Goal: Transaction & Acquisition: Download file/media

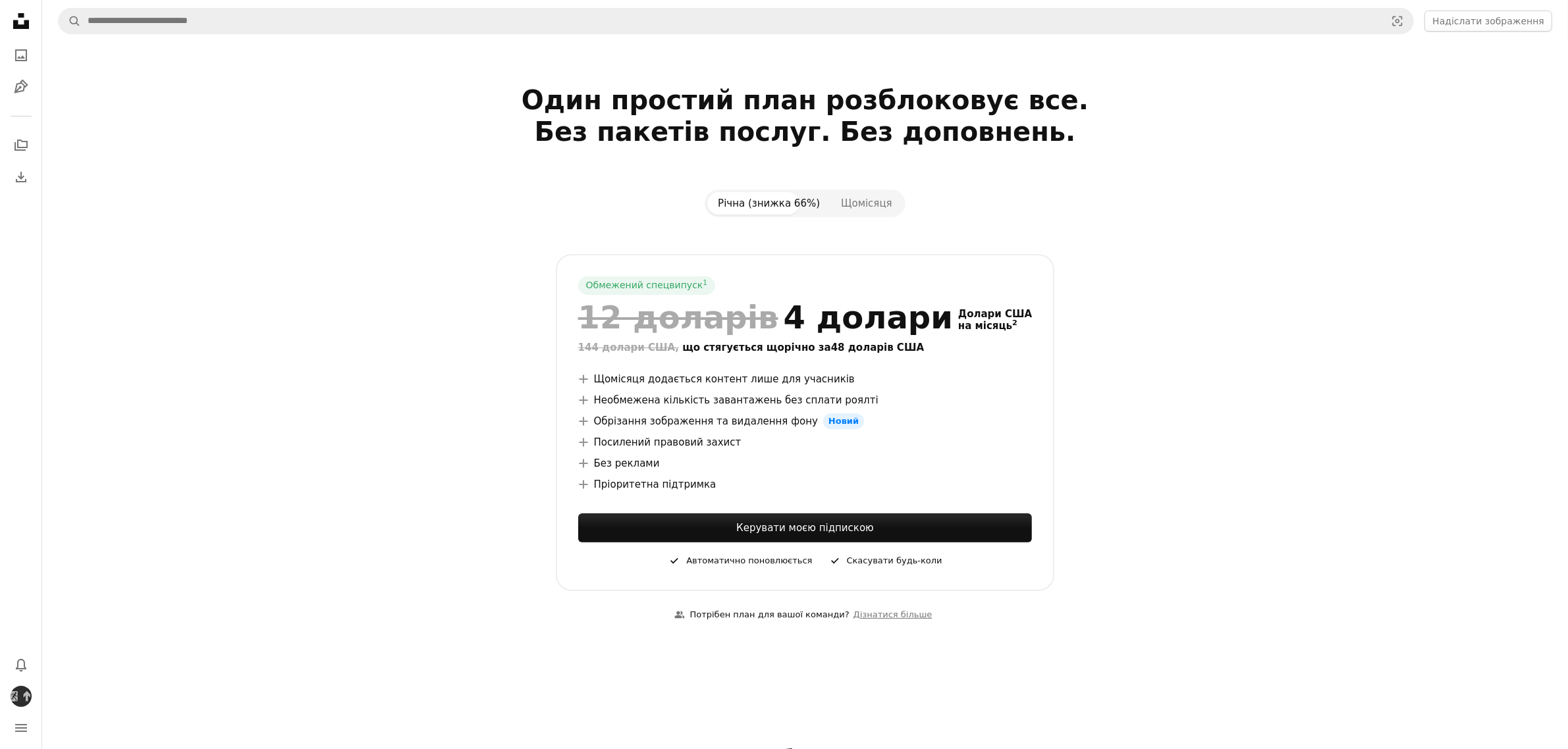
click at [20, 26] on icon at bounding box center [21, 21] width 16 height 16
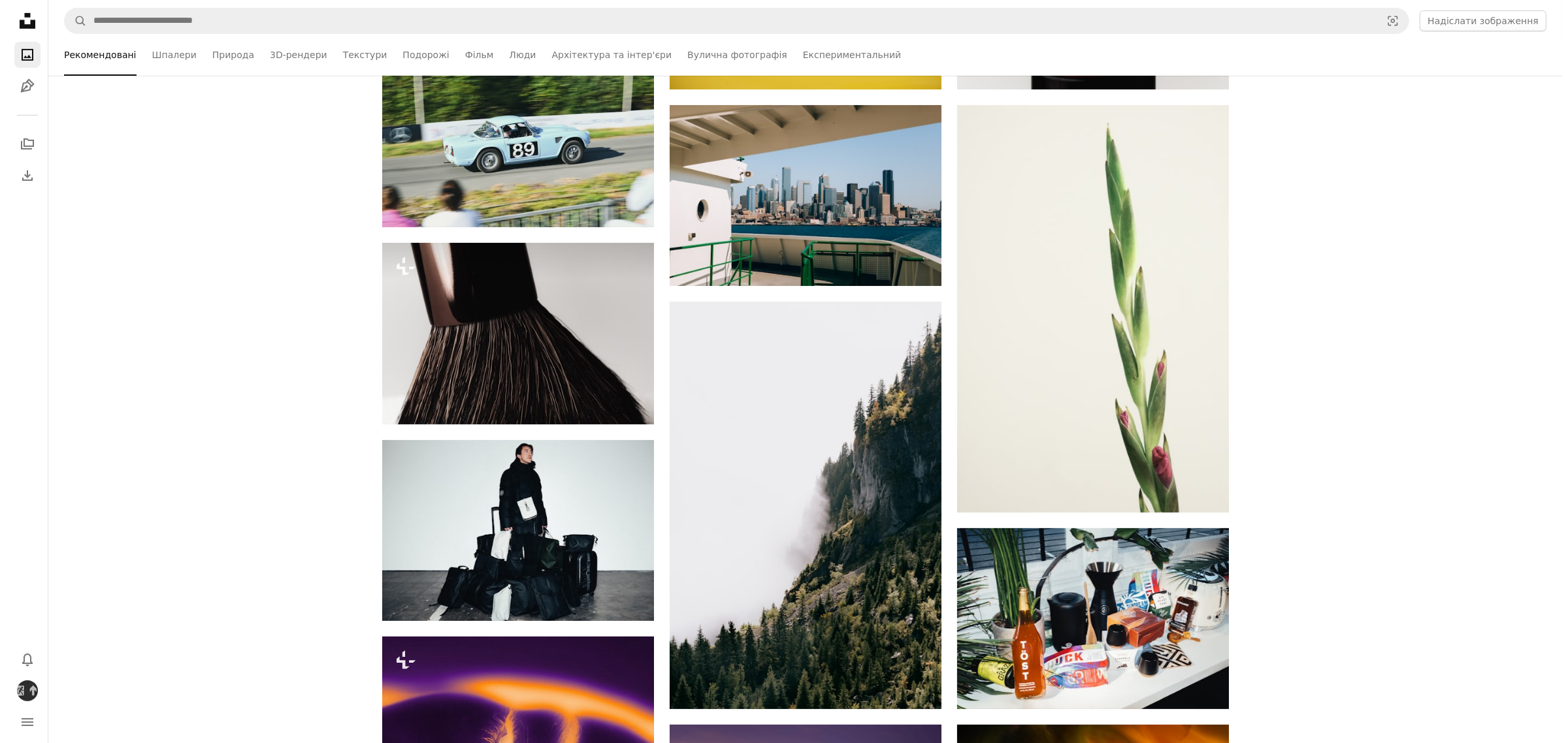
scroll to position [816, 0]
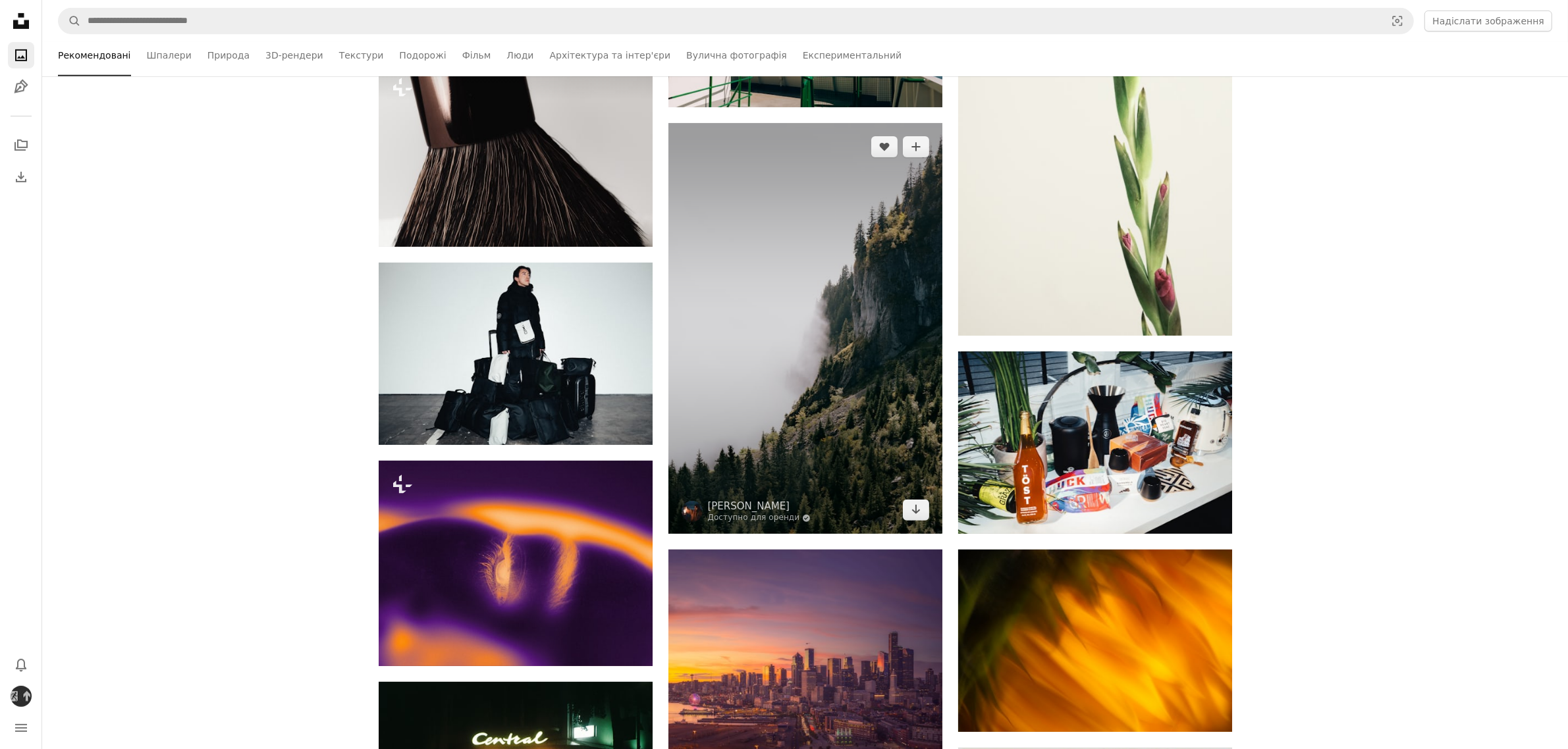
click at [735, 419] on img at bounding box center [805, 328] width 274 height 411
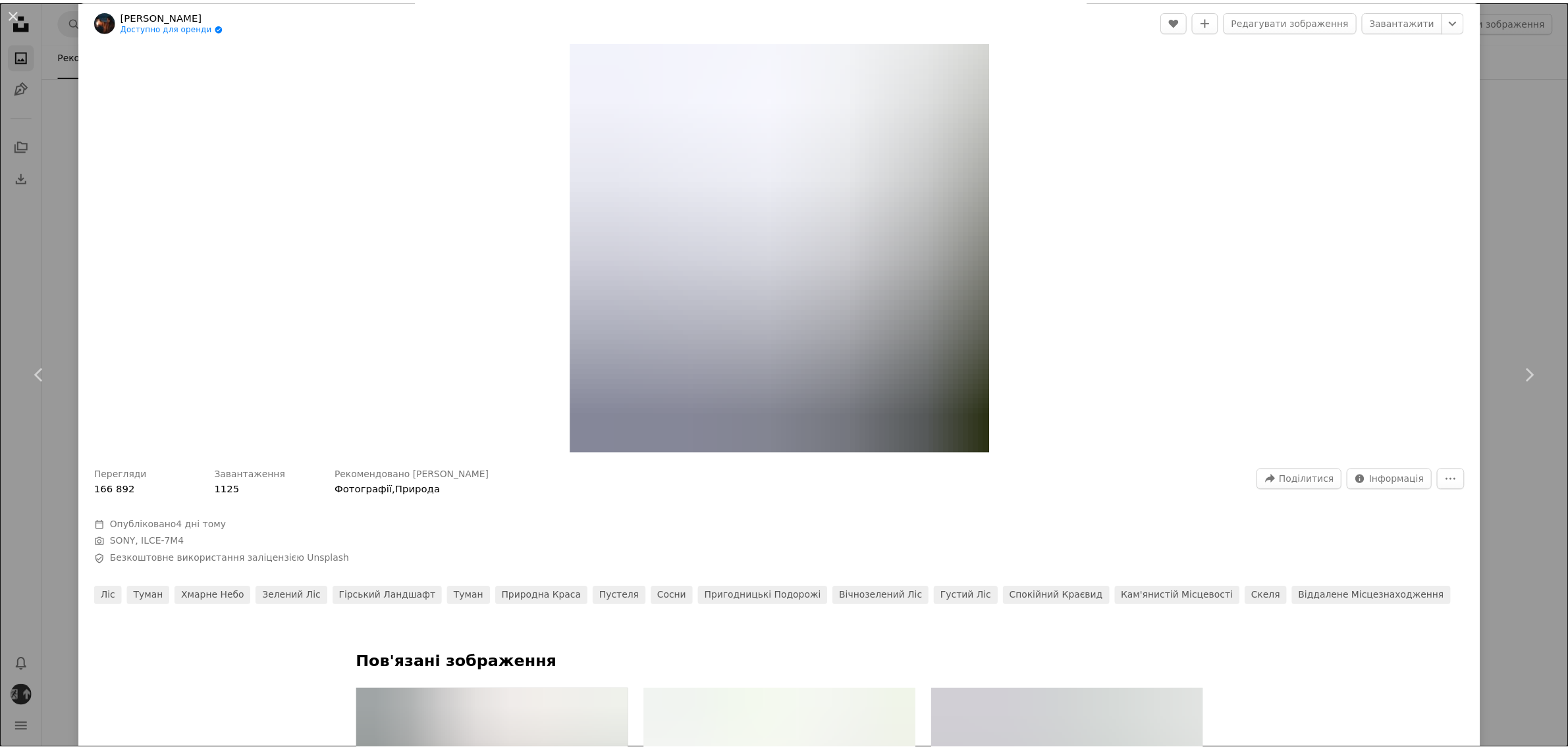
scroll to position [82, 0]
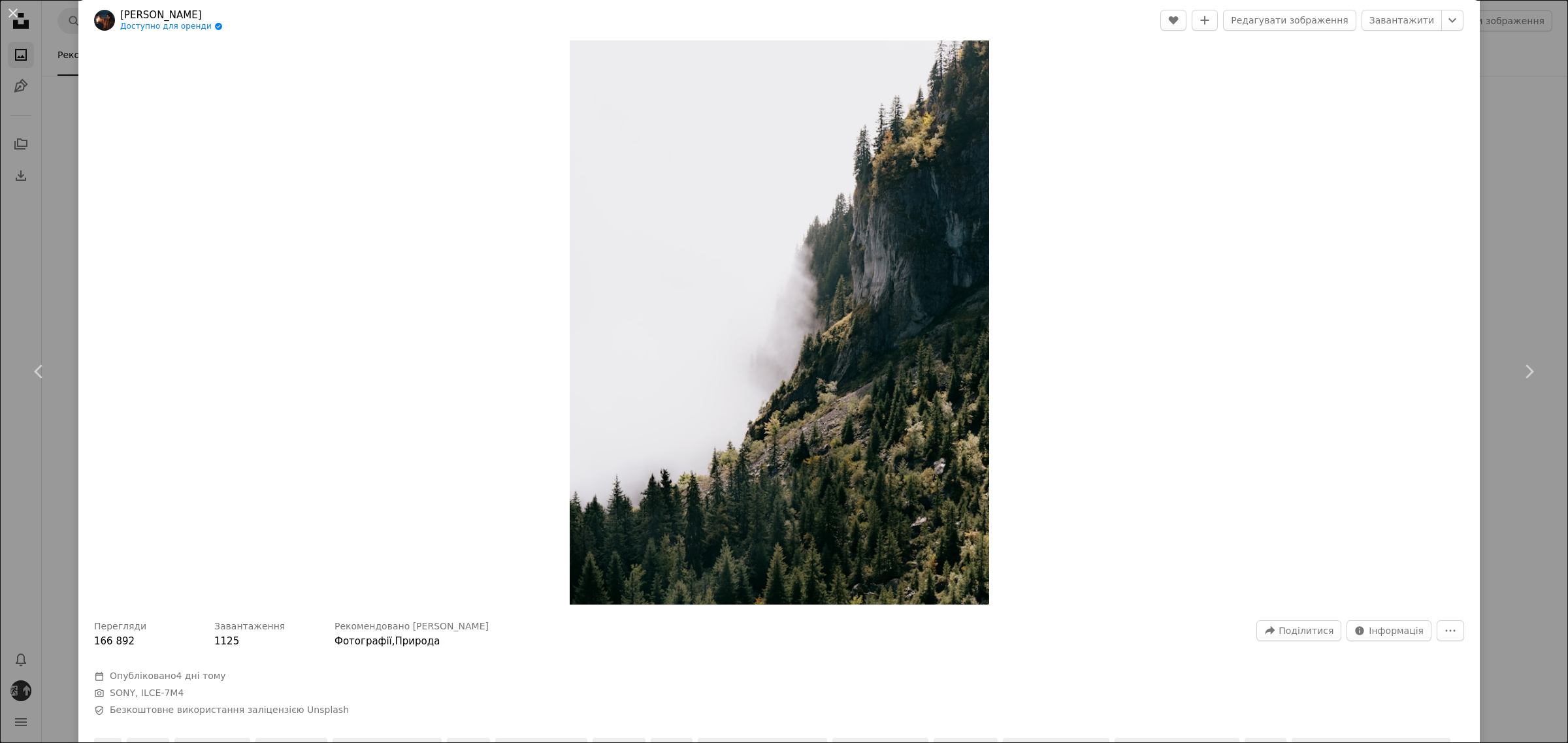
click at [1533, 228] on div "An X shape Chevron left Chevron right [PERSON_NAME] Доступно для оренди A check…" at bounding box center [784, 372] width 1568 height 743
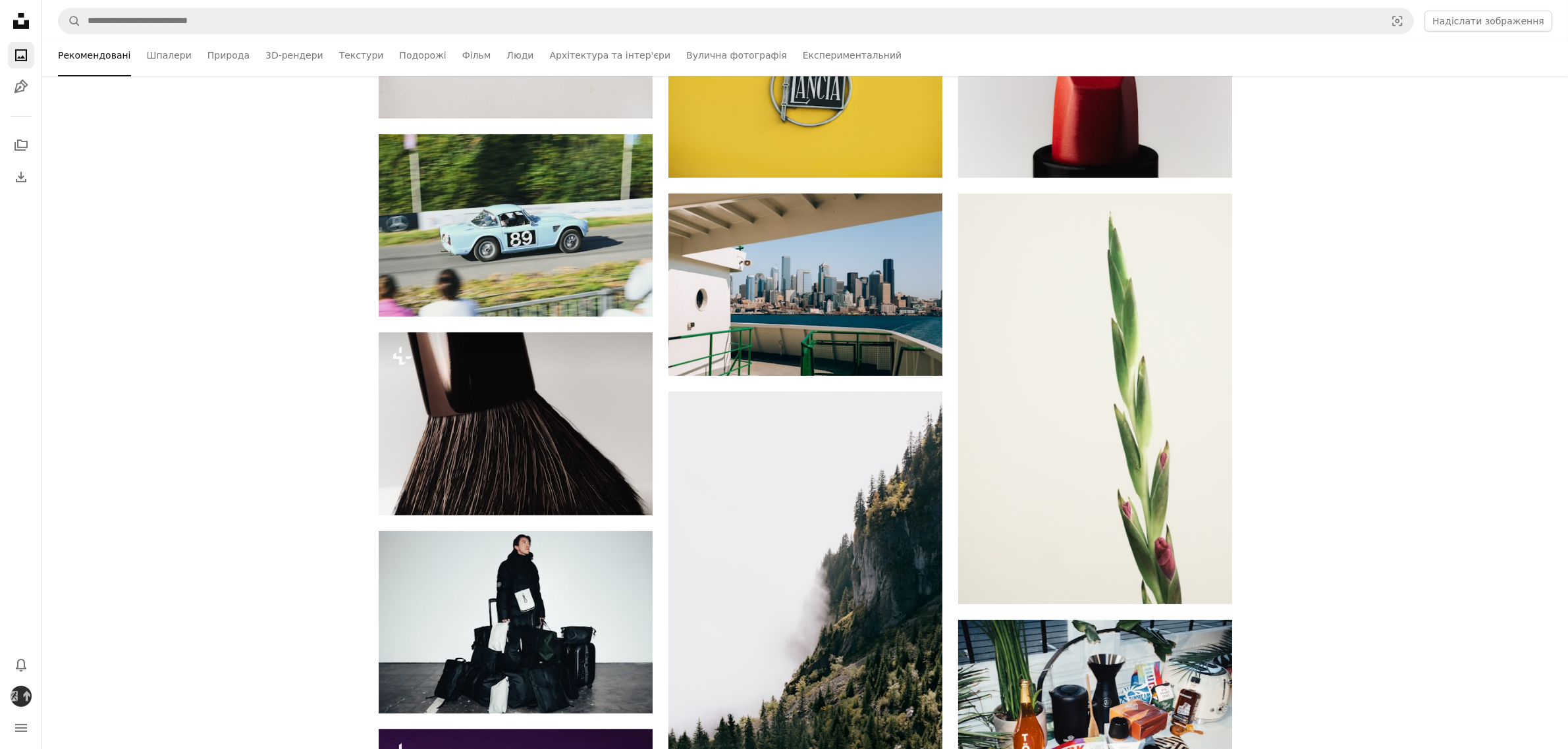
scroll to position [329, 0]
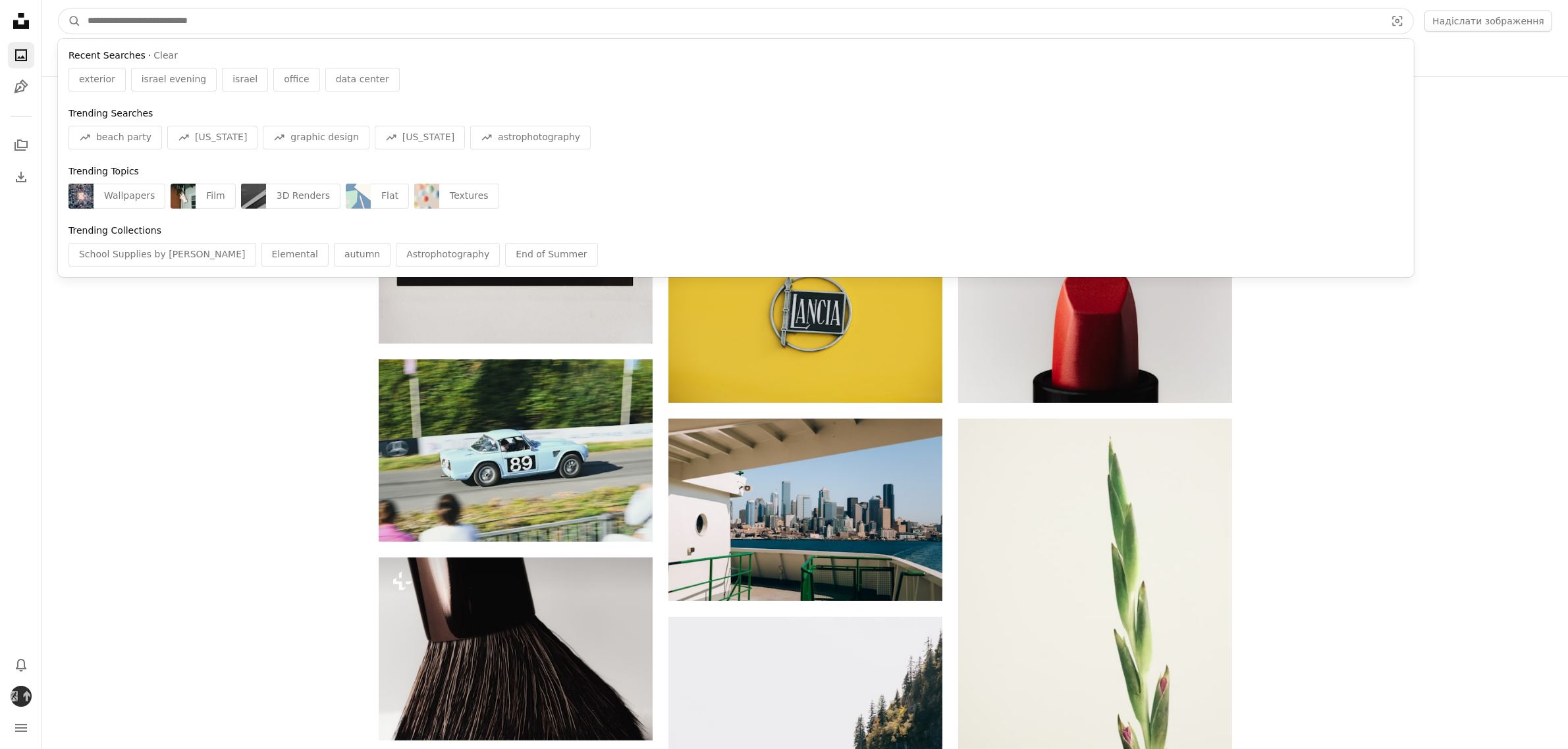
click at [148, 18] on input "Знайти візуальні матеріали на всьому сайті" at bounding box center [731, 21] width 1301 height 25
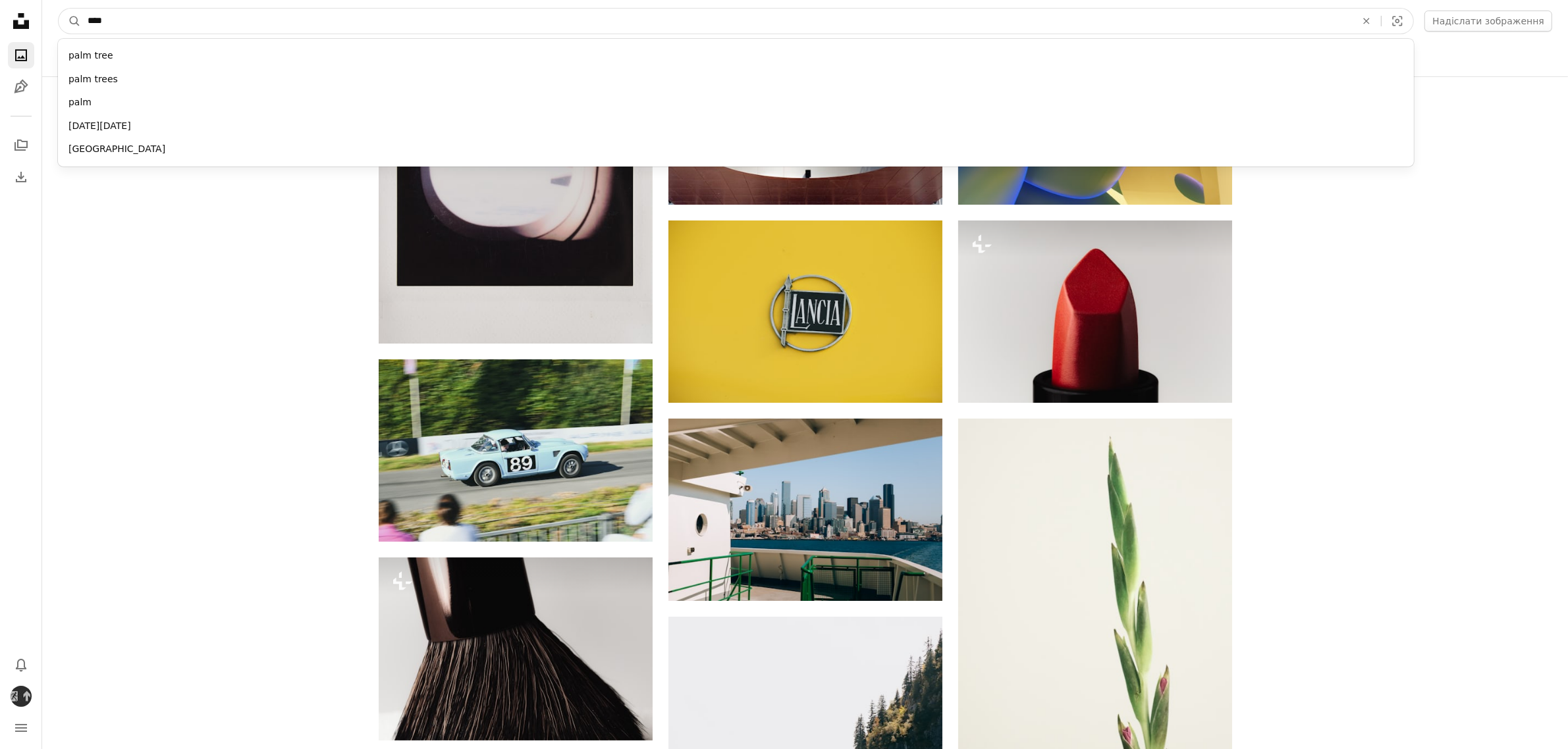
type input "****"
click button "A magnifying glass" at bounding box center [70, 21] width 23 height 25
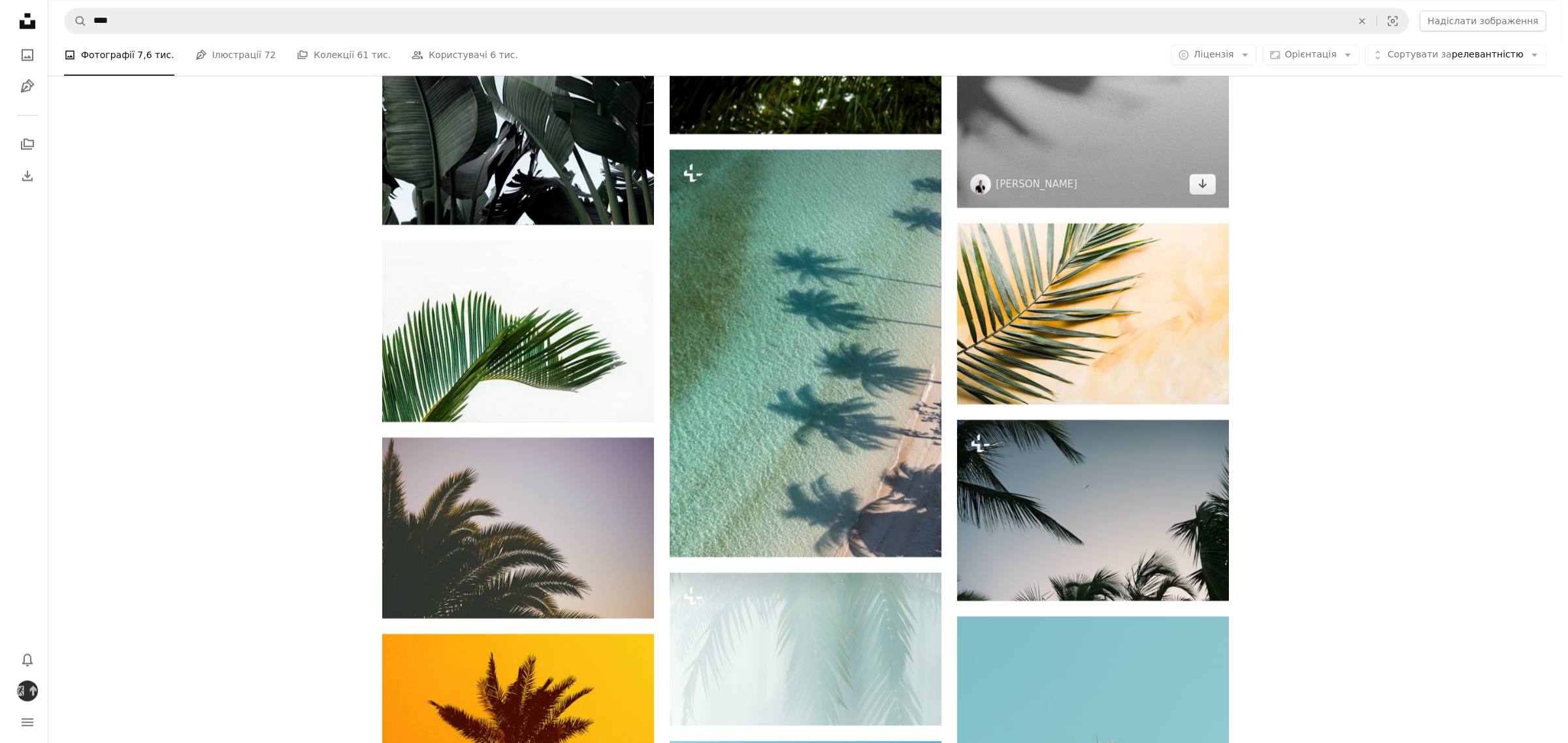
scroll to position [4000, 0]
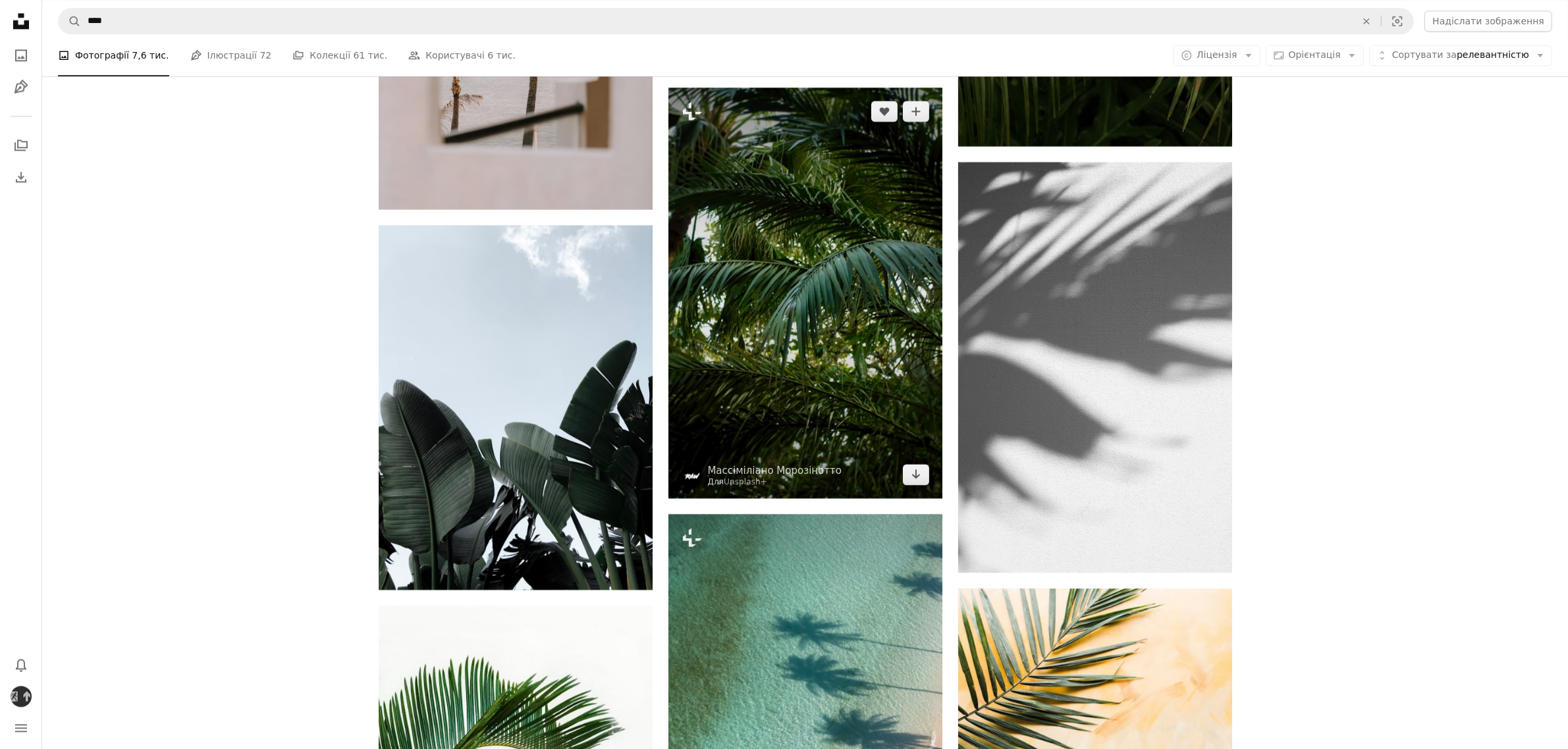
click at [867, 331] on img at bounding box center [805, 293] width 274 height 411
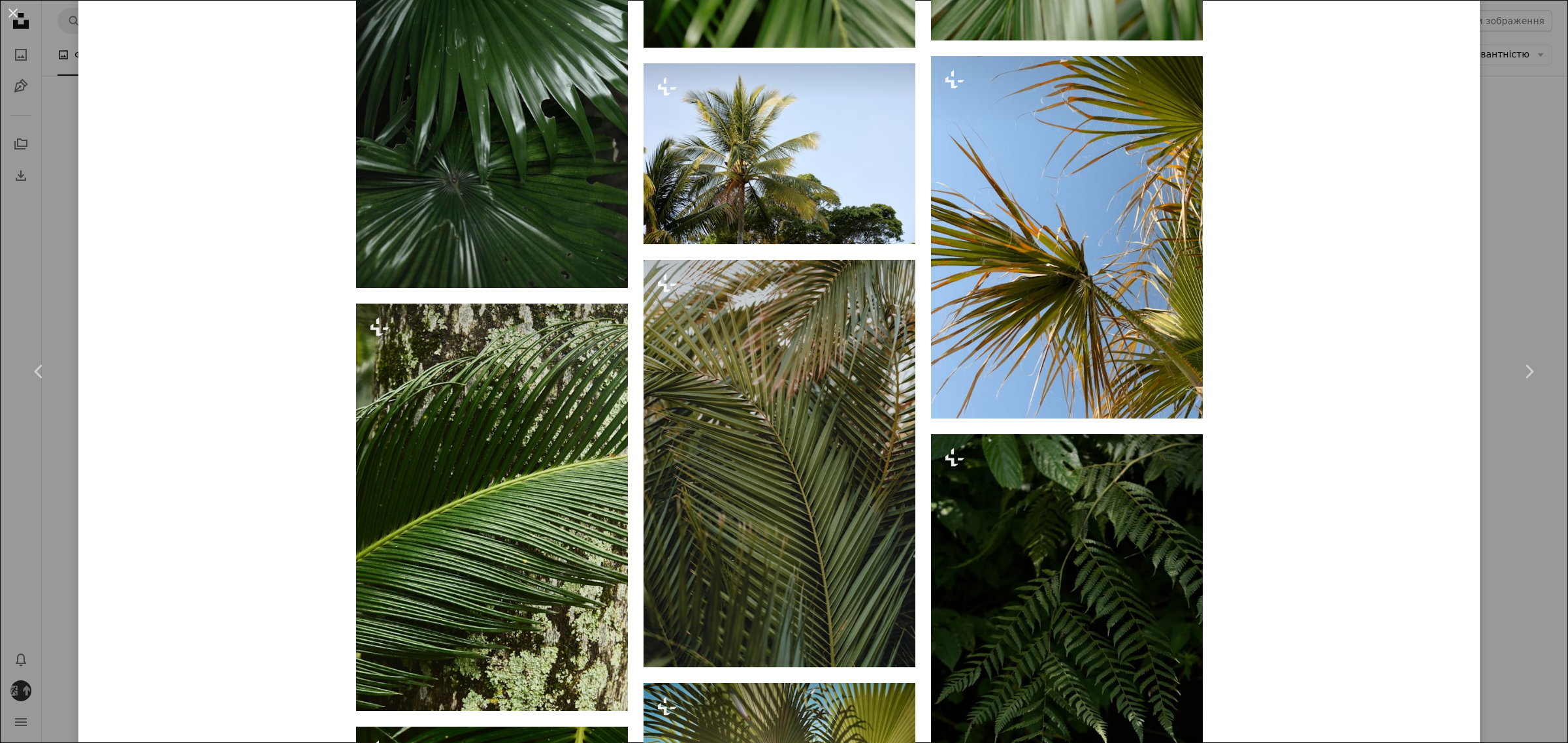
scroll to position [2531, 0]
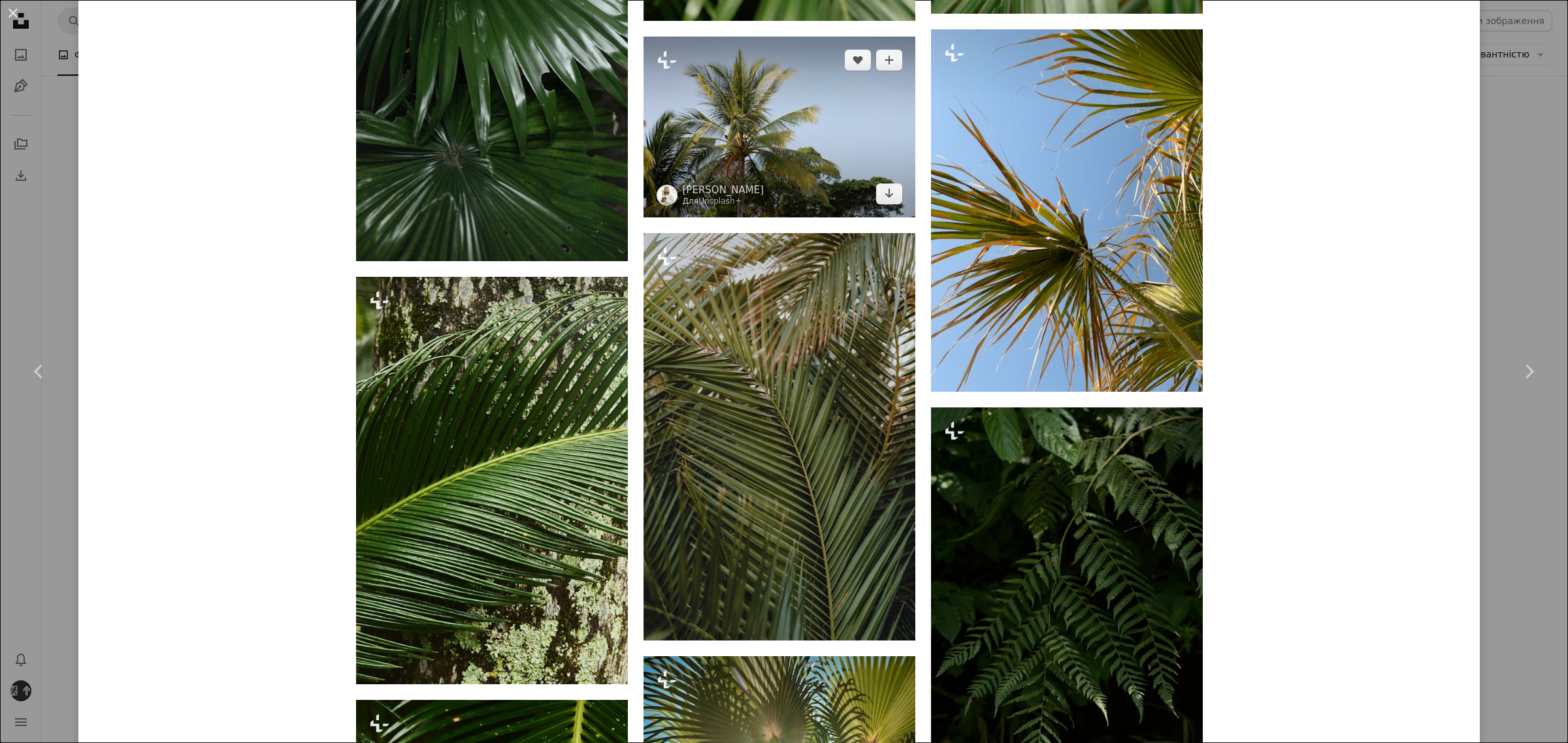
click at [820, 156] on img at bounding box center [779, 127] width 271 height 181
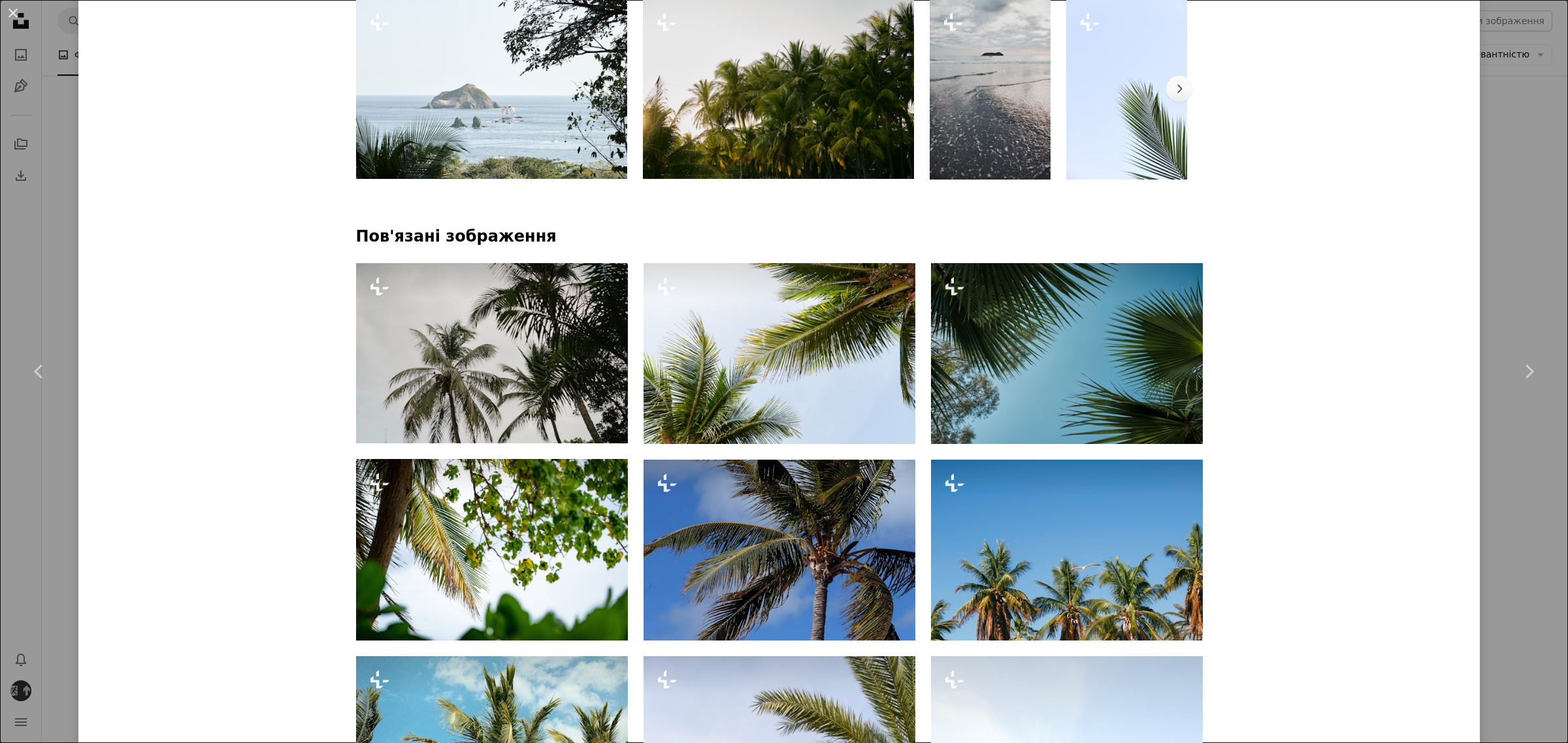
scroll to position [653, 0]
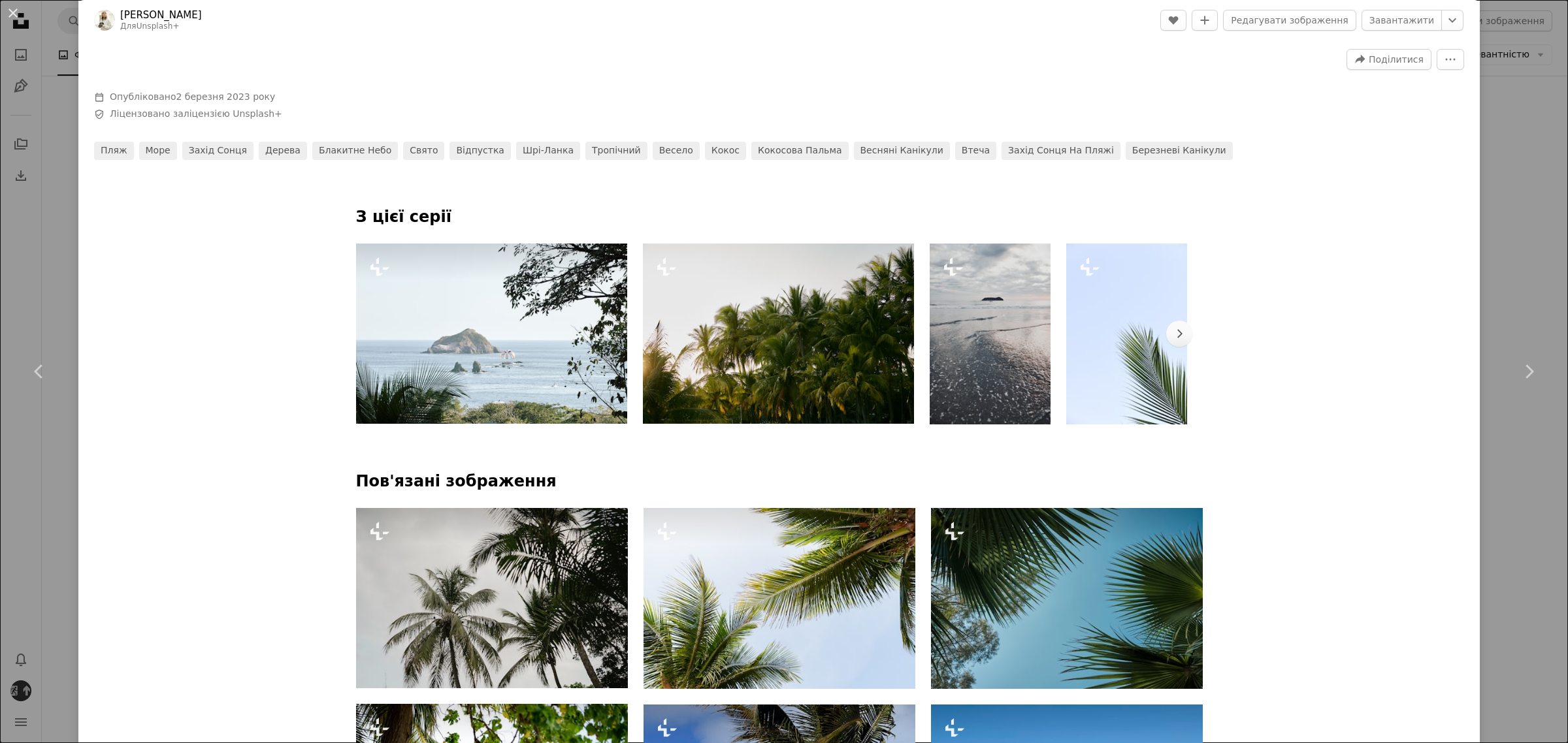
click at [525, 353] on img at bounding box center [491, 334] width 271 height 181
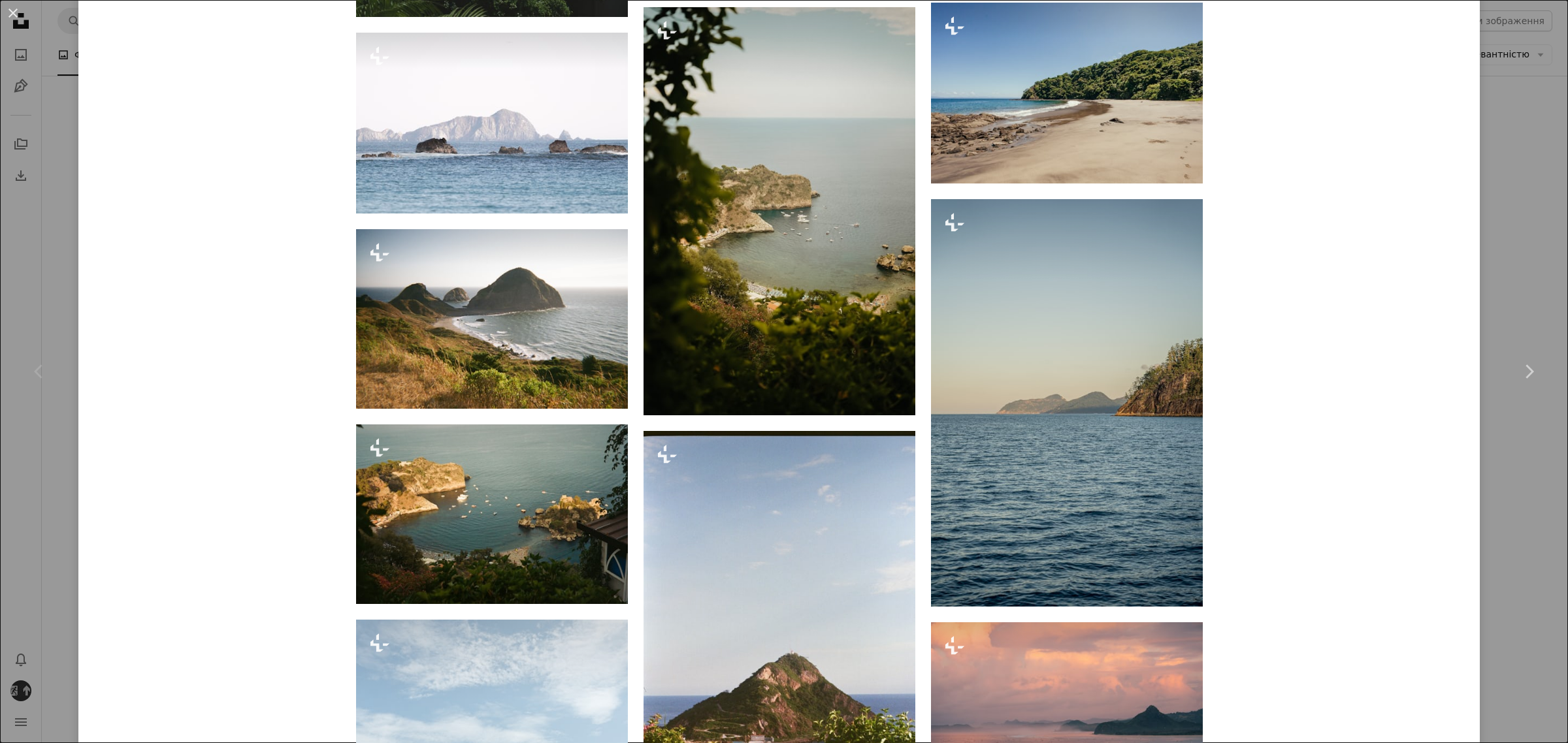
scroll to position [1714, 0]
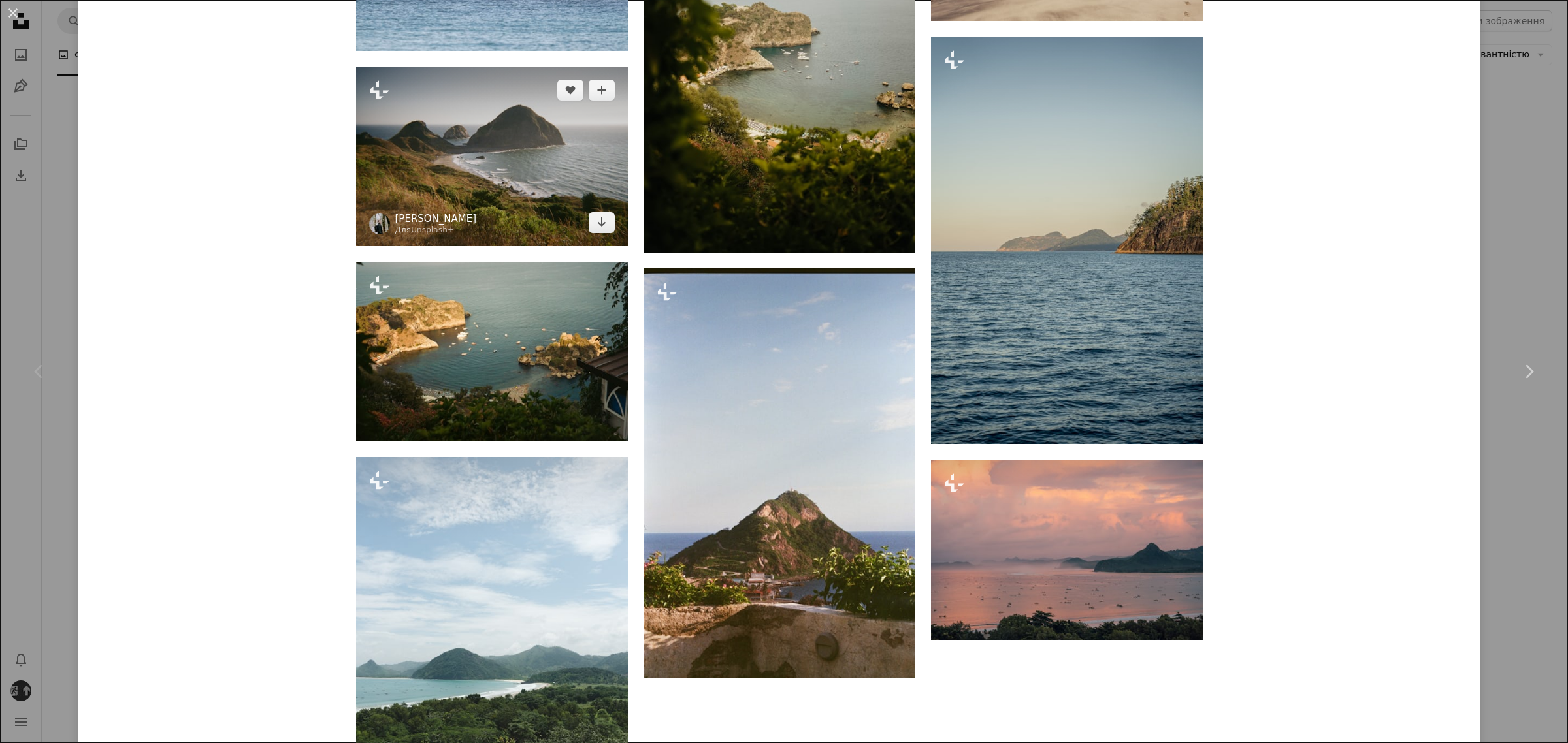
click at [458, 221] on font "[PERSON_NAME]" at bounding box center [436, 219] width 82 height 12
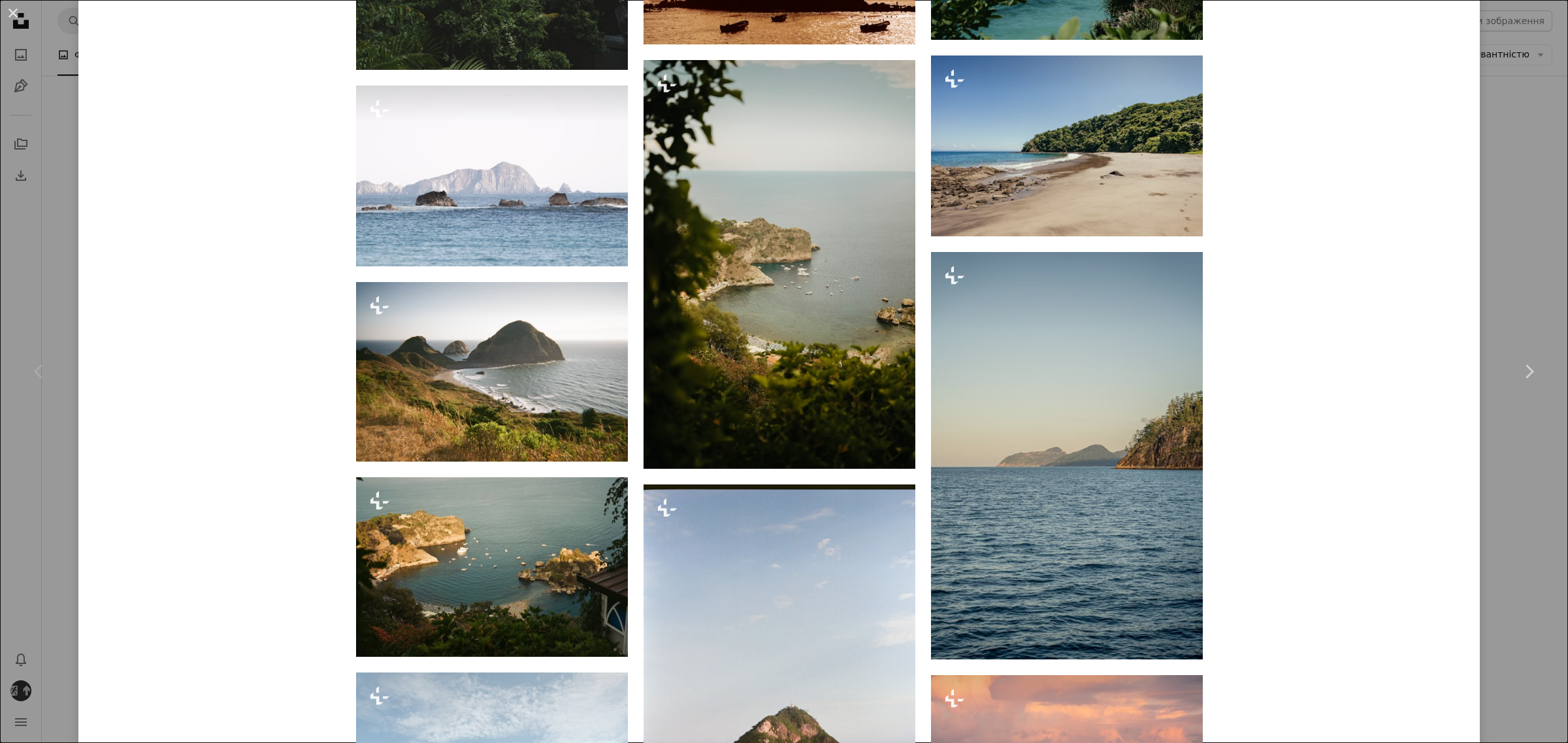
scroll to position [1796, 0]
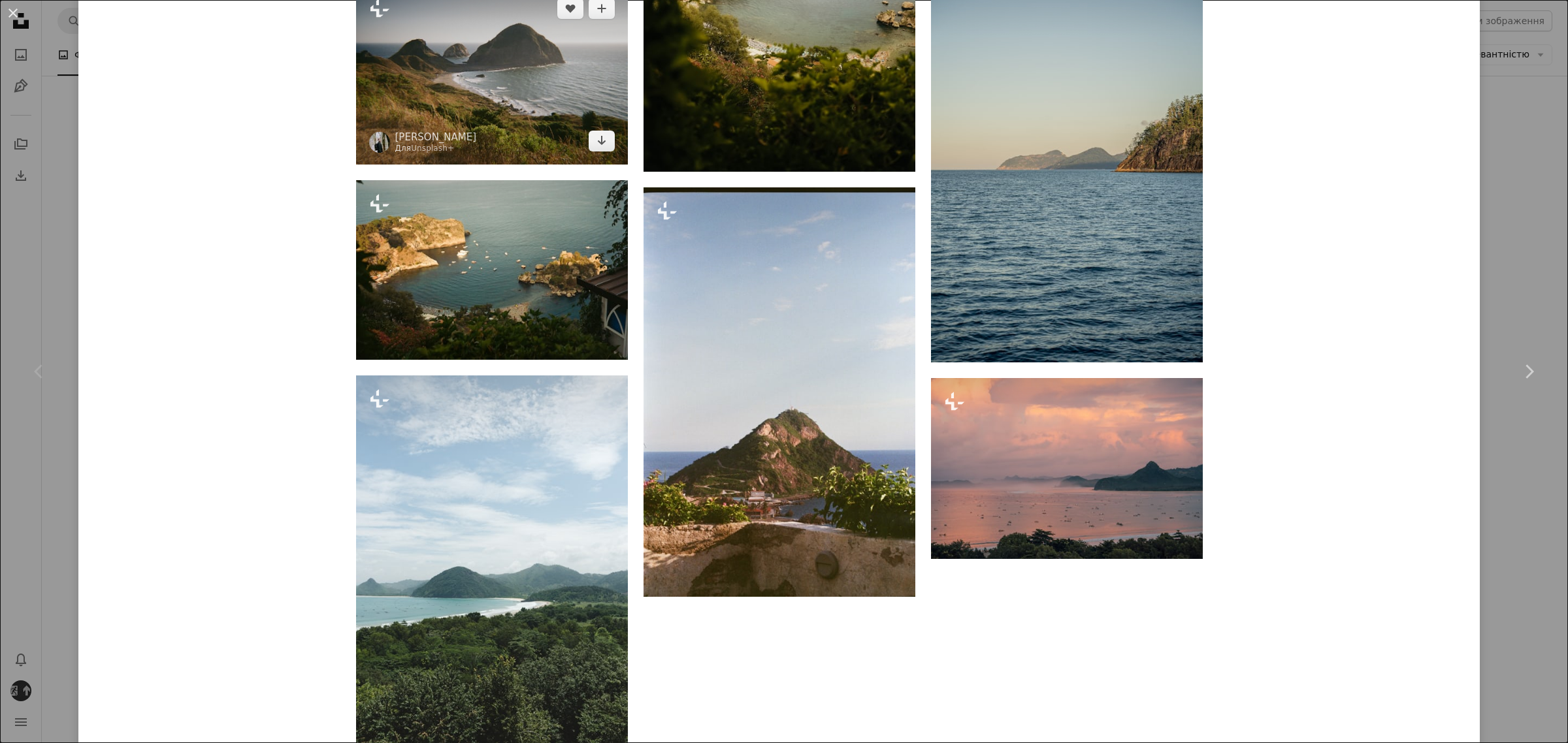
click at [578, 118] on img at bounding box center [491, 75] width 271 height 180
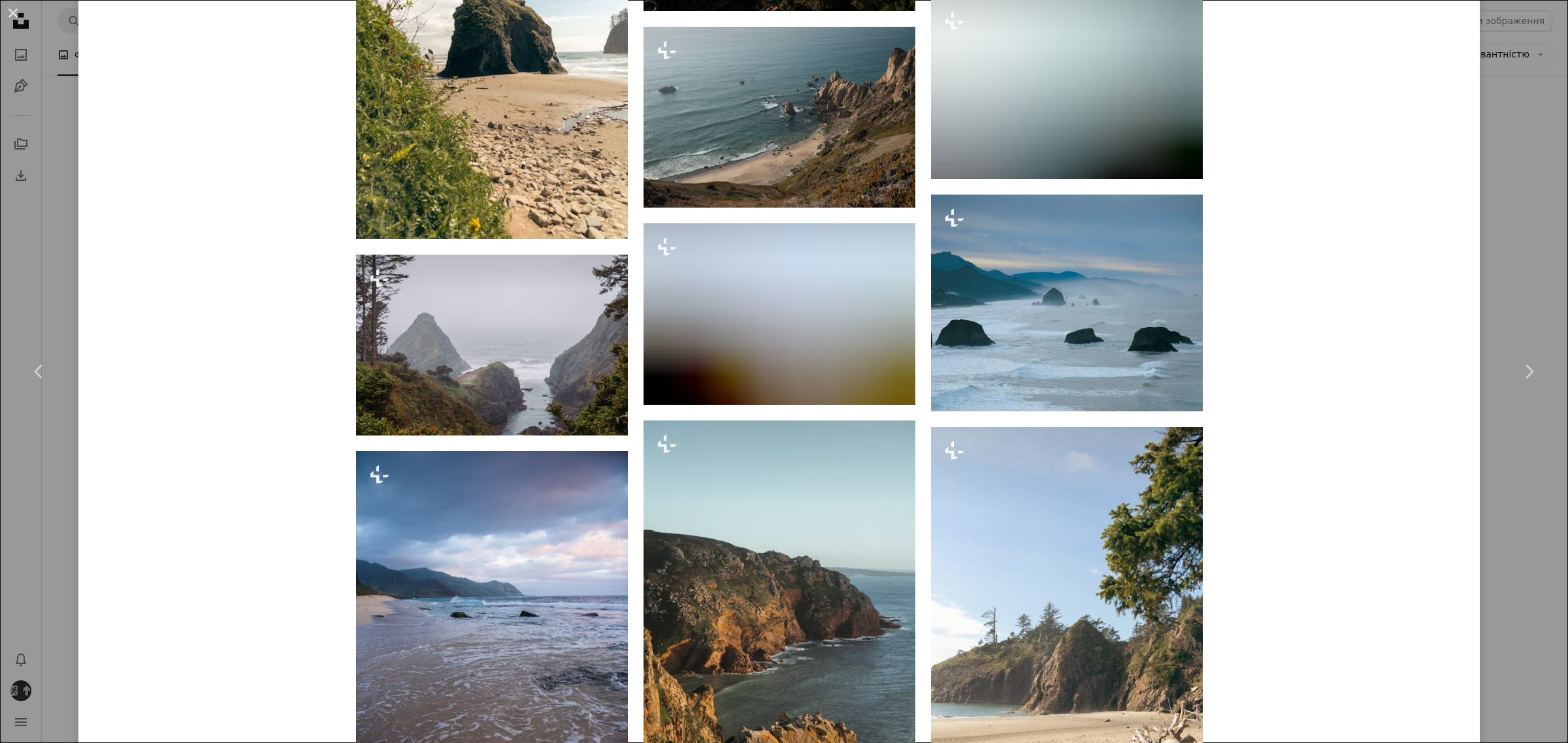
scroll to position [1633, 0]
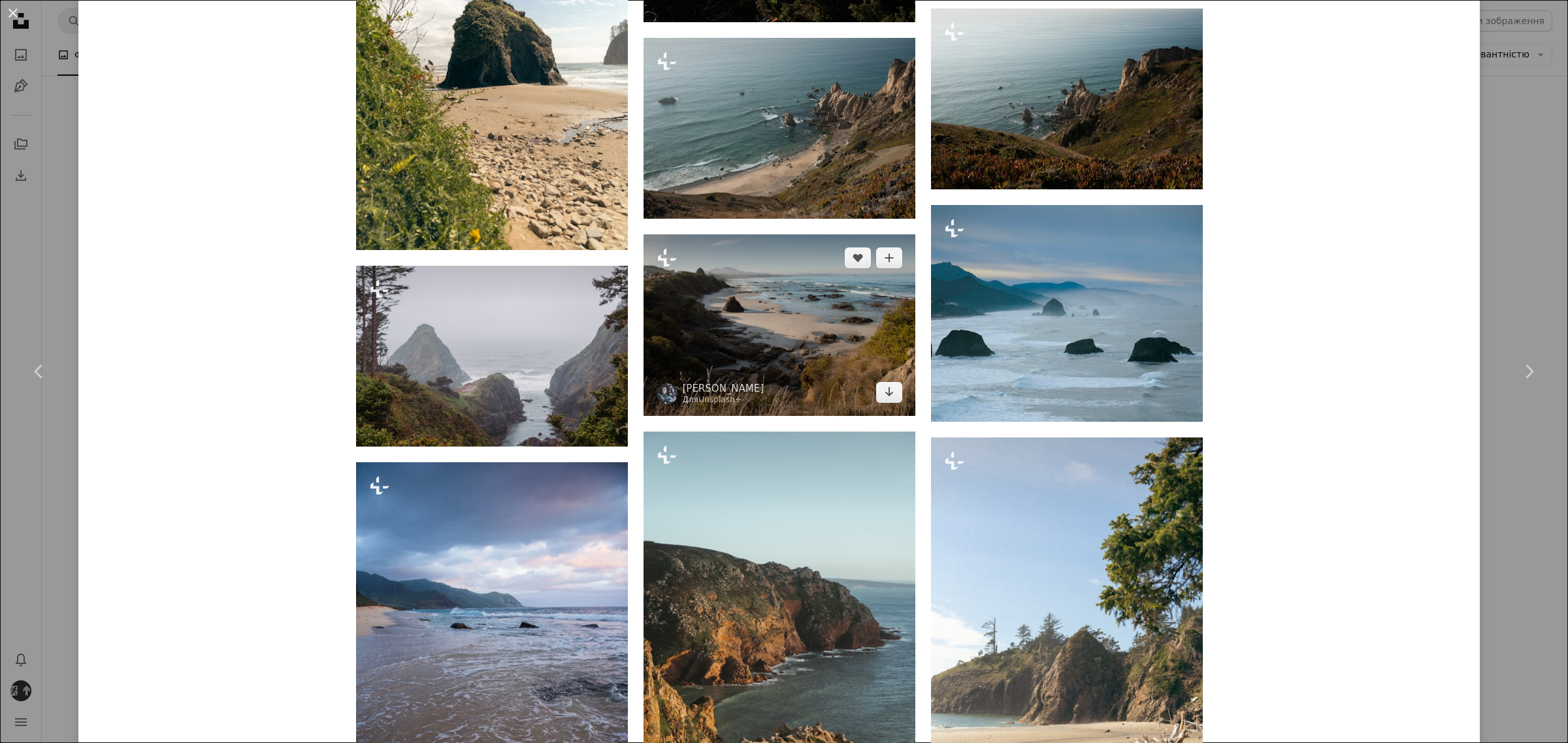
click at [889, 315] on img at bounding box center [779, 326] width 271 height 182
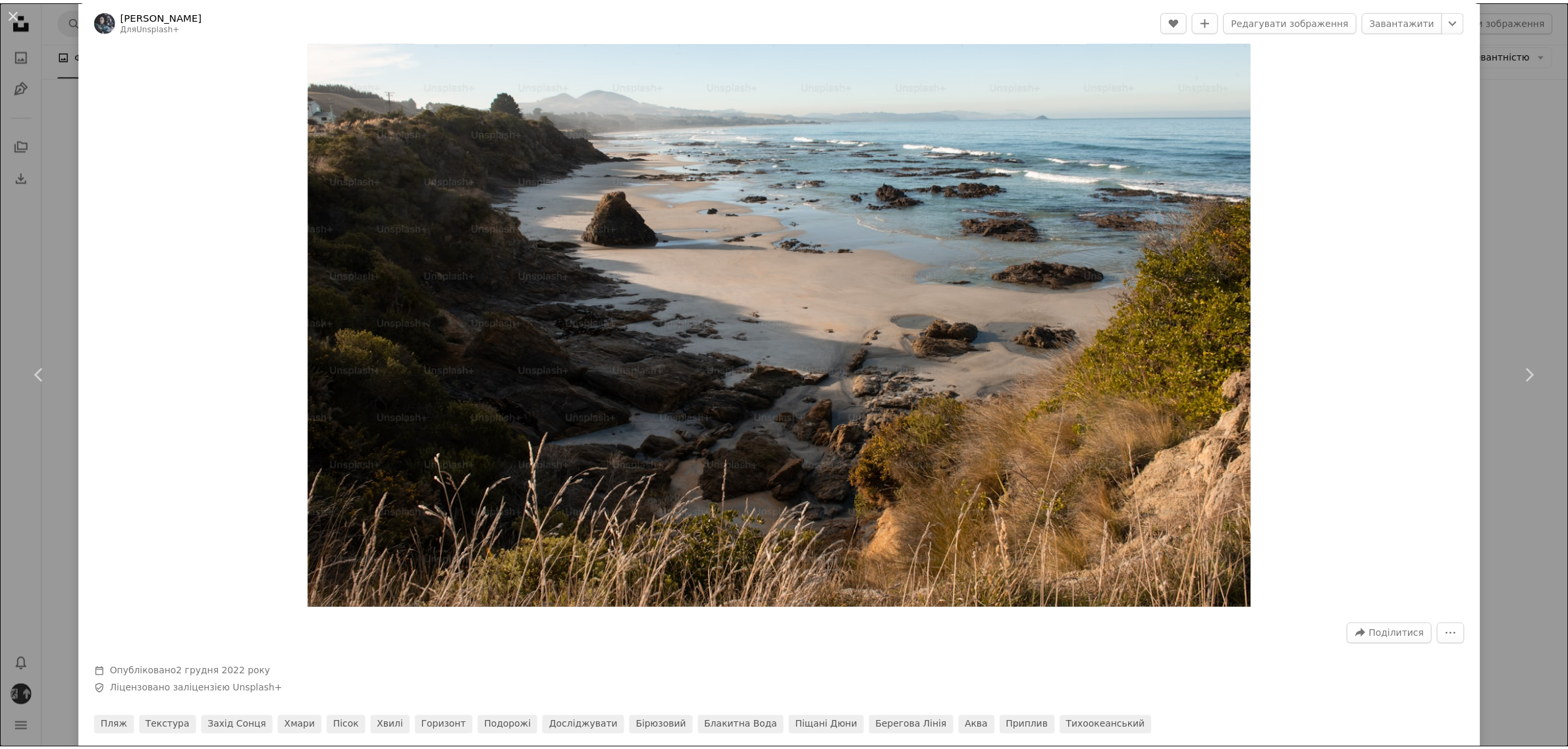
scroll to position [1, 0]
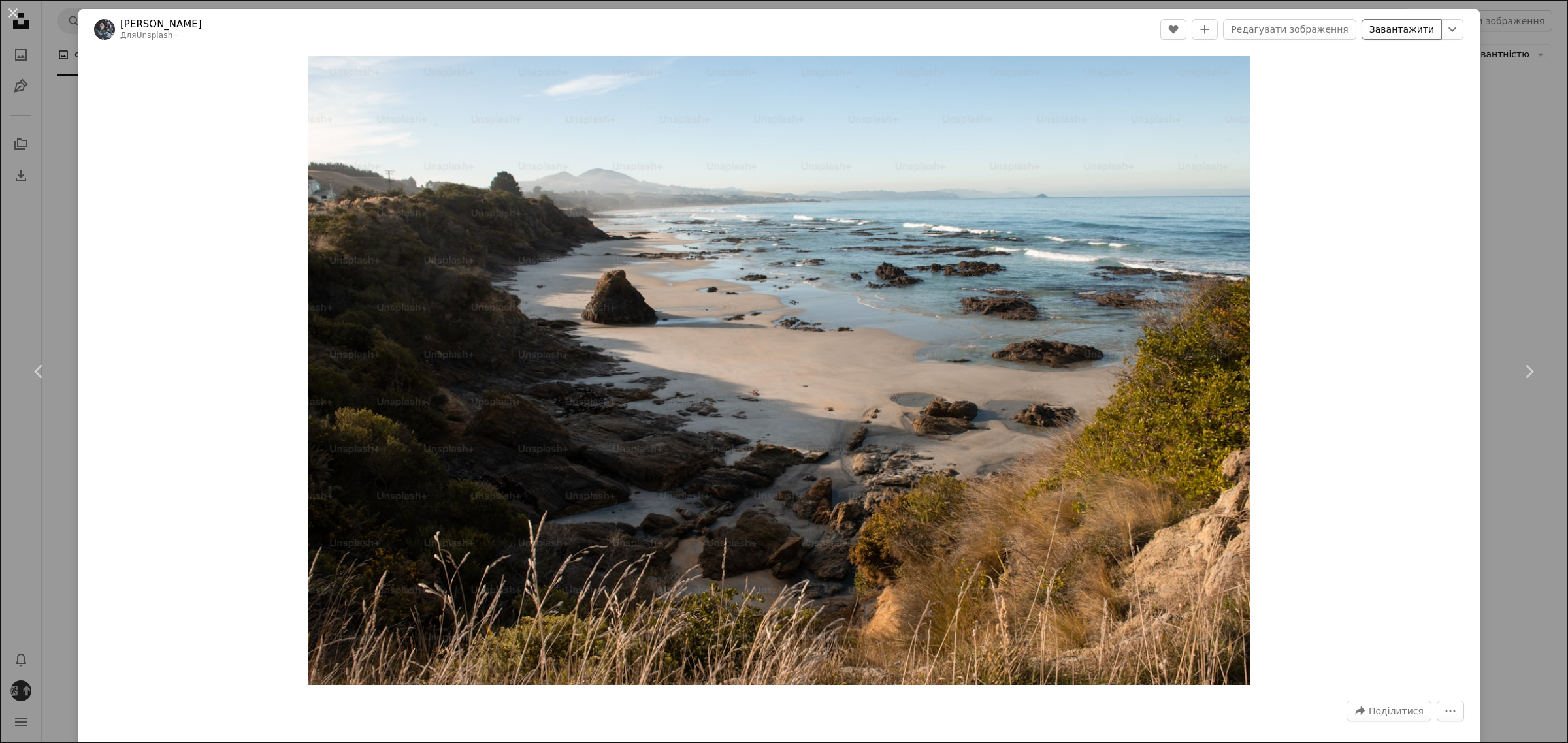
click at [1390, 28] on font "Завантажити" at bounding box center [1402, 29] width 65 height 11
click at [1501, 86] on div "An X shape Chevron left Chevron right Таша Марі Для Unsplash+ A heart A plus si…" at bounding box center [784, 372] width 1568 height 743
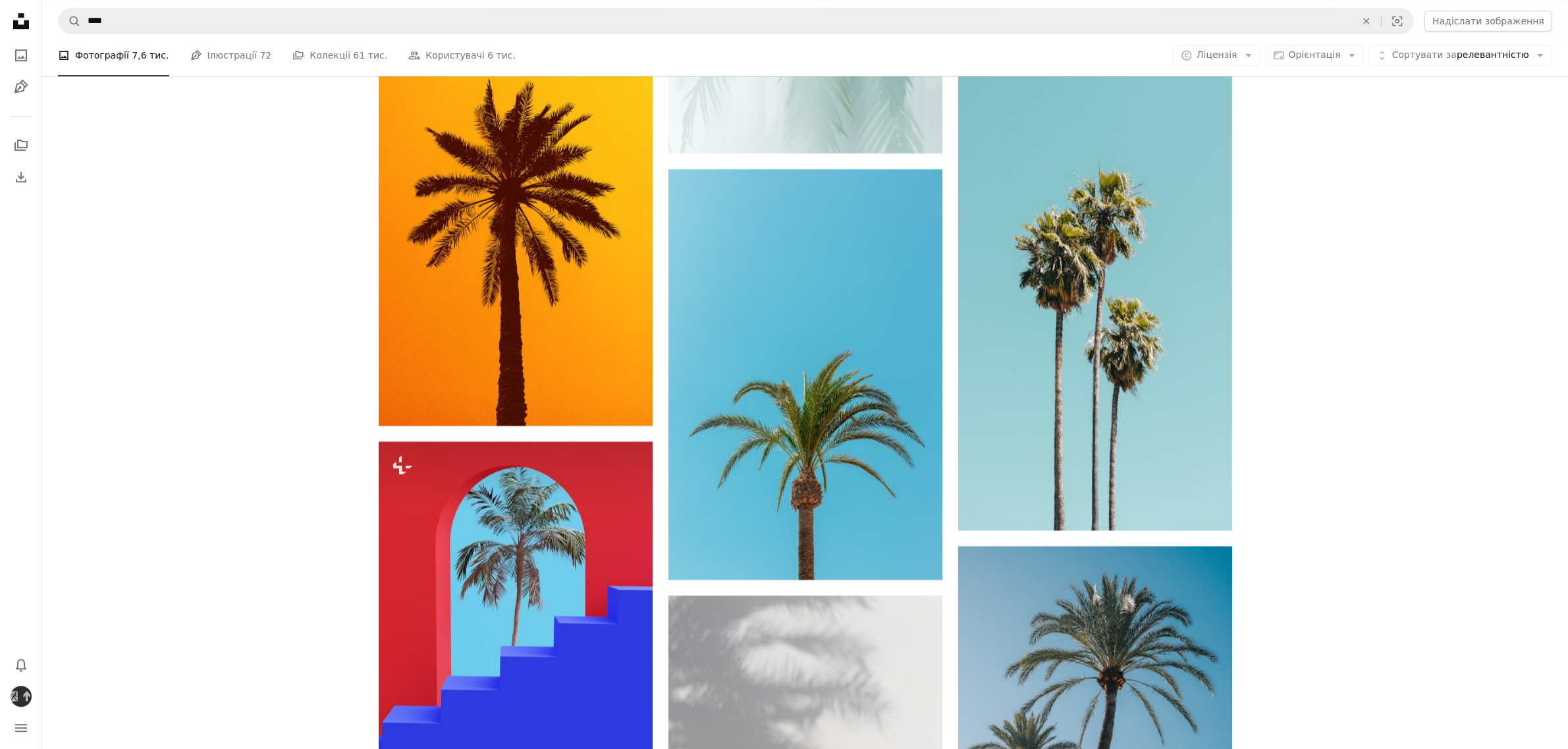
scroll to position [5267, 0]
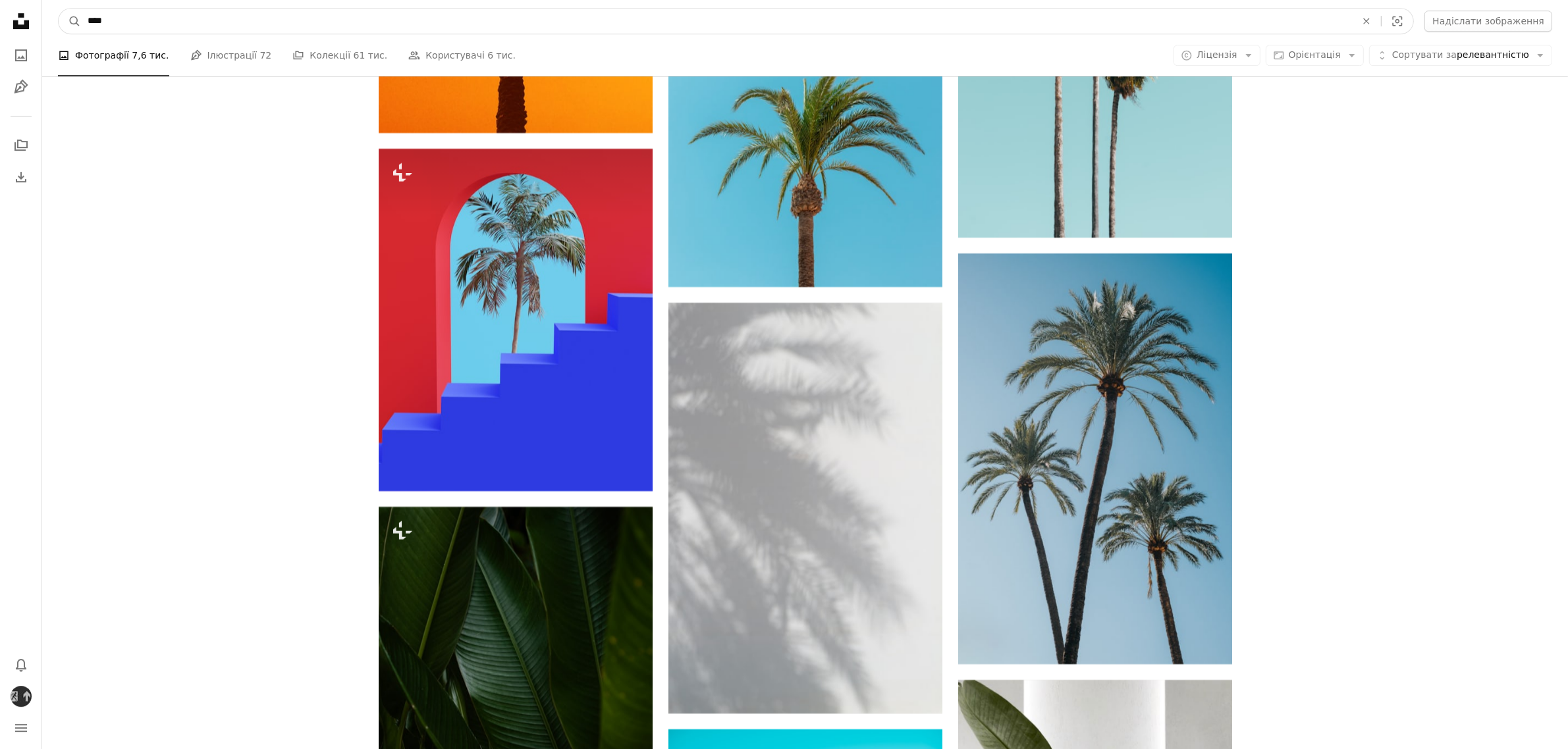
click at [257, 31] on input "****" at bounding box center [716, 21] width 1271 height 25
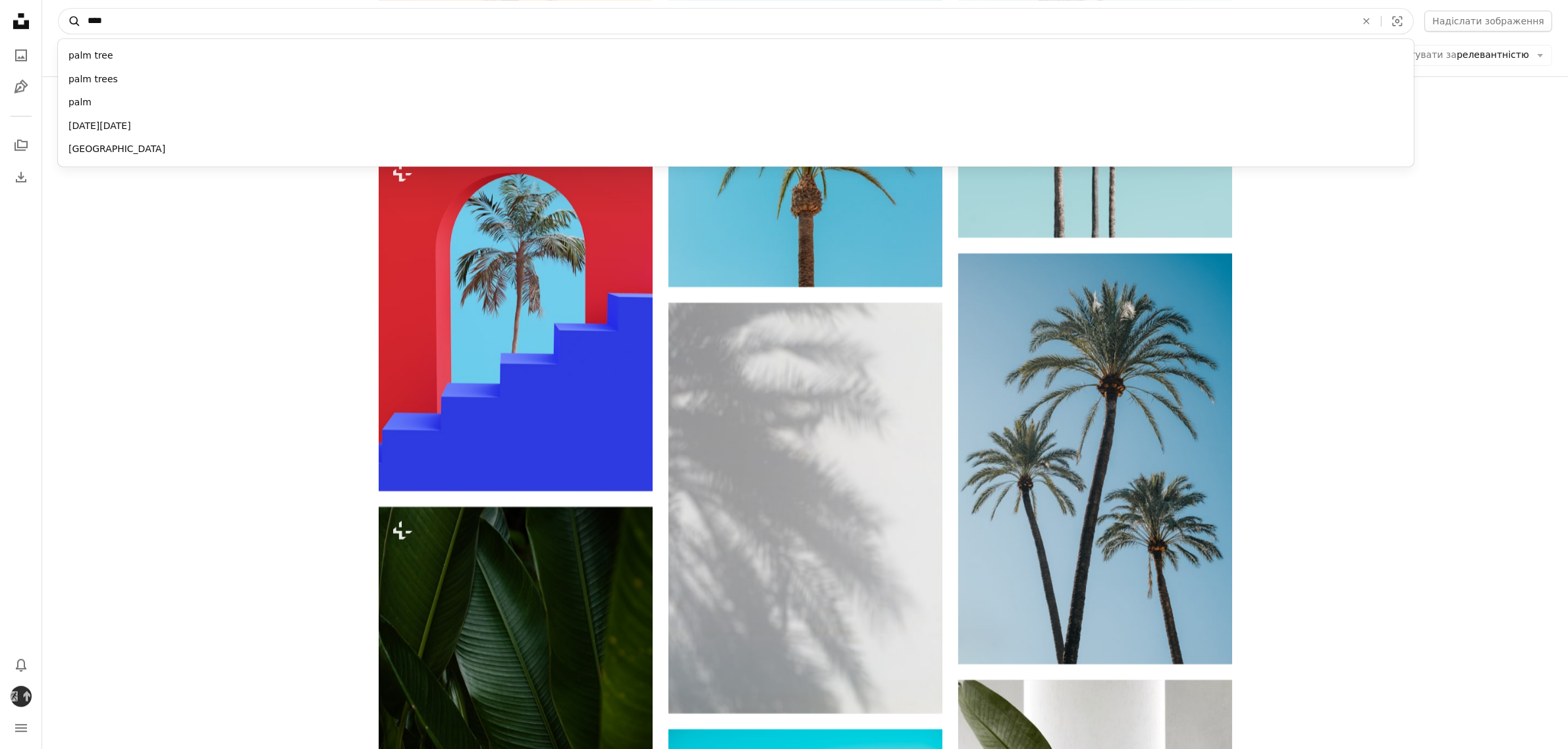
drag, startPoint x: 199, startPoint y: 22, endPoint x: 70, endPoint y: 22, distance: 129.0
click at [70, 22] on form "A magnifying glass **** palm tree palm trees palm [DATE][DATE] [GEOGRAPHIC_DATA…" at bounding box center [736, 21] width 1356 height 26
type input "****"
click at [58, 9] on button "A magnifying glass" at bounding box center [70, 21] width 23 height 25
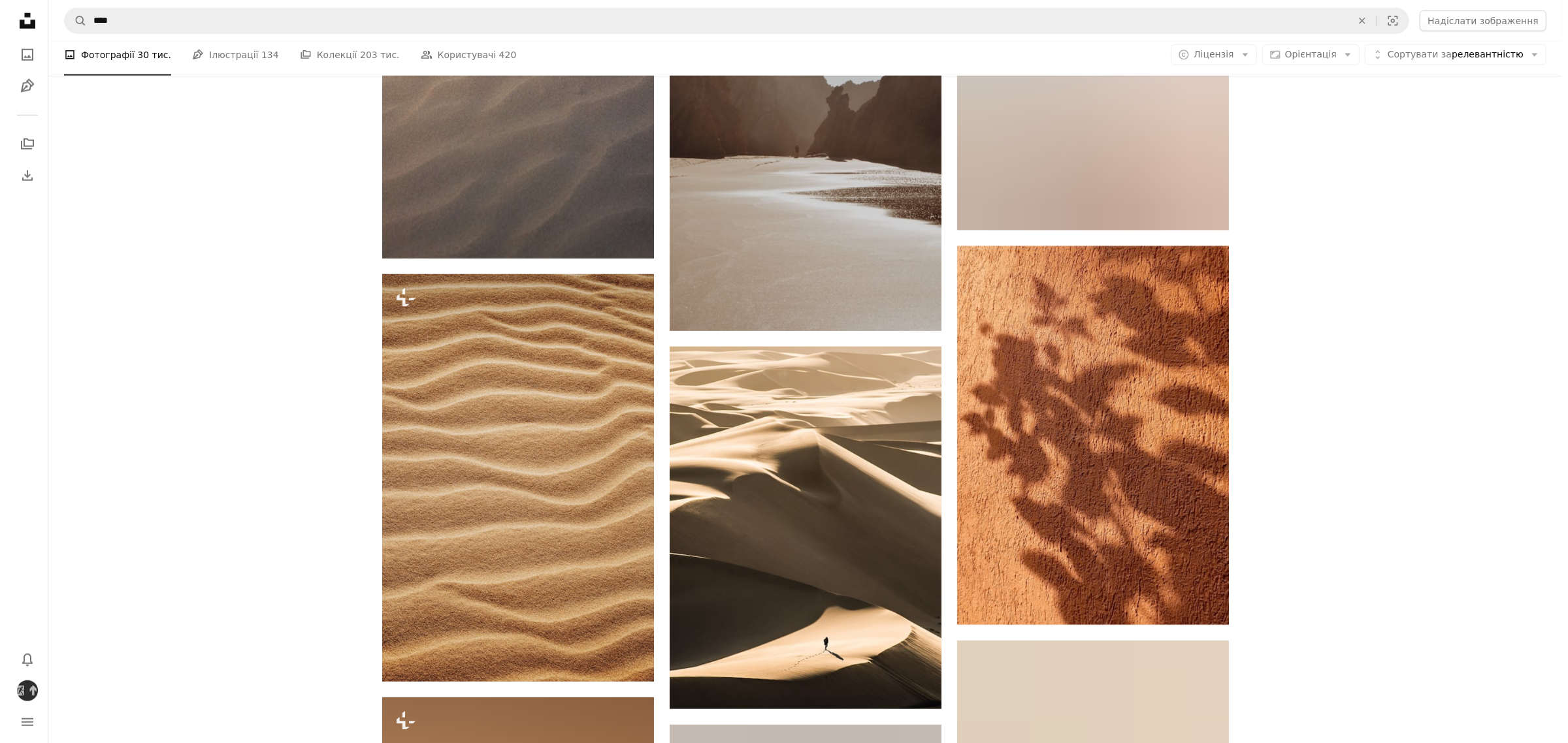
scroll to position [7674, 0]
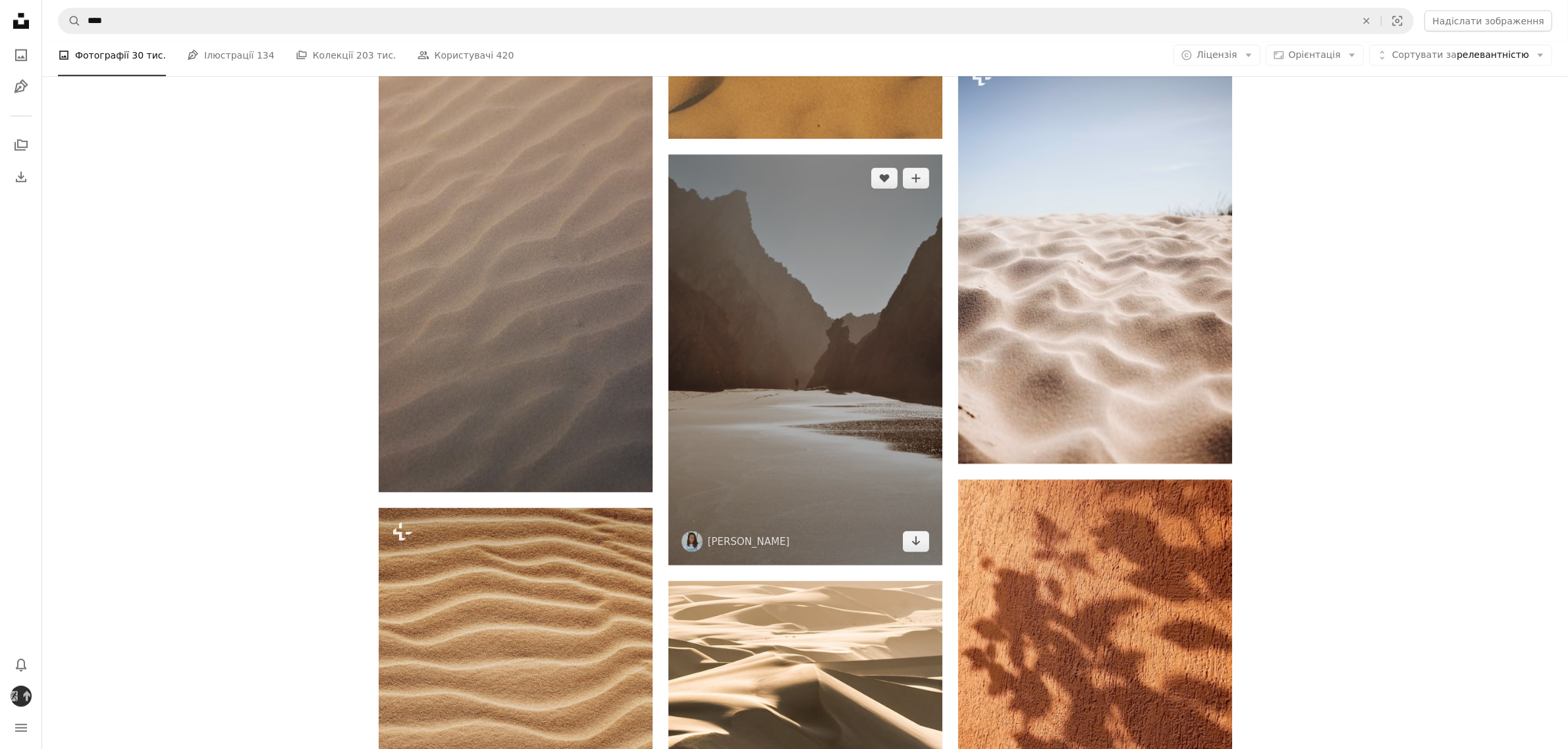
click at [853, 356] on img at bounding box center [805, 360] width 274 height 411
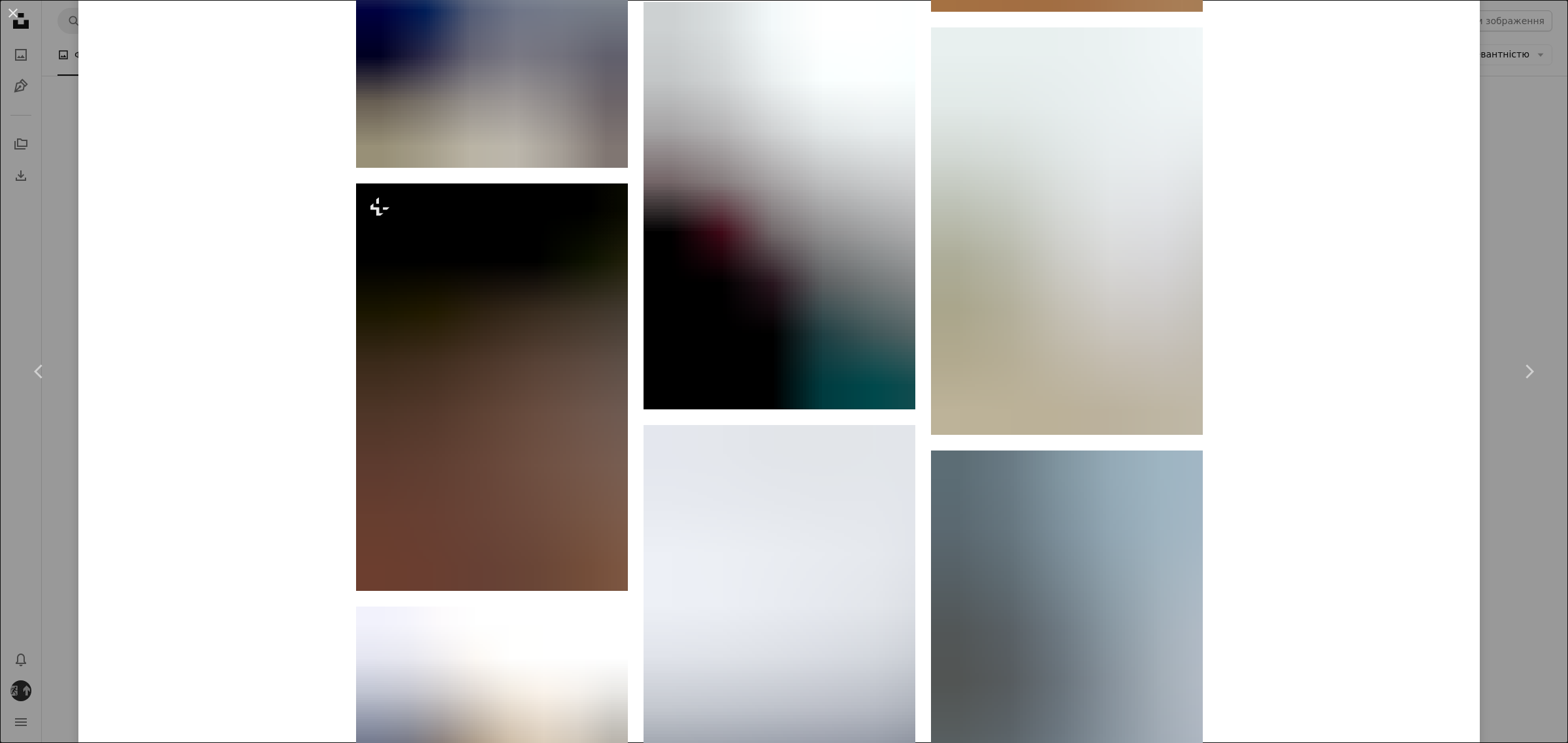
scroll to position [1878, 0]
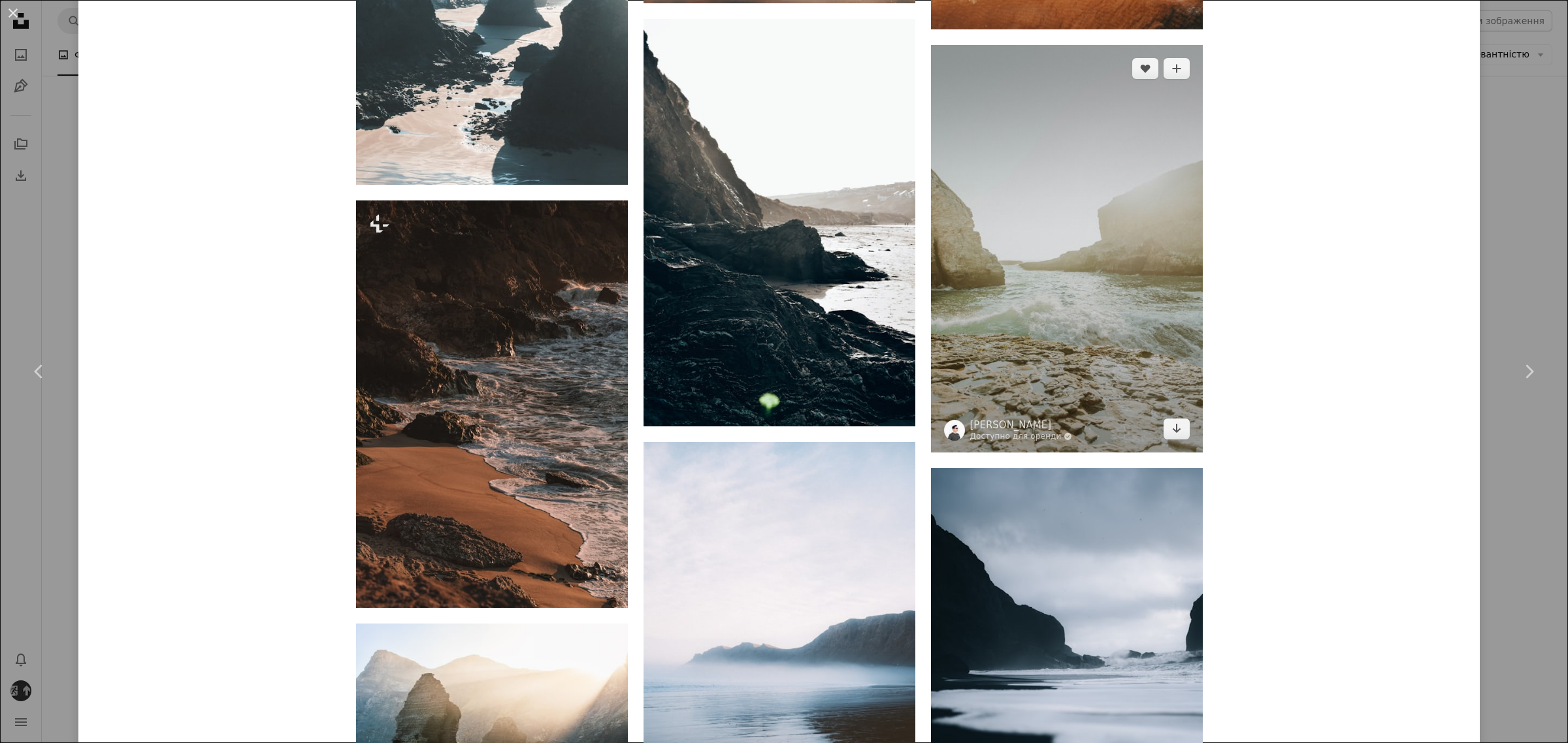
click at [1120, 296] on img at bounding box center [1066, 249] width 271 height 407
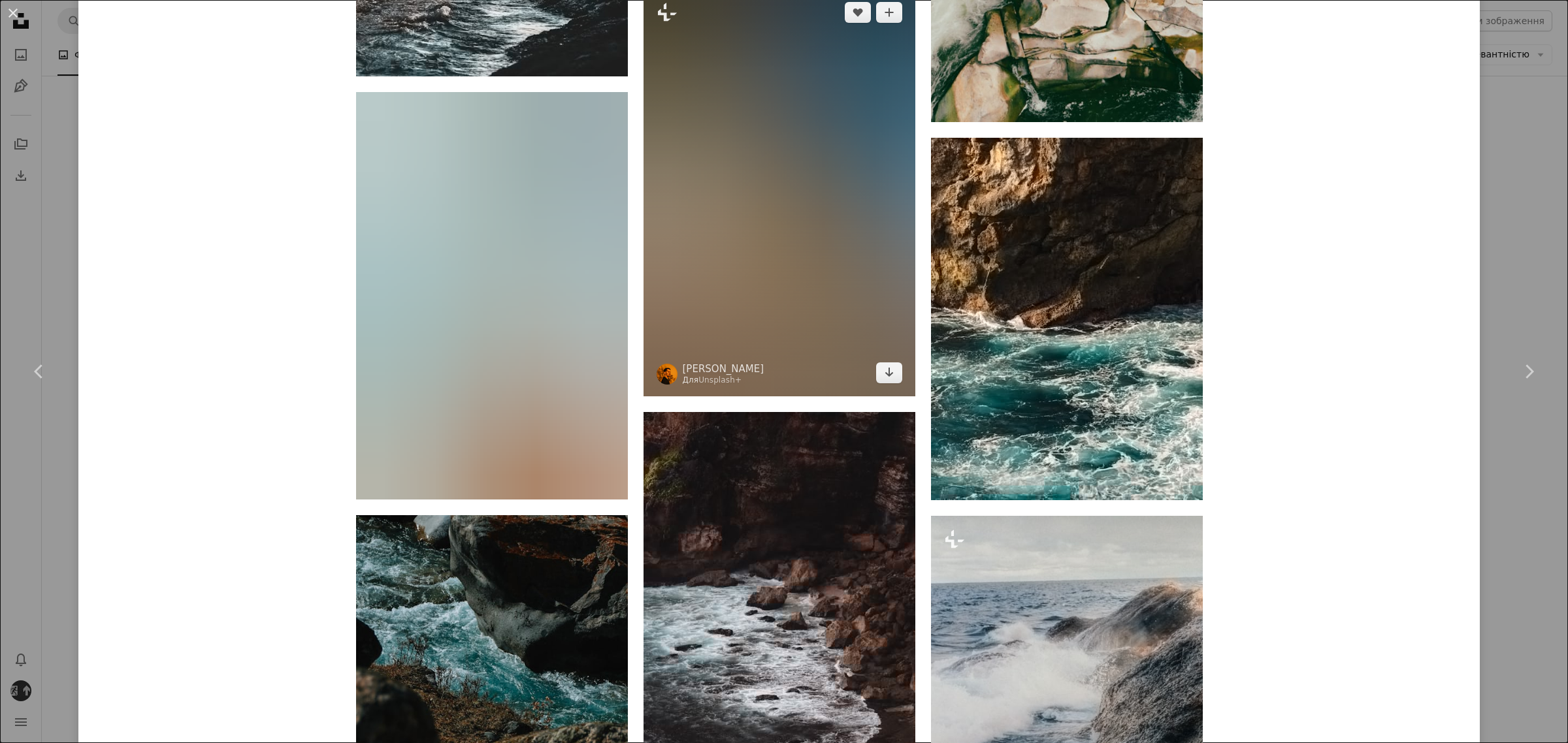
scroll to position [2204, 0]
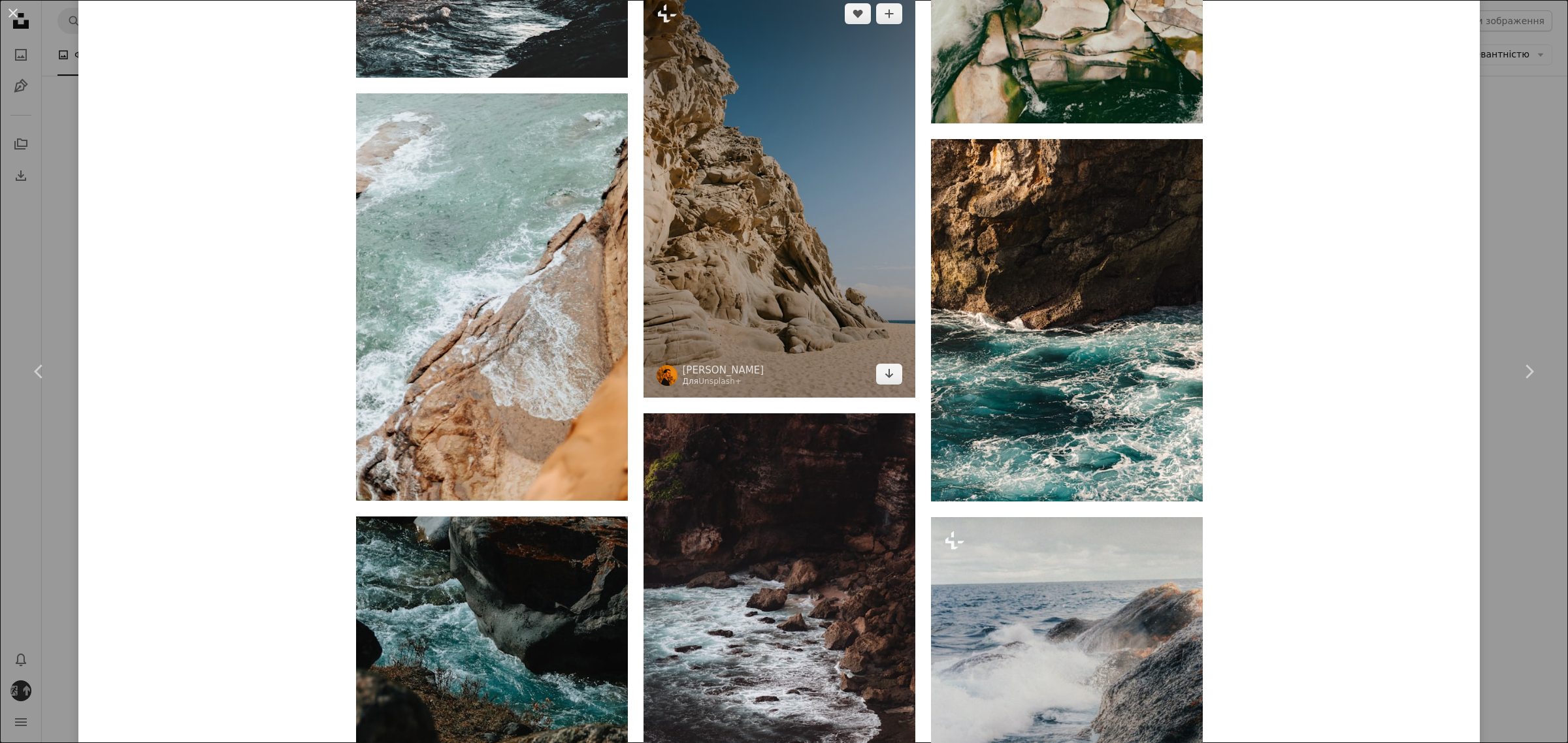
click at [807, 257] on img at bounding box center [779, 194] width 271 height 407
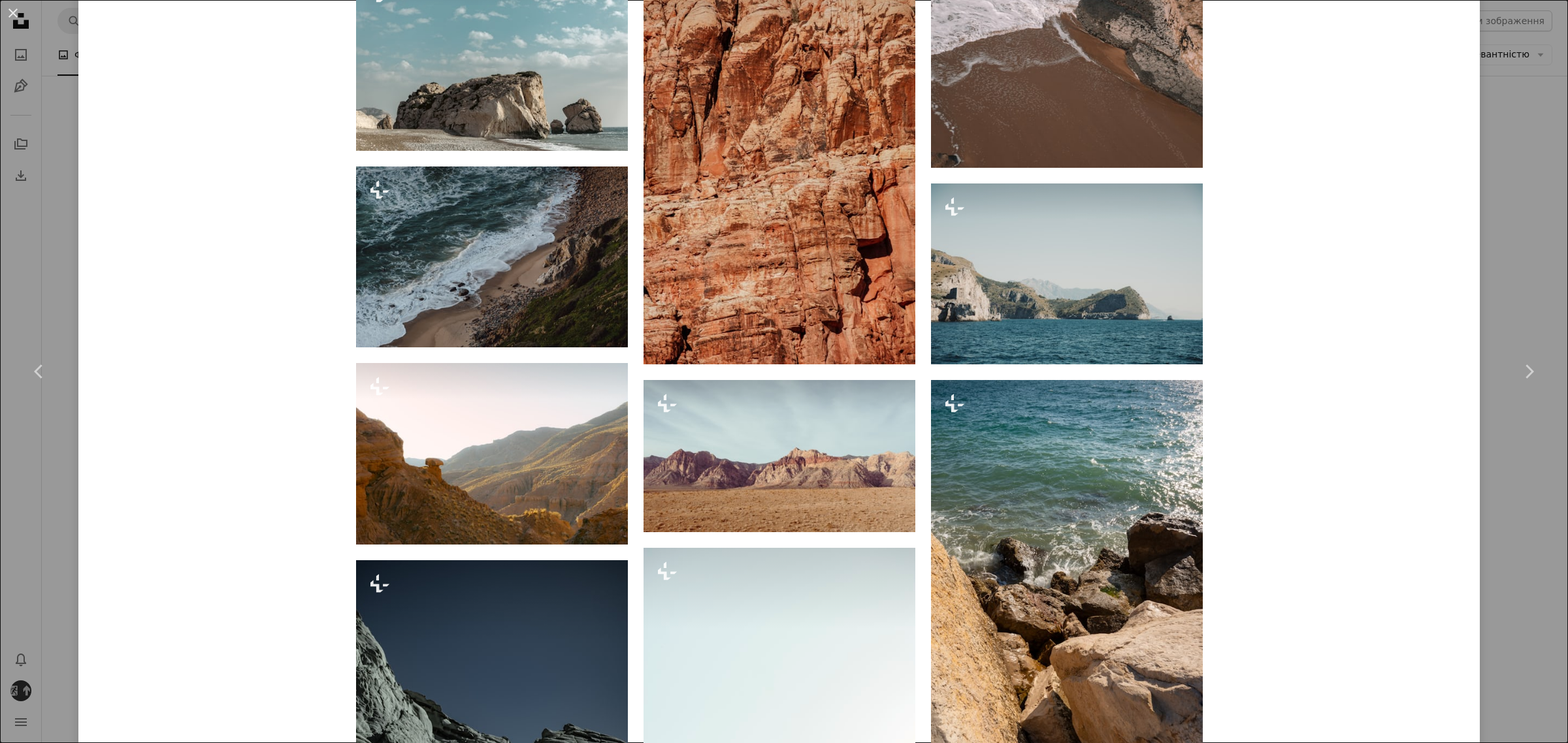
scroll to position [2903, 0]
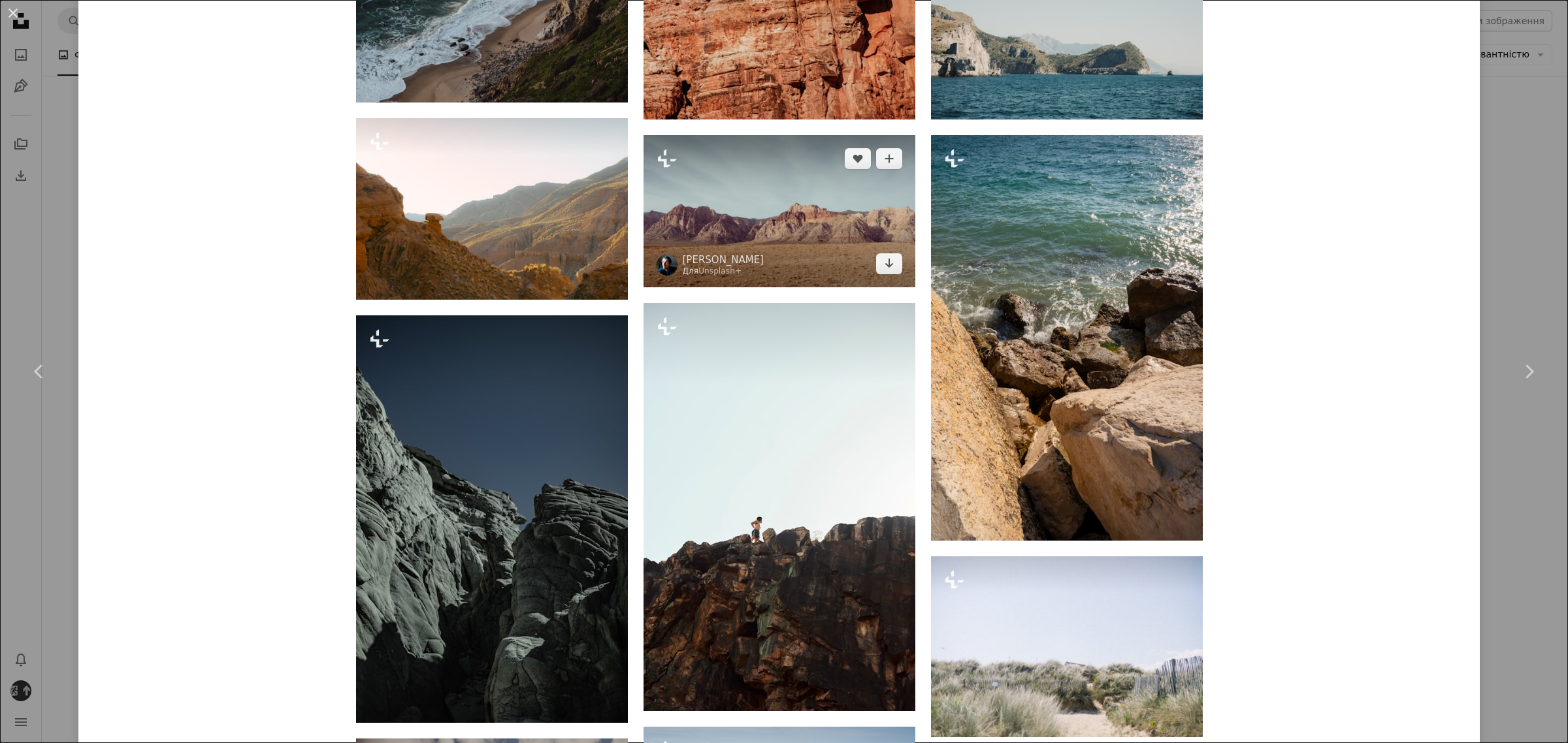
click at [764, 221] on img at bounding box center [779, 211] width 271 height 153
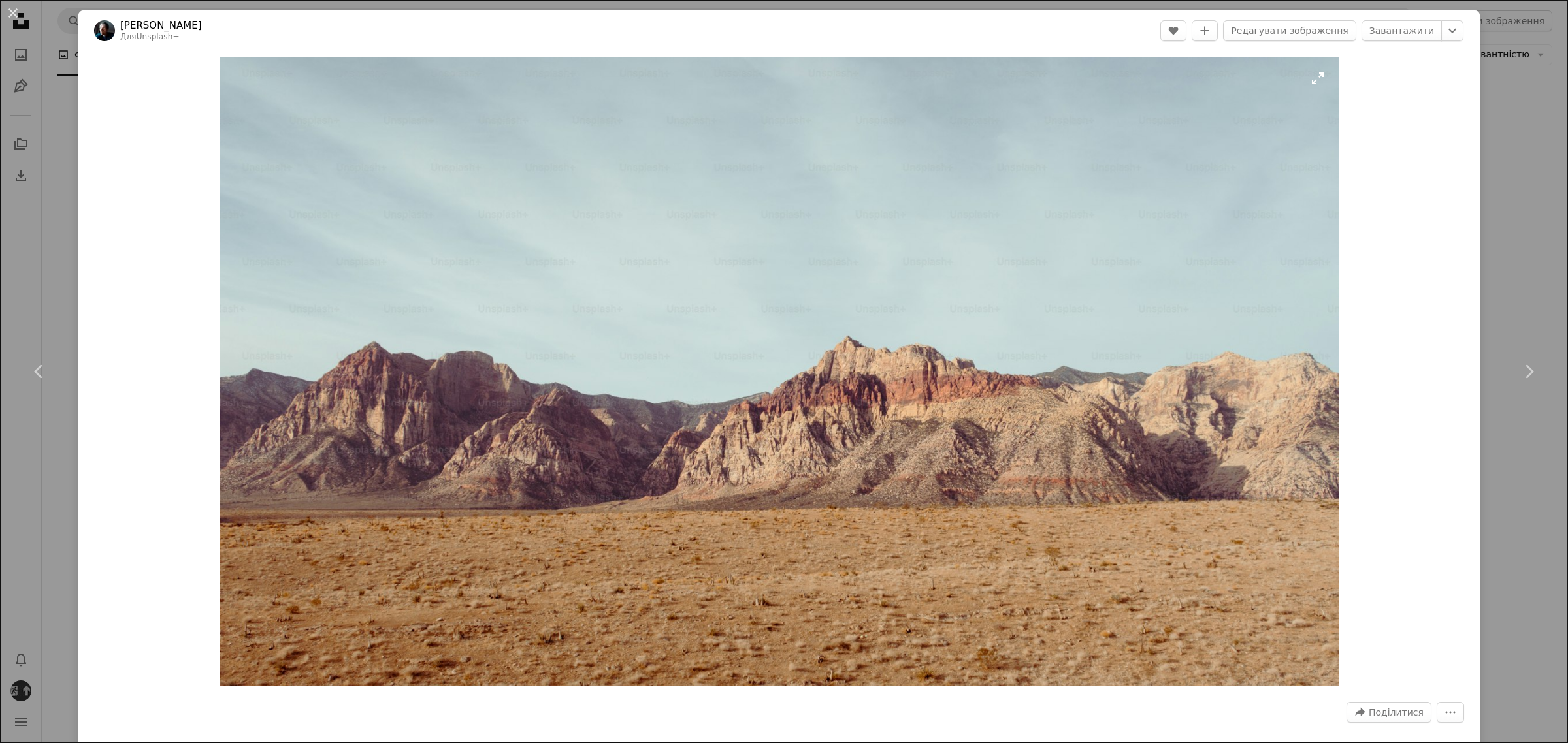
click at [768, 505] on img "Збільшити масштаб цього зображення" at bounding box center [779, 372] width 1118 height 629
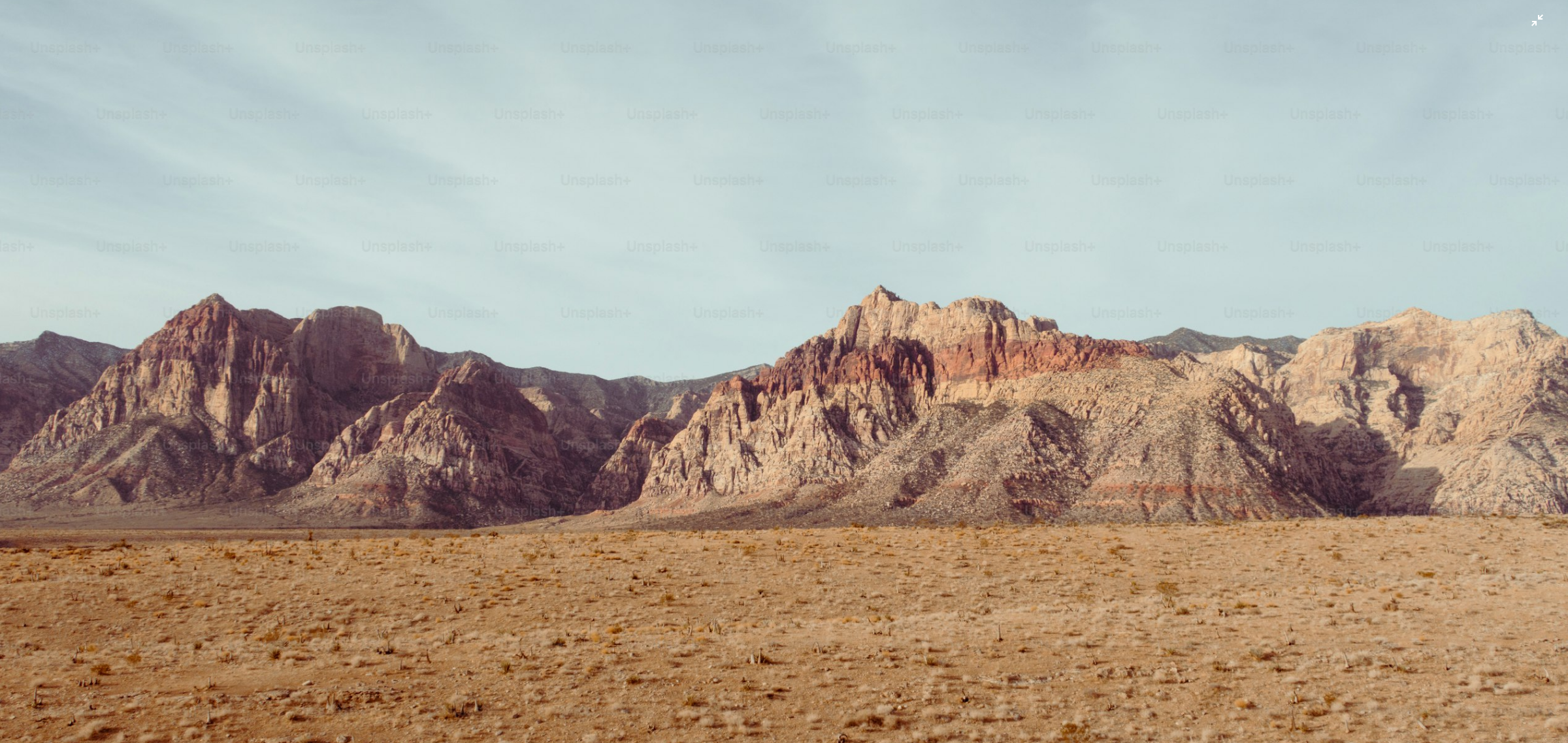
scroll to position [123, 0]
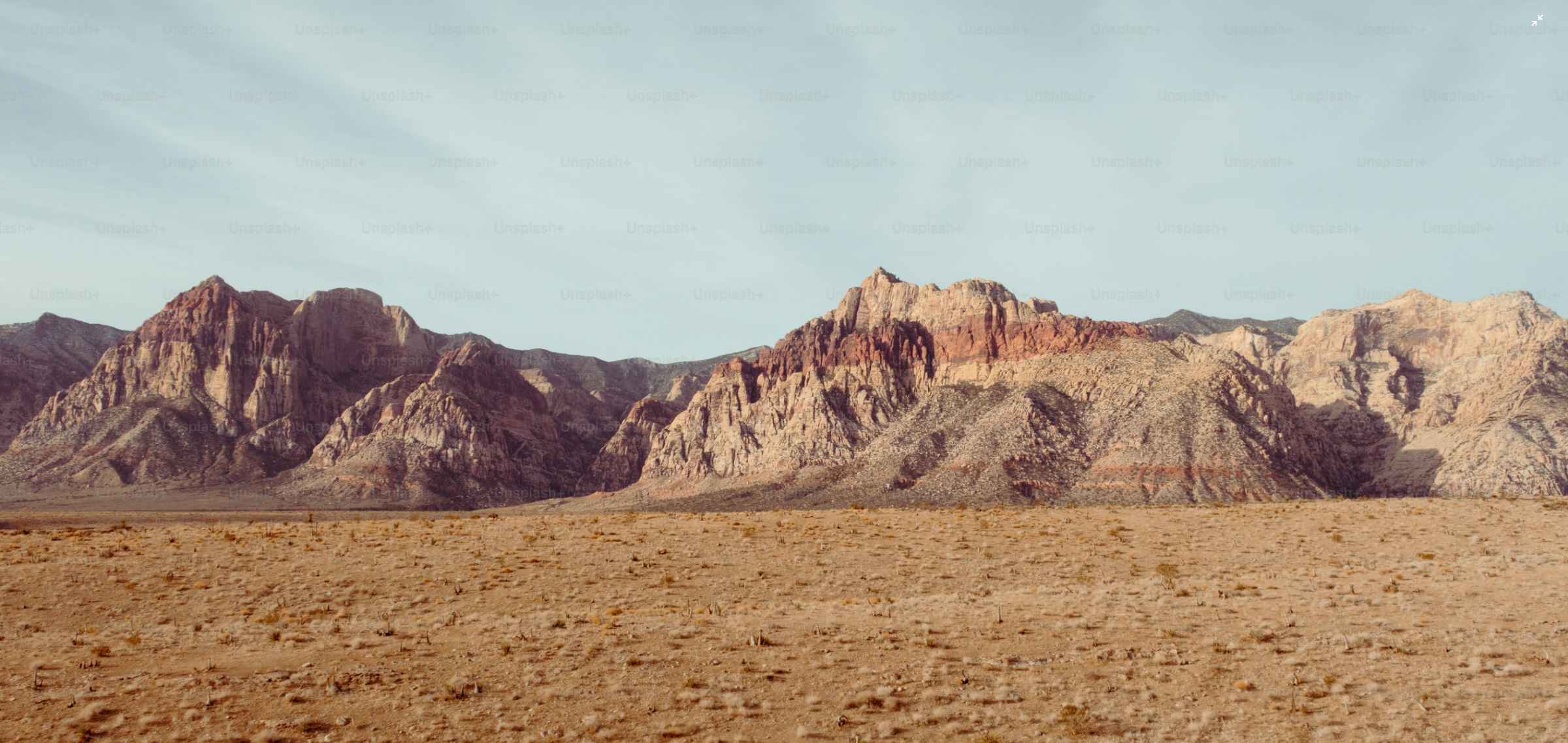
click at [772, 465] on img "Zoom out on this image" at bounding box center [783, 318] width 1569 height 883
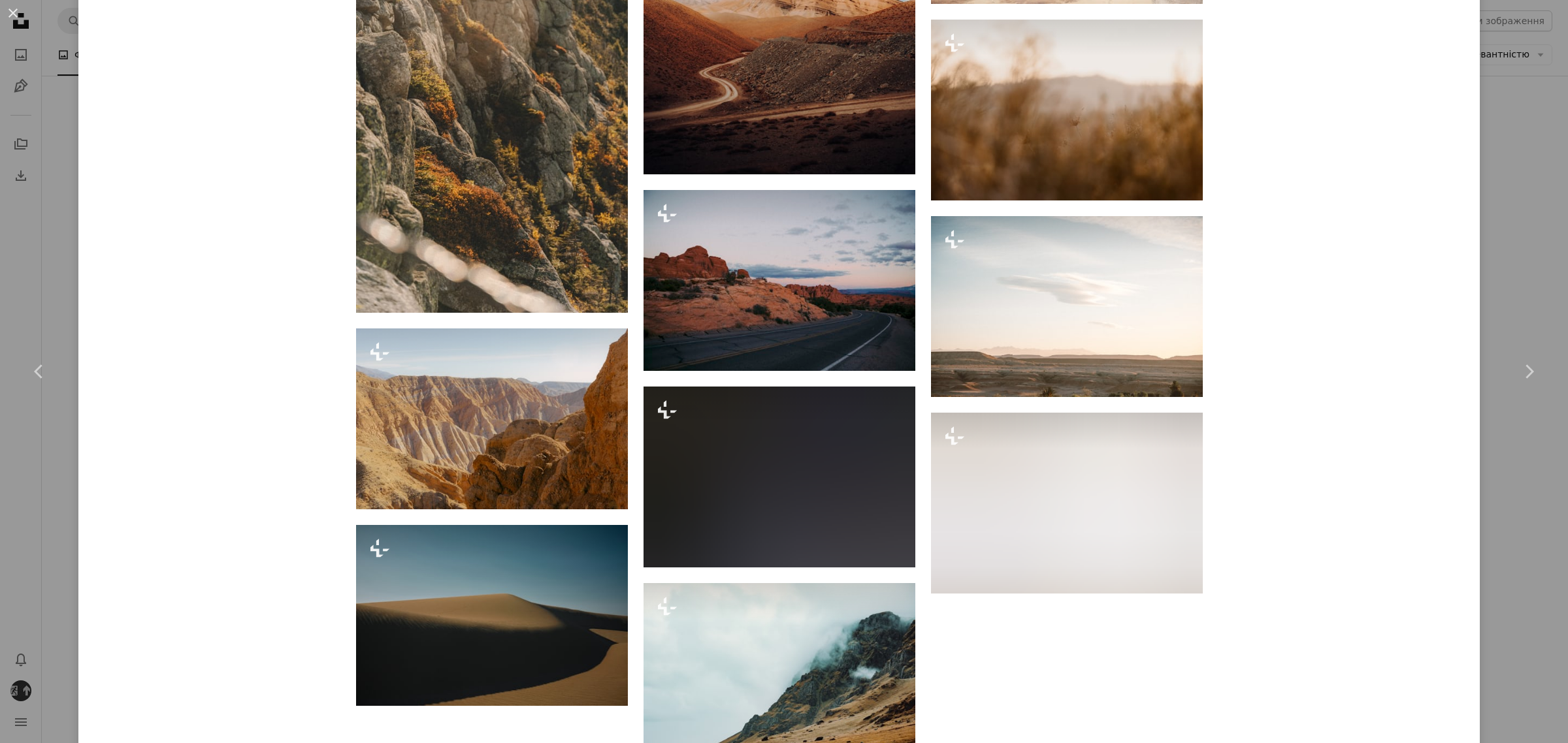
scroll to position [6428, 0]
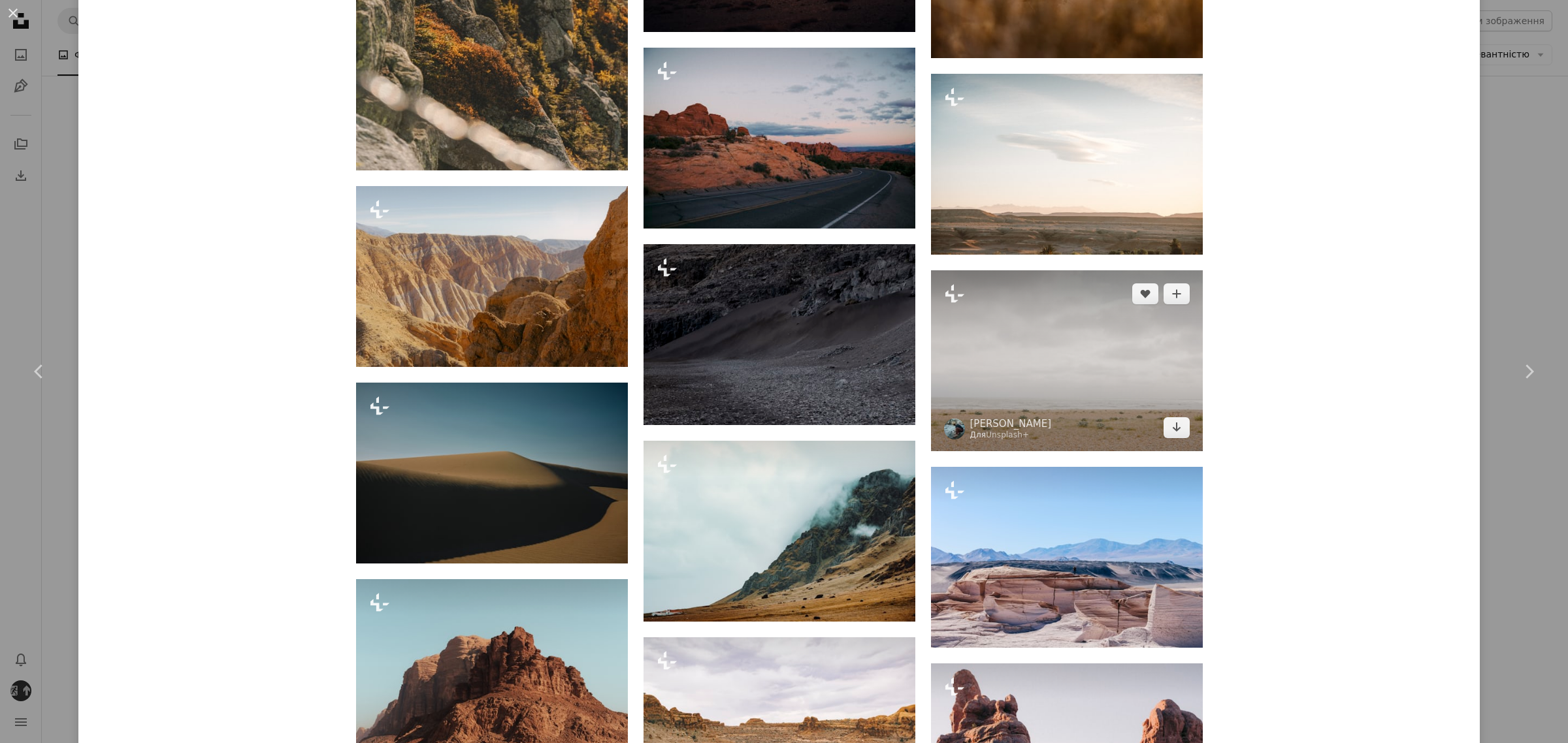
click at [1113, 393] on img at bounding box center [1066, 361] width 271 height 181
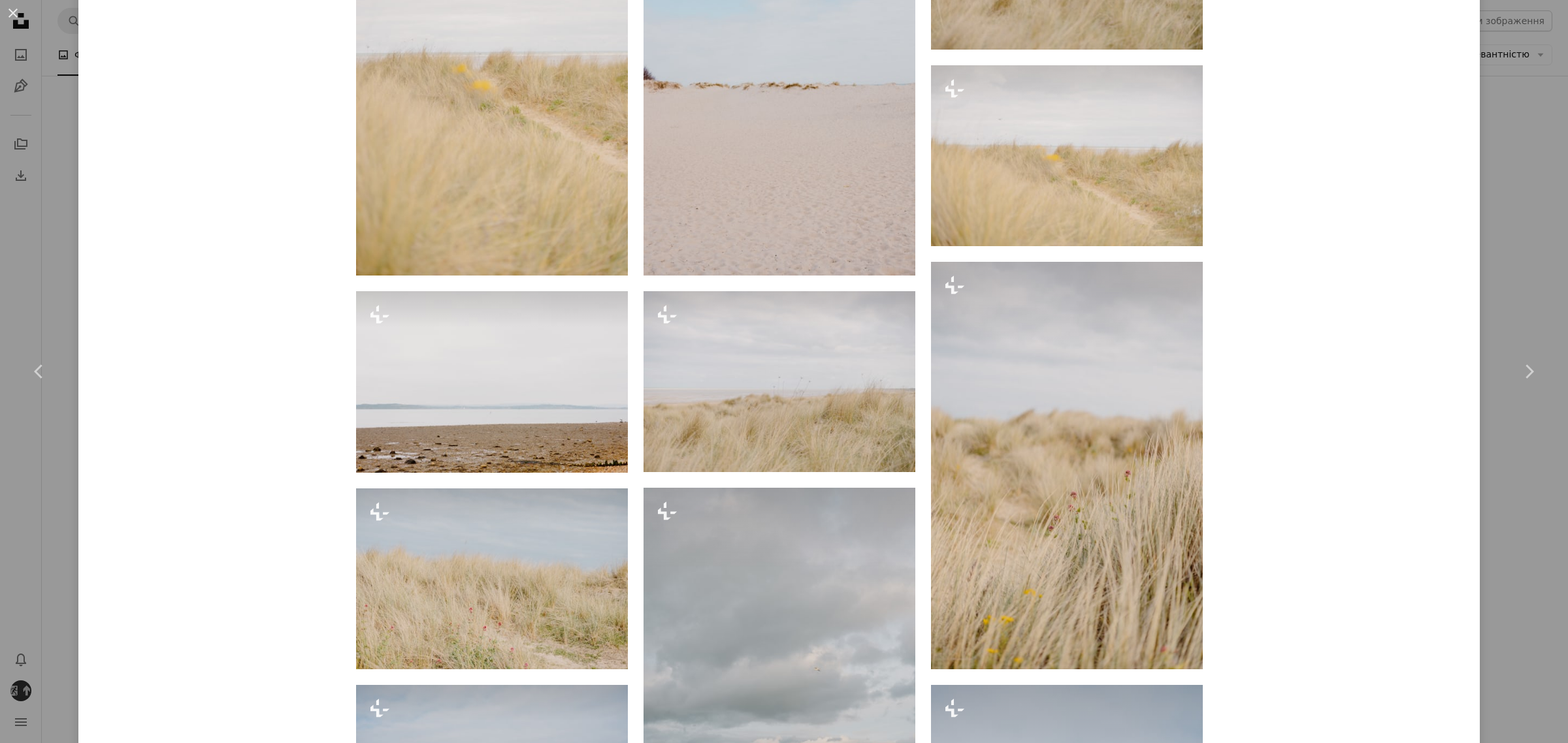
scroll to position [2123, 0]
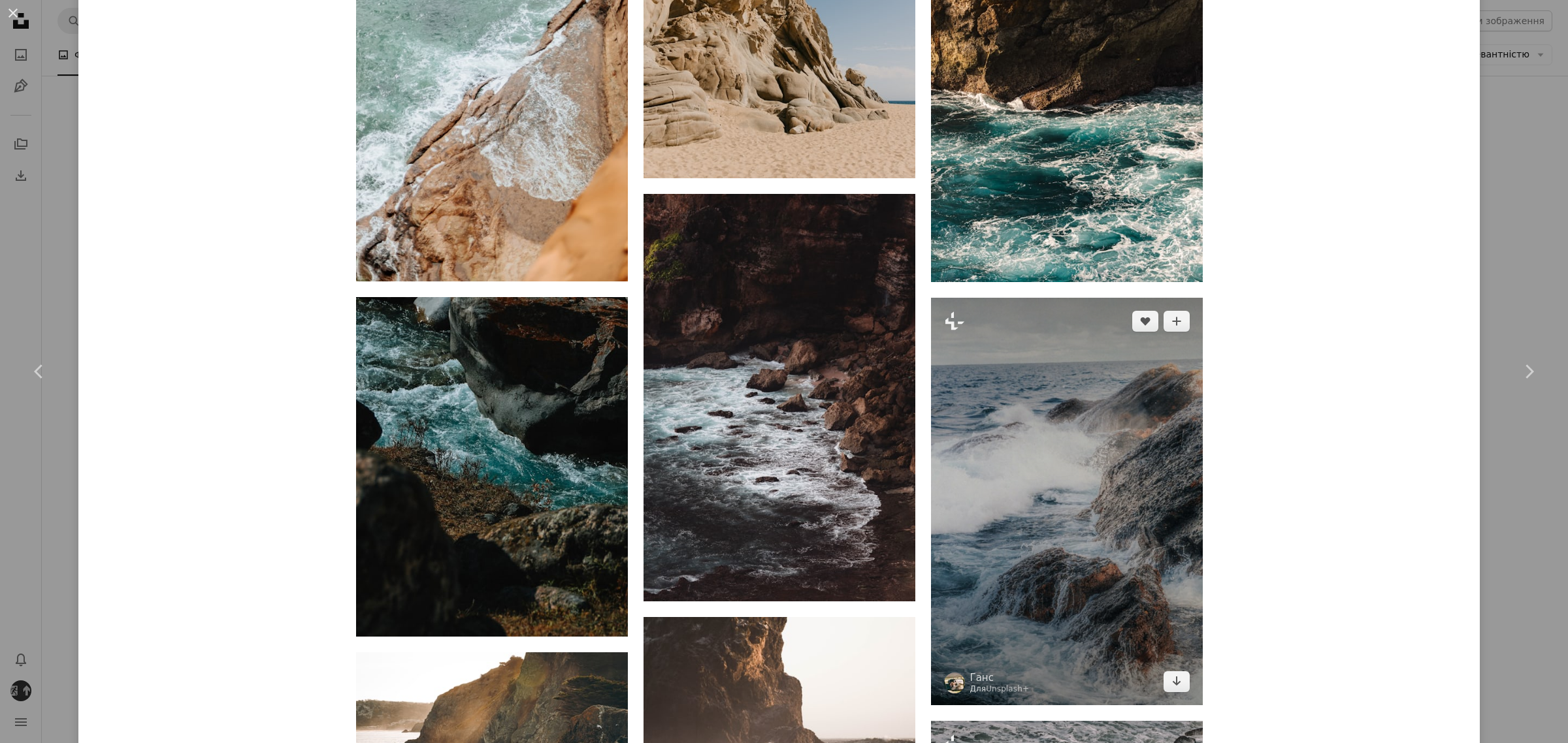
scroll to position [2776, 0]
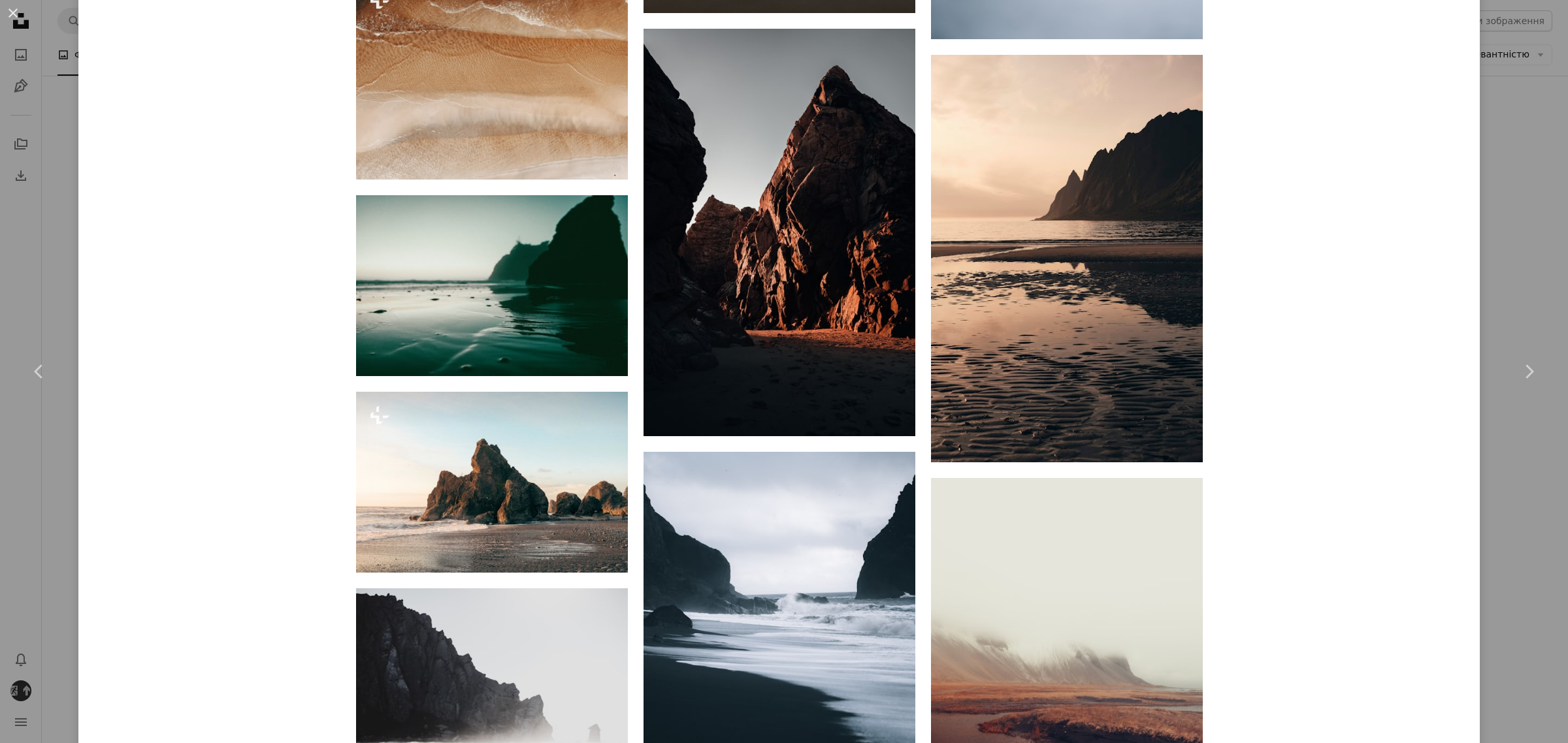
scroll to position [2857, 0]
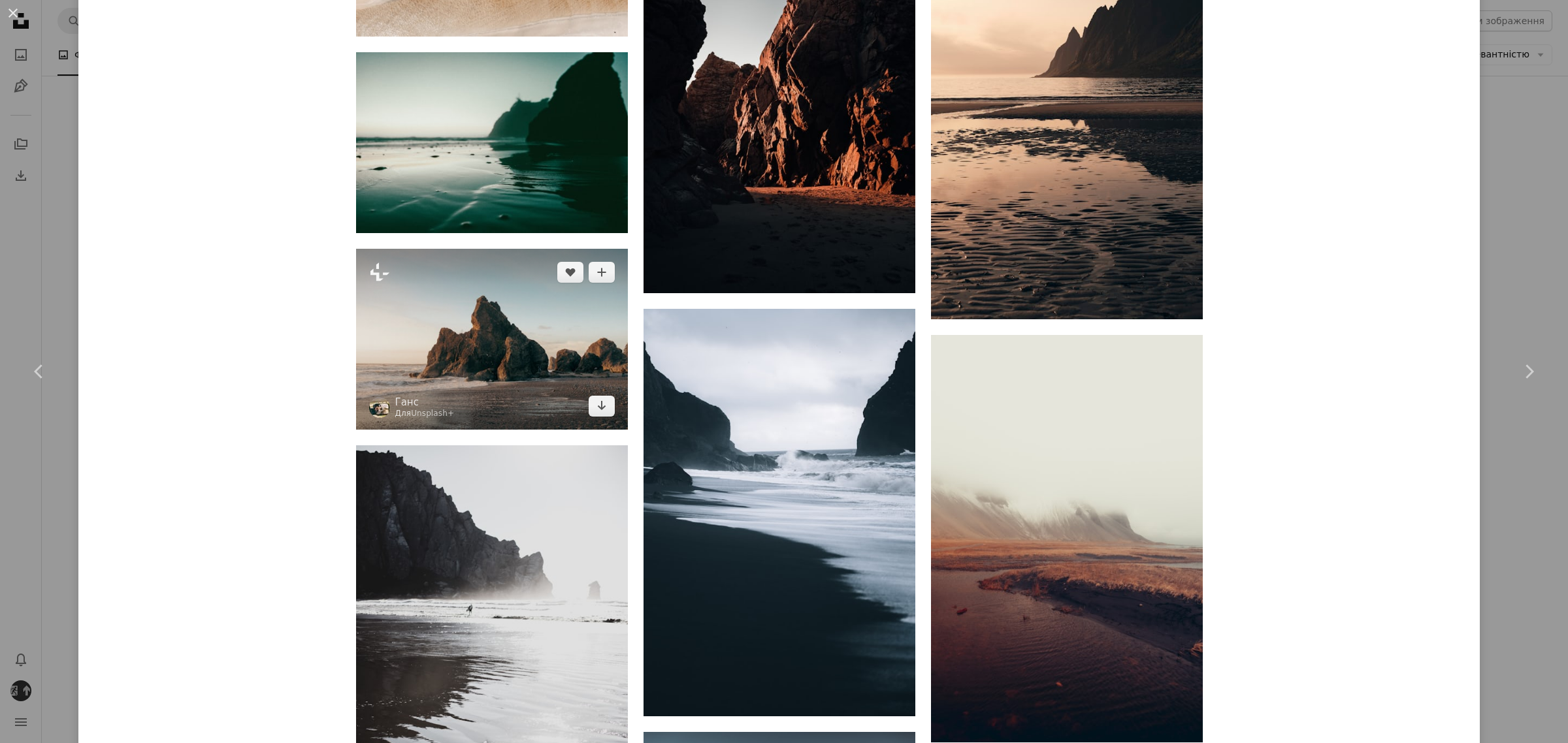
click at [505, 390] on img at bounding box center [491, 339] width 271 height 181
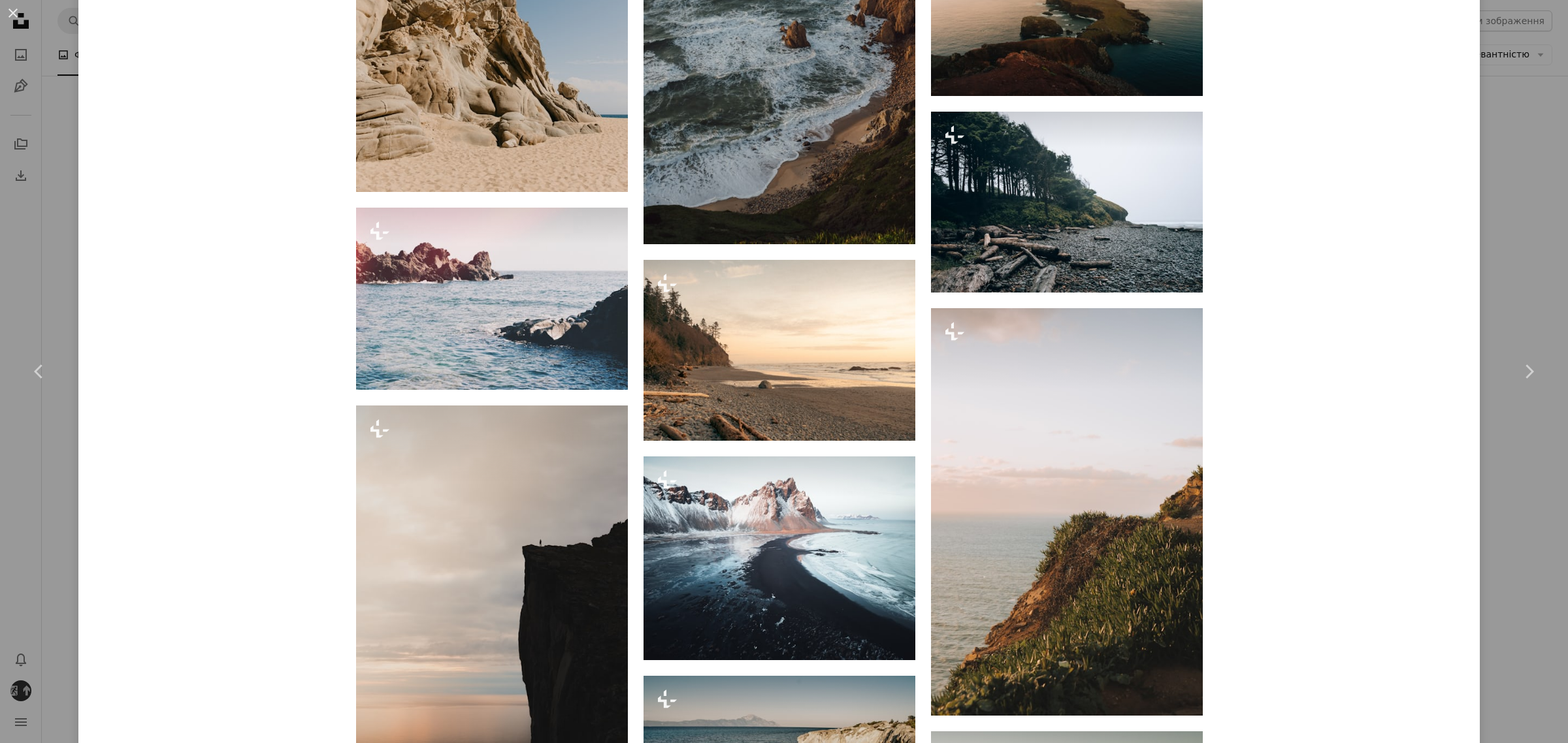
scroll to position [6514, 0]
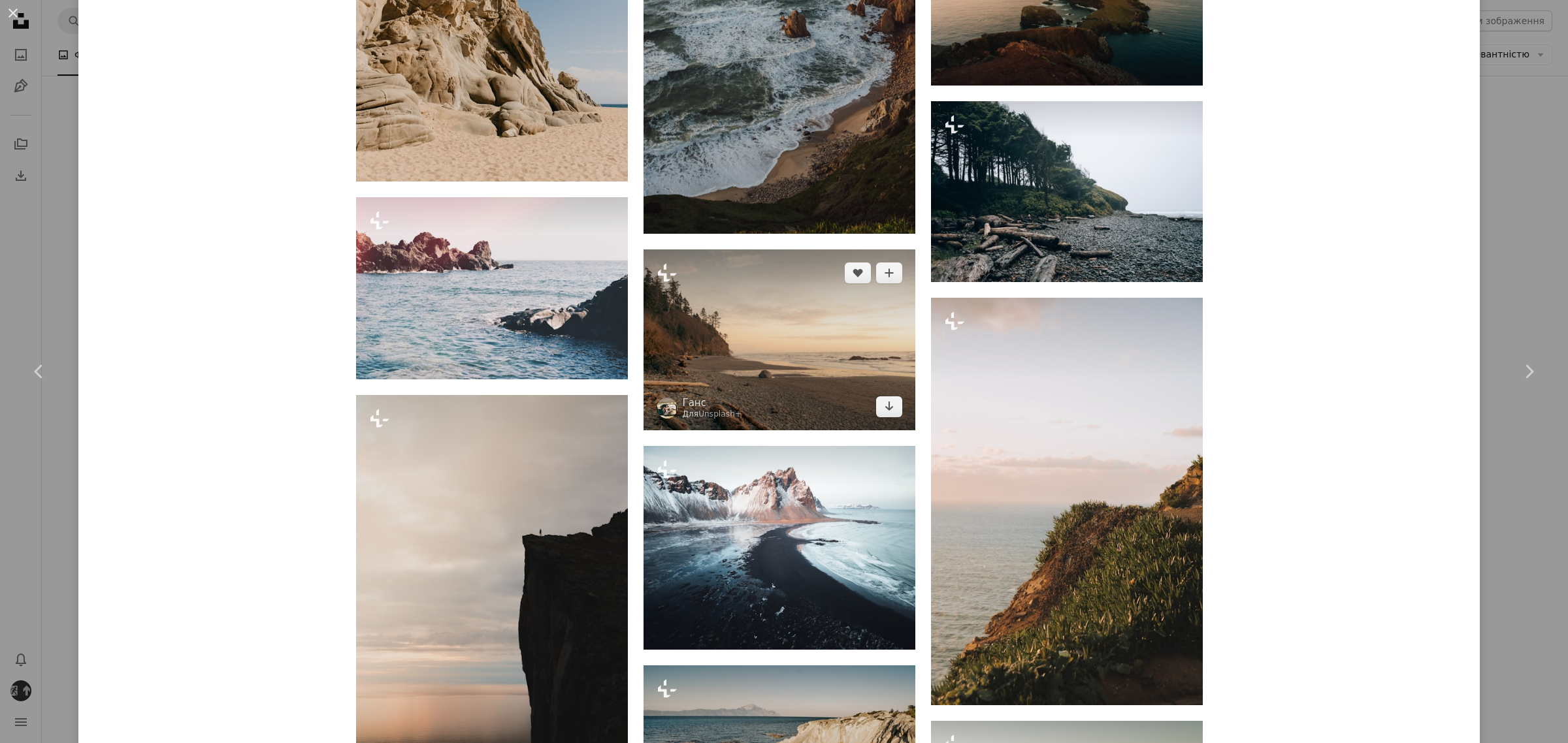
click at [798, 360] on img at bounding box center [779, 340] width 271 height 181
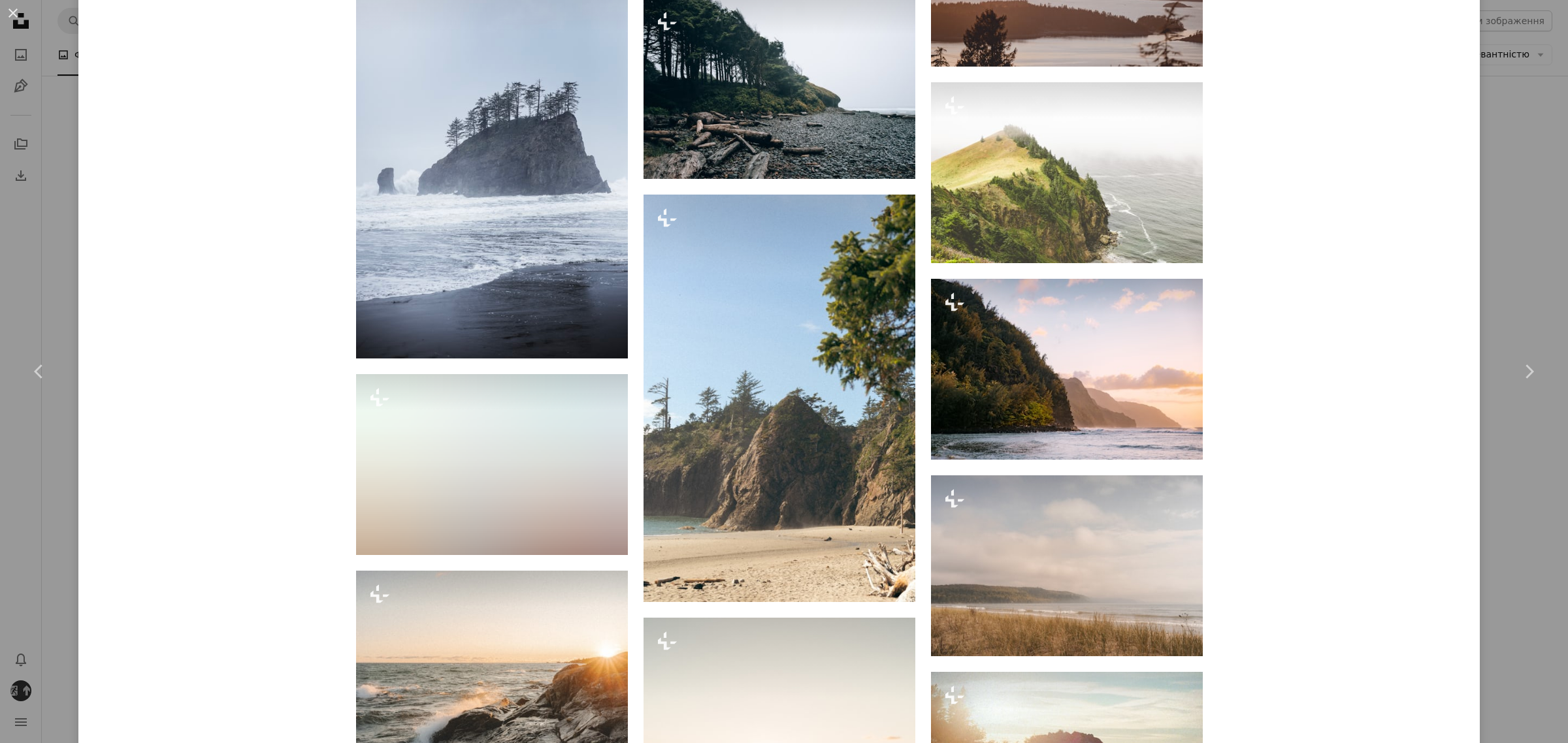
scroll to position [3364, 0]
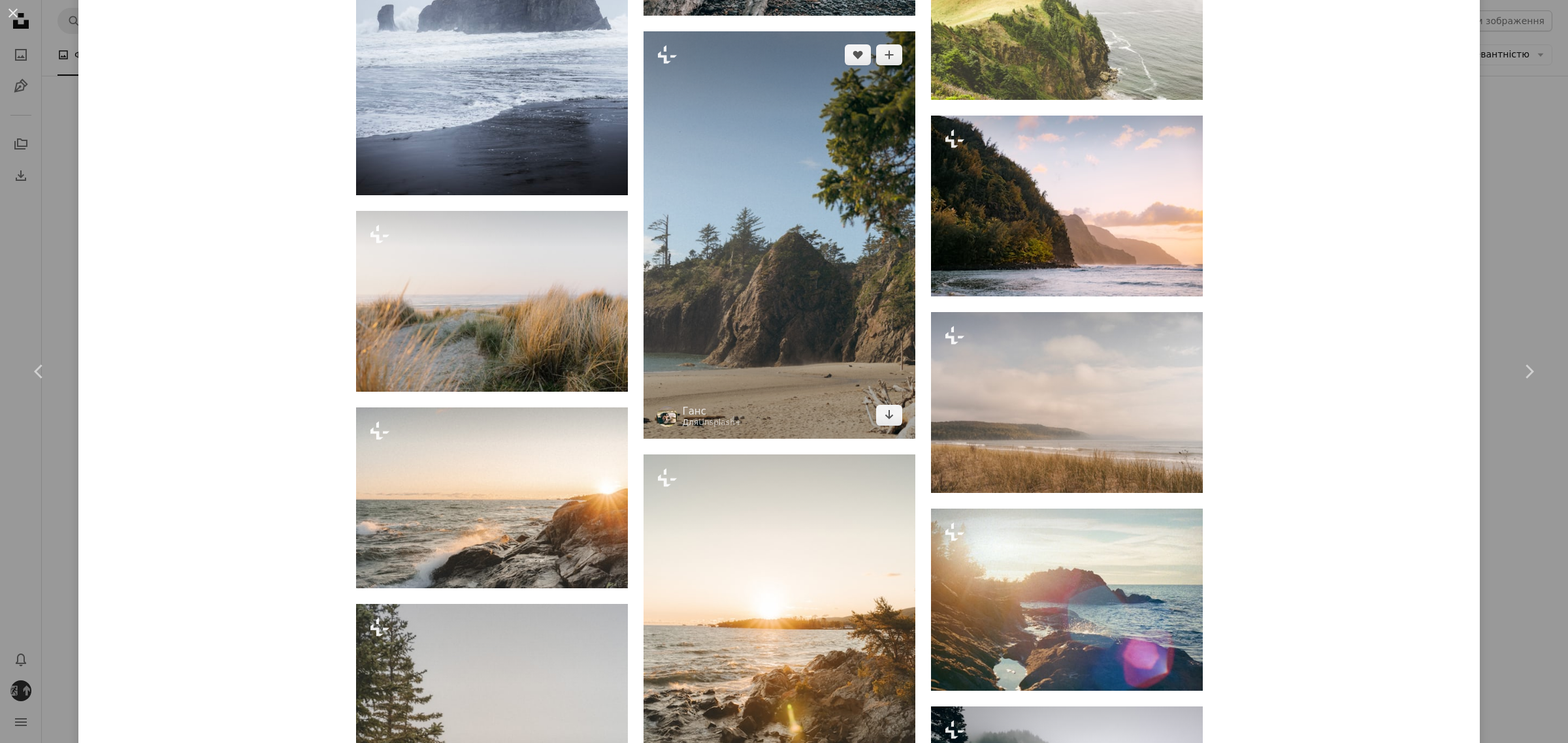
click at [890, 382] on img at bounding box center [779, 235] width 271 height 407
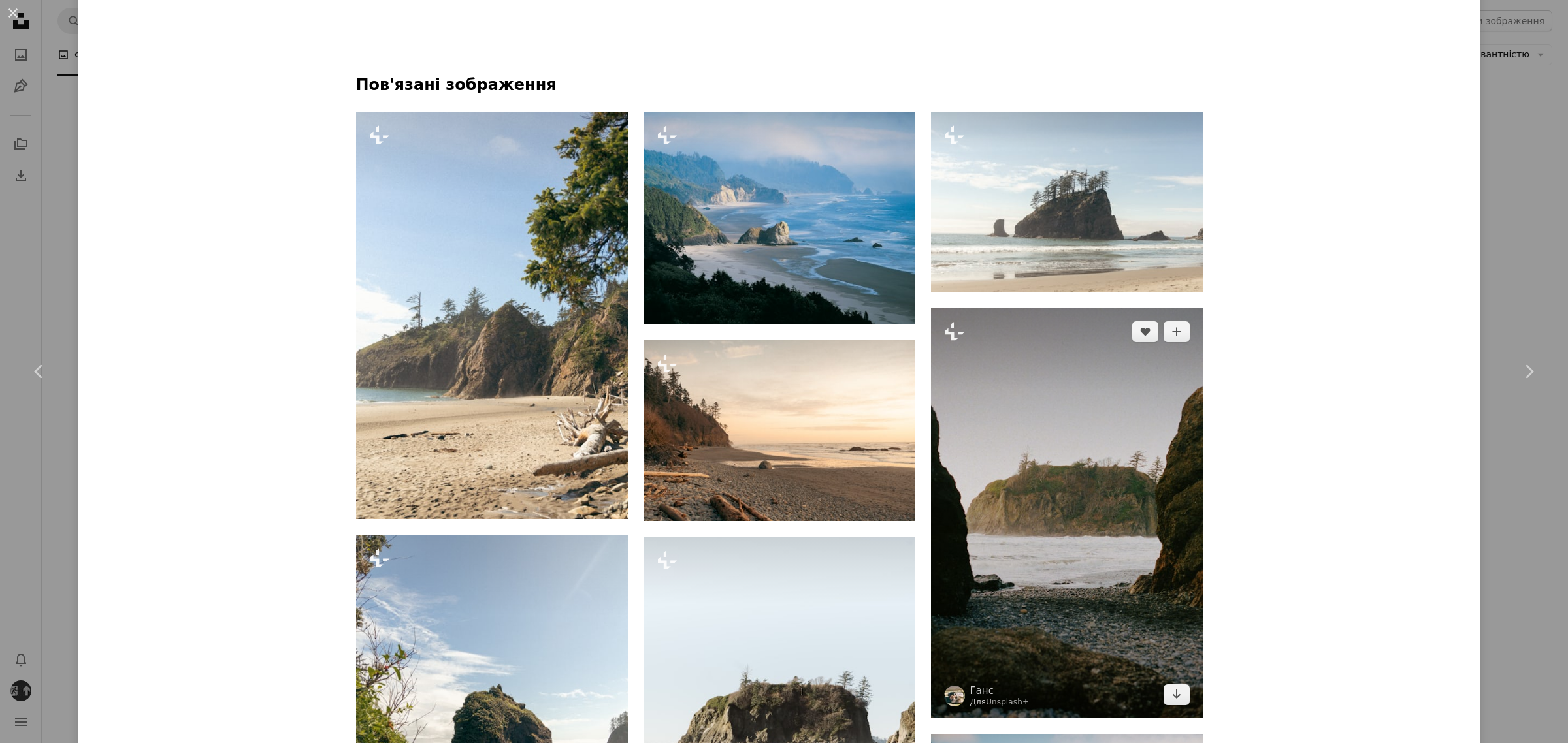
scroll to position [1062, 0]
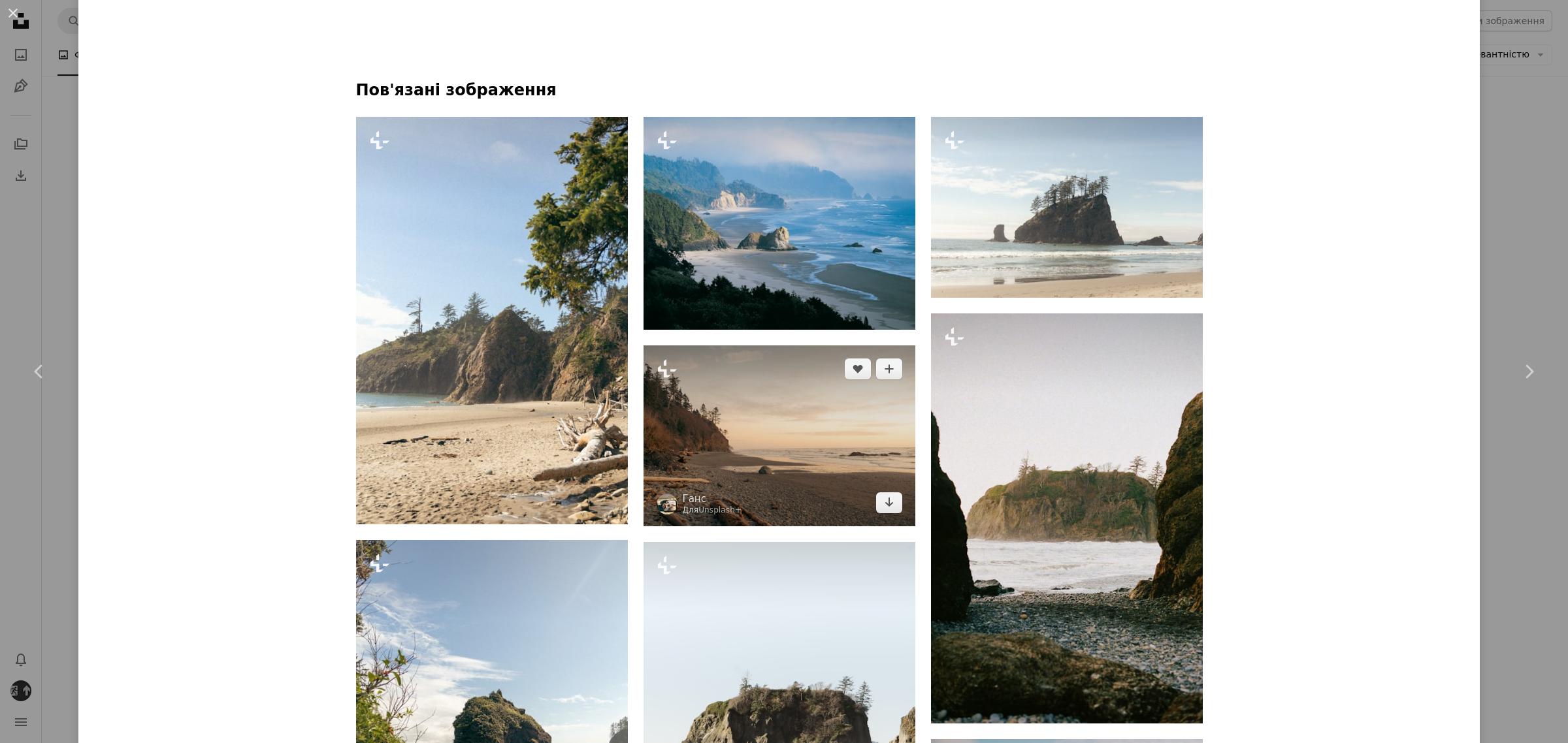
click at [759, 438] on img at bounding box center [779, 436] width 271 height 181
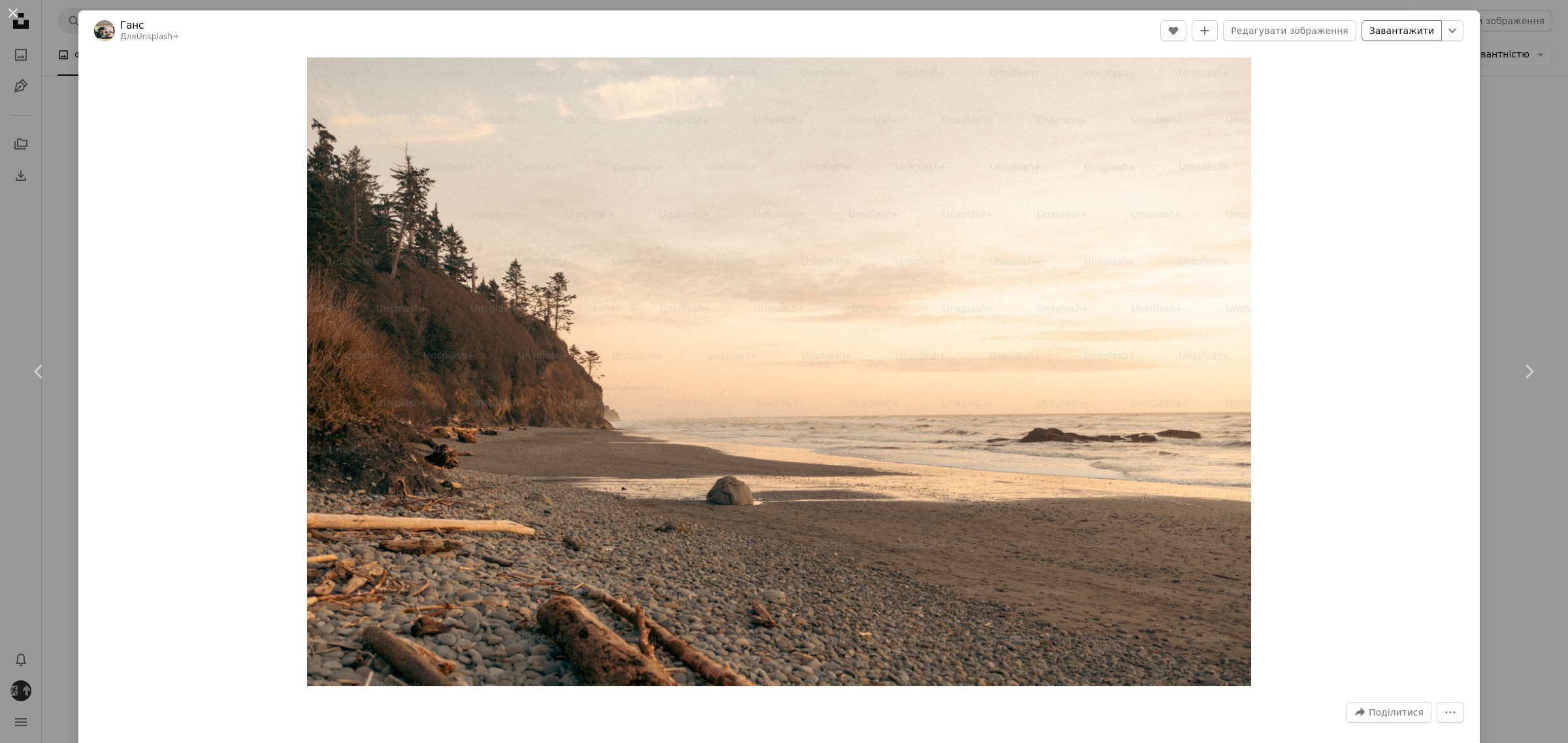
click at [1377, 35] on font "Завантажити" at bounding box center [1402, 30] width 65 height 11
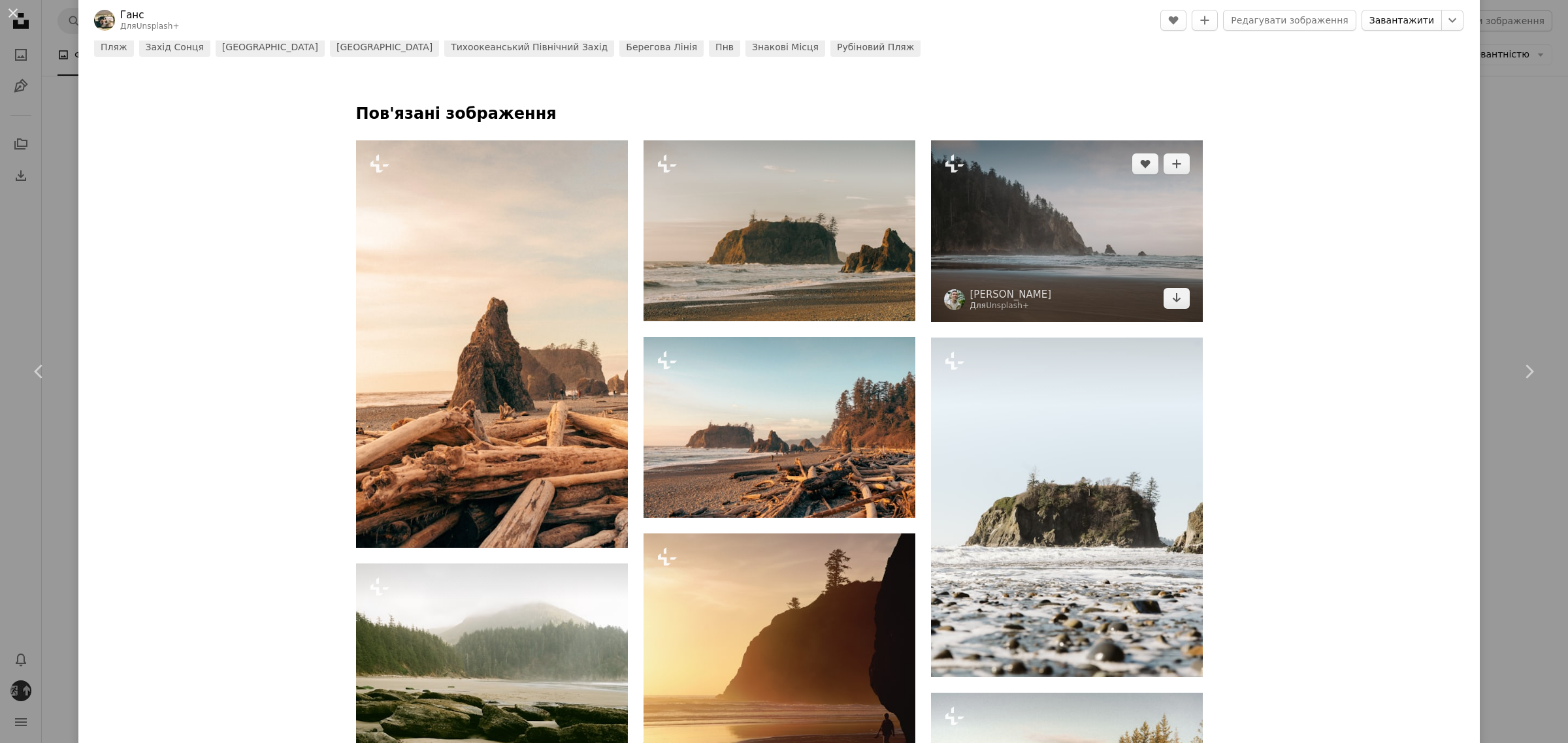
scroll to position [816, 0]
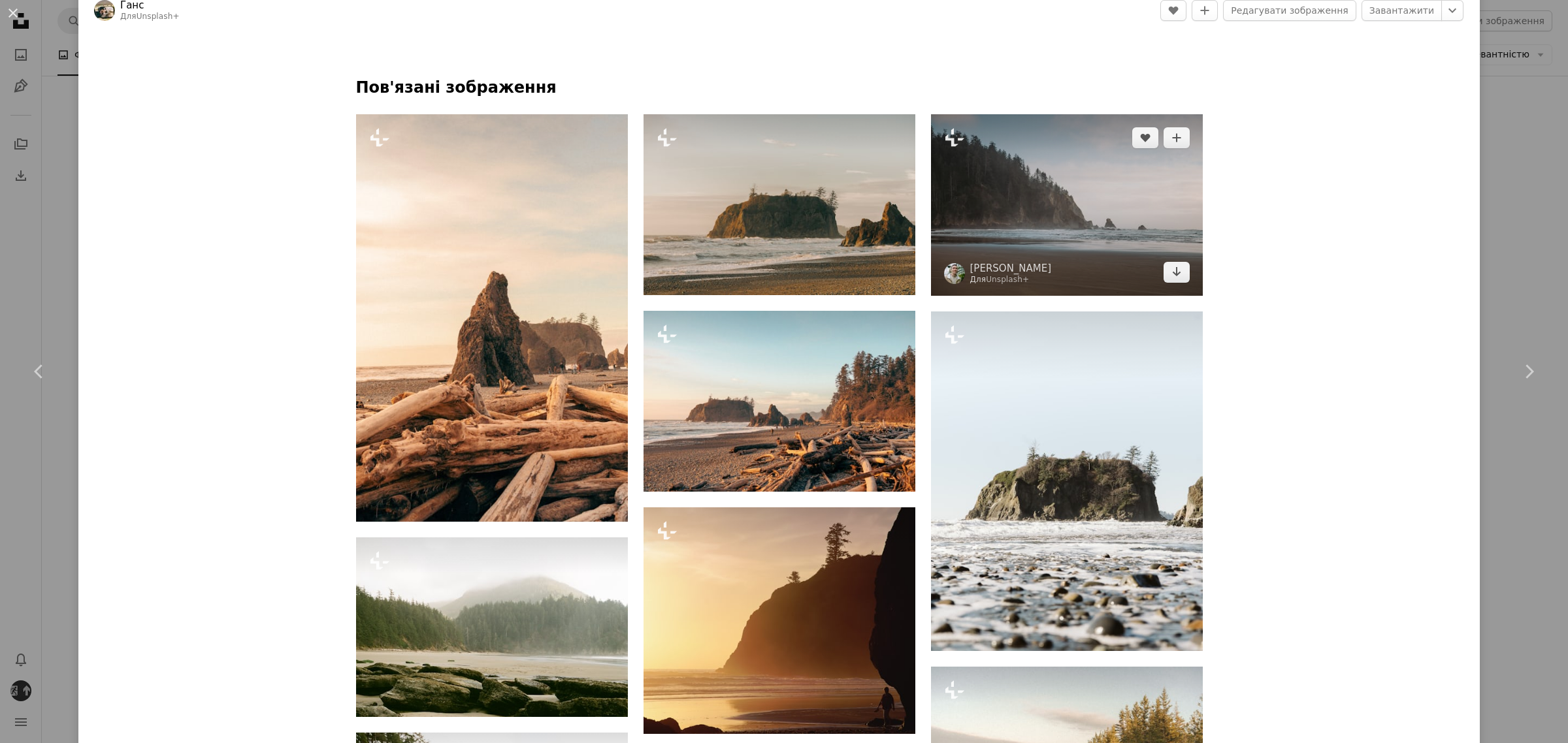
drag, startPoint x: 1036, startPoint y: 252, endPoint x: 1333, endPoint y: 234, distance: 297.5
click at [1036, 252] on img at bounding box center [1066, 205] width 271 height 182
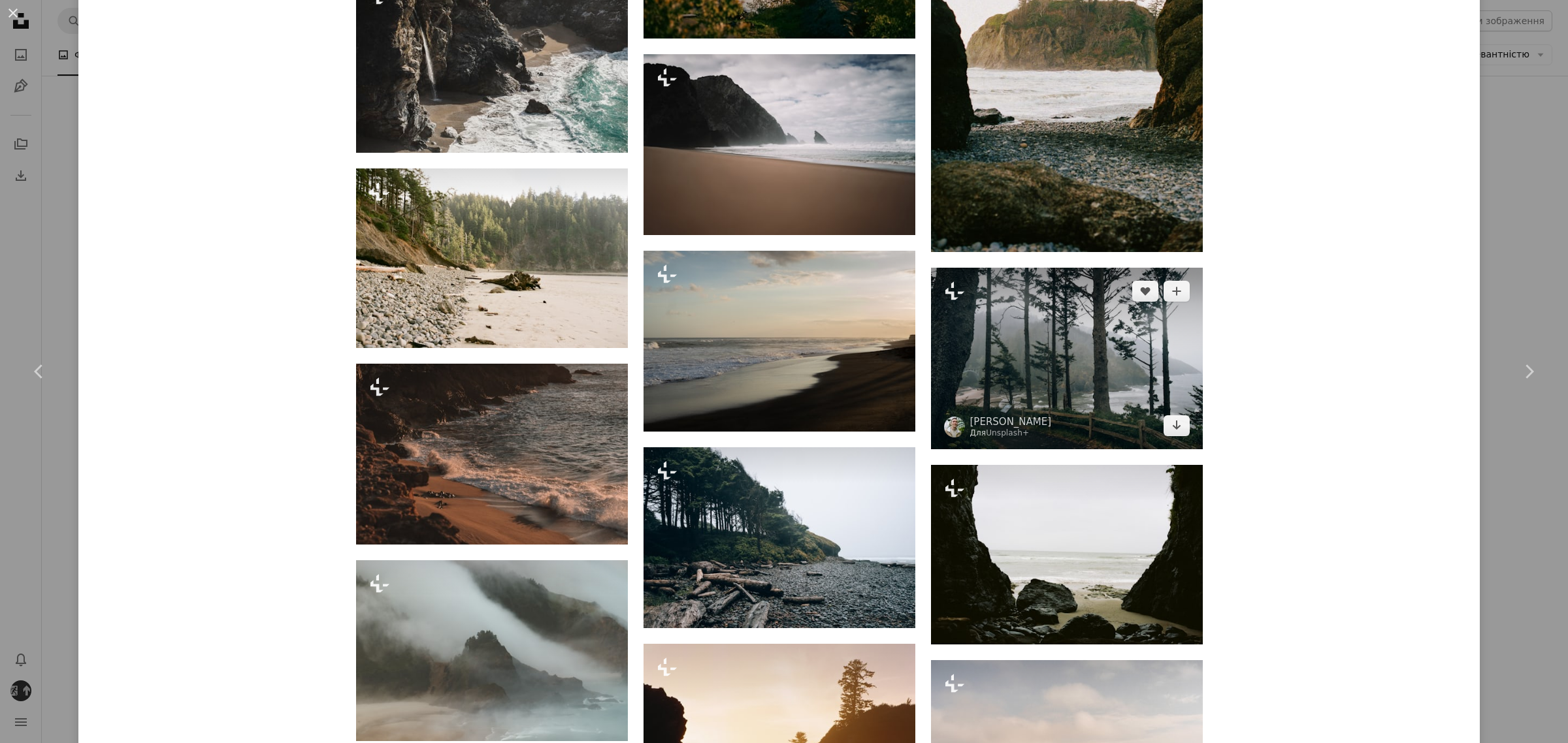
scroll to position [3347, 0]
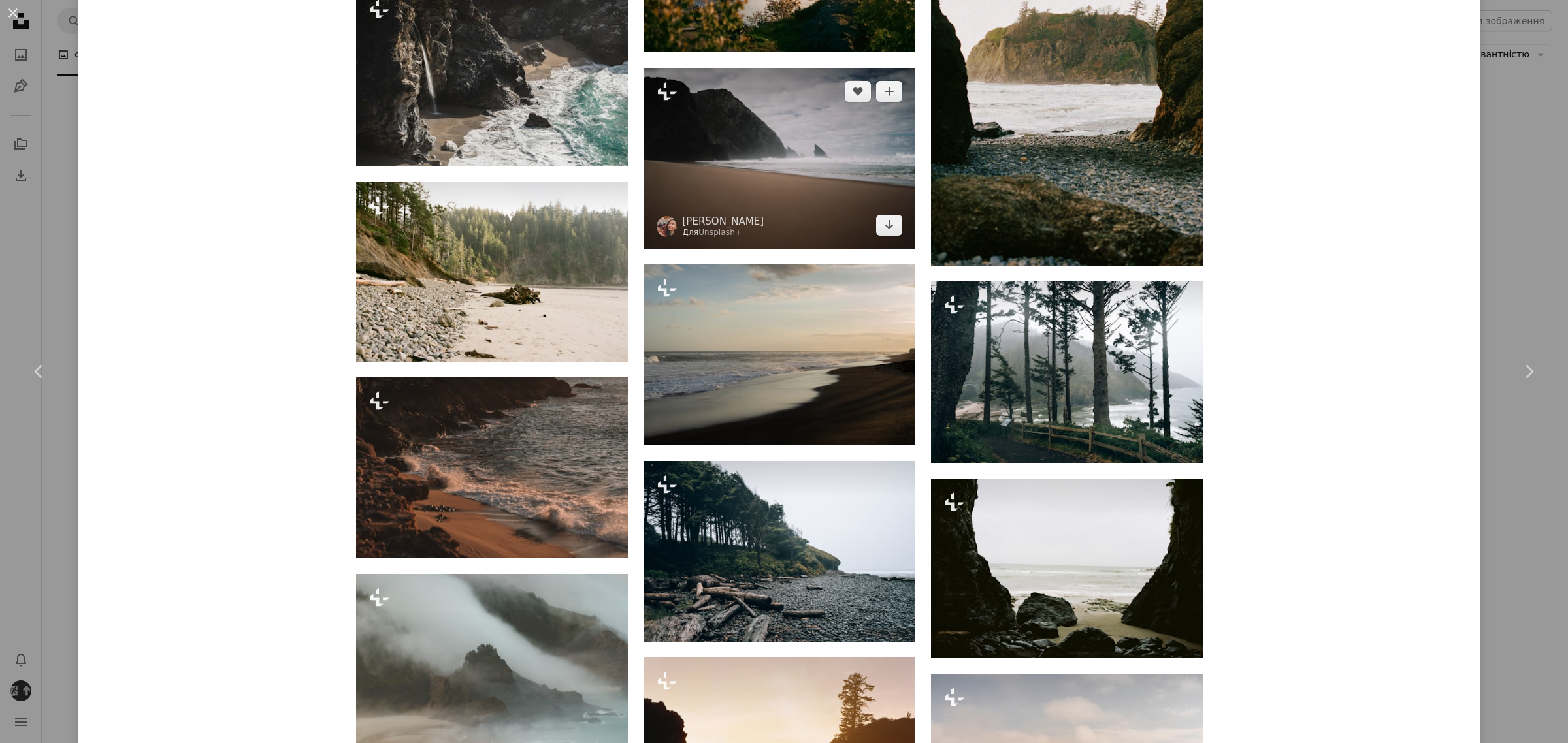
click at [707, 180] on img at bounding box center [779, 158] width 271 height 181
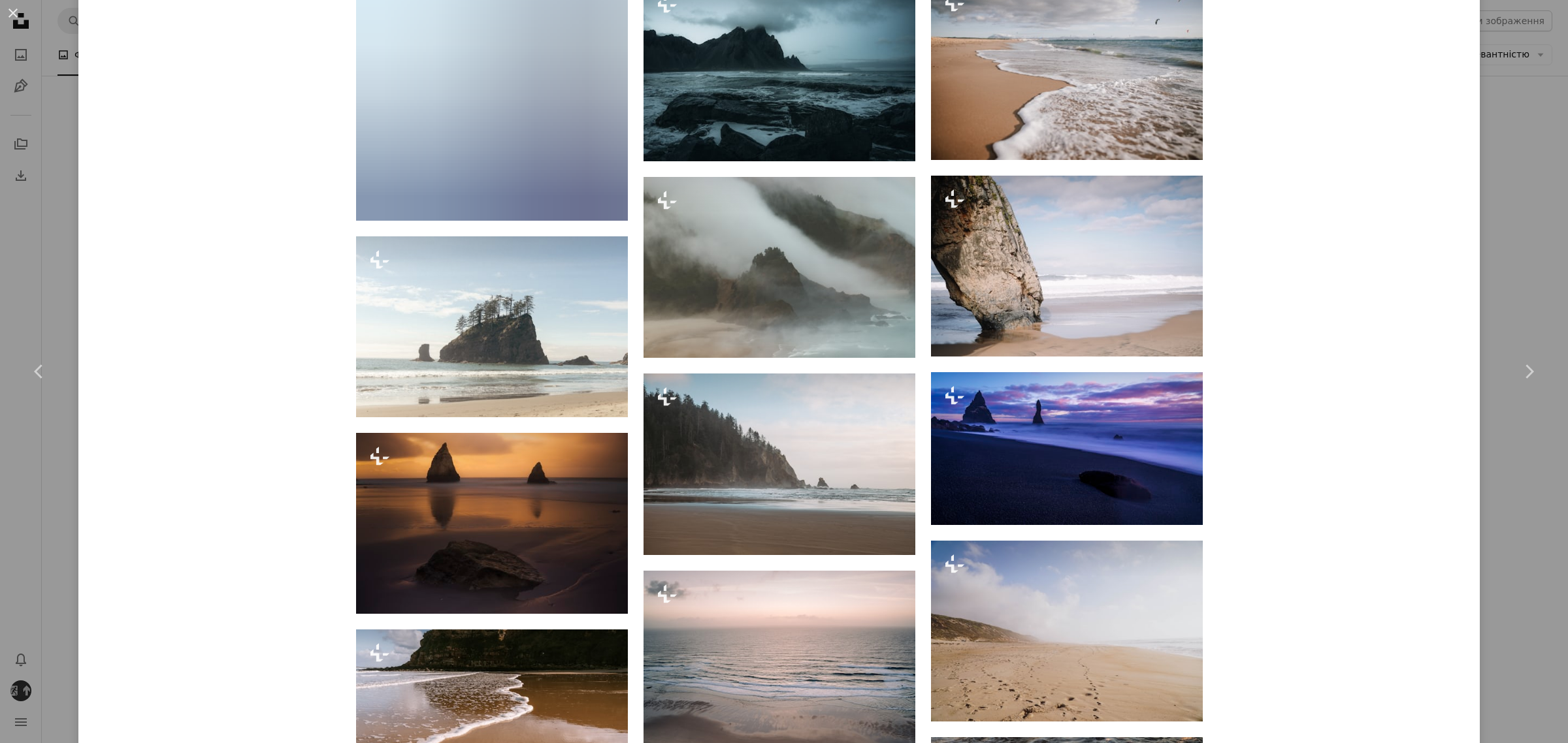
scroll to position [2041, 0]
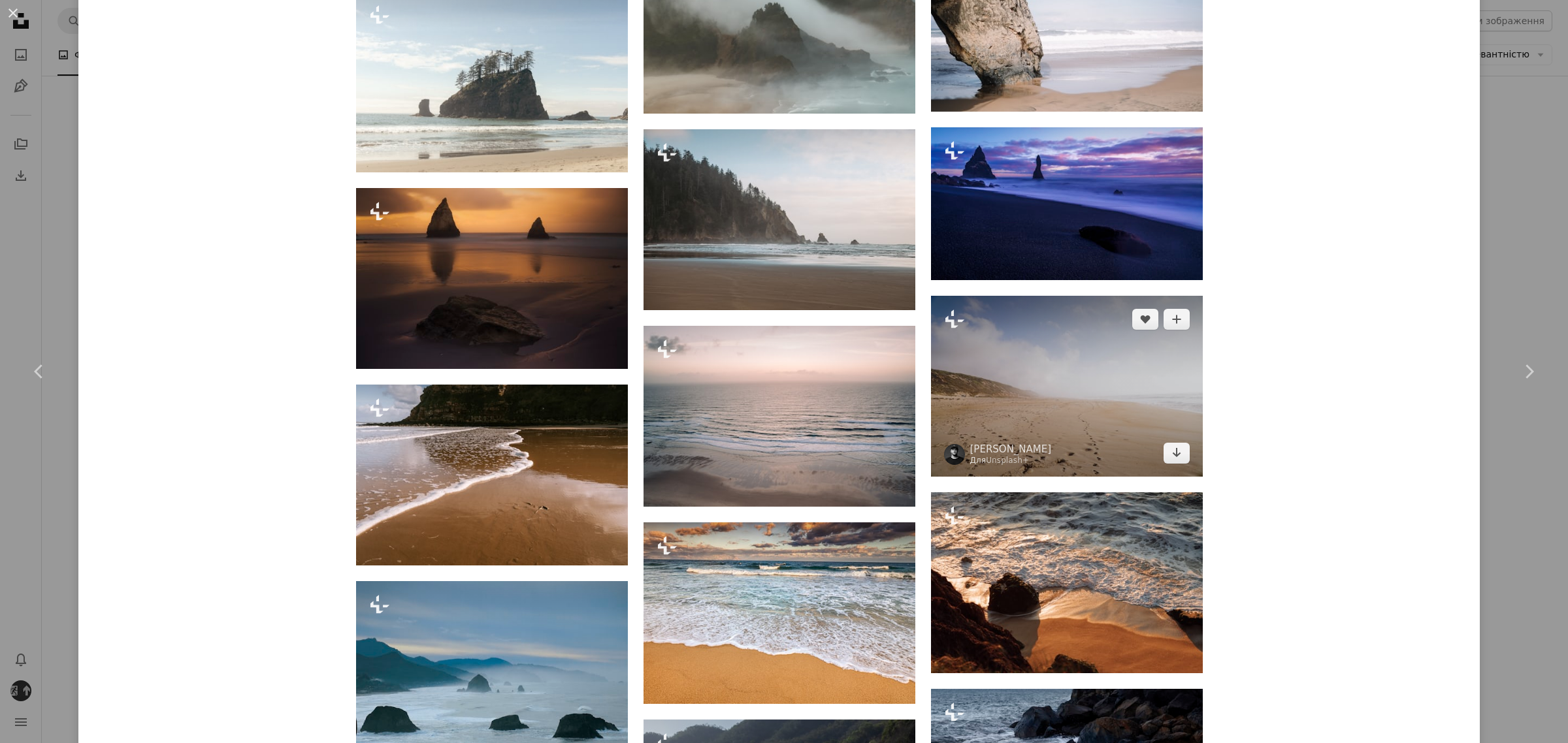
click at [1046, 417] on img at bounding box center [1066, 386] width 271 height 181
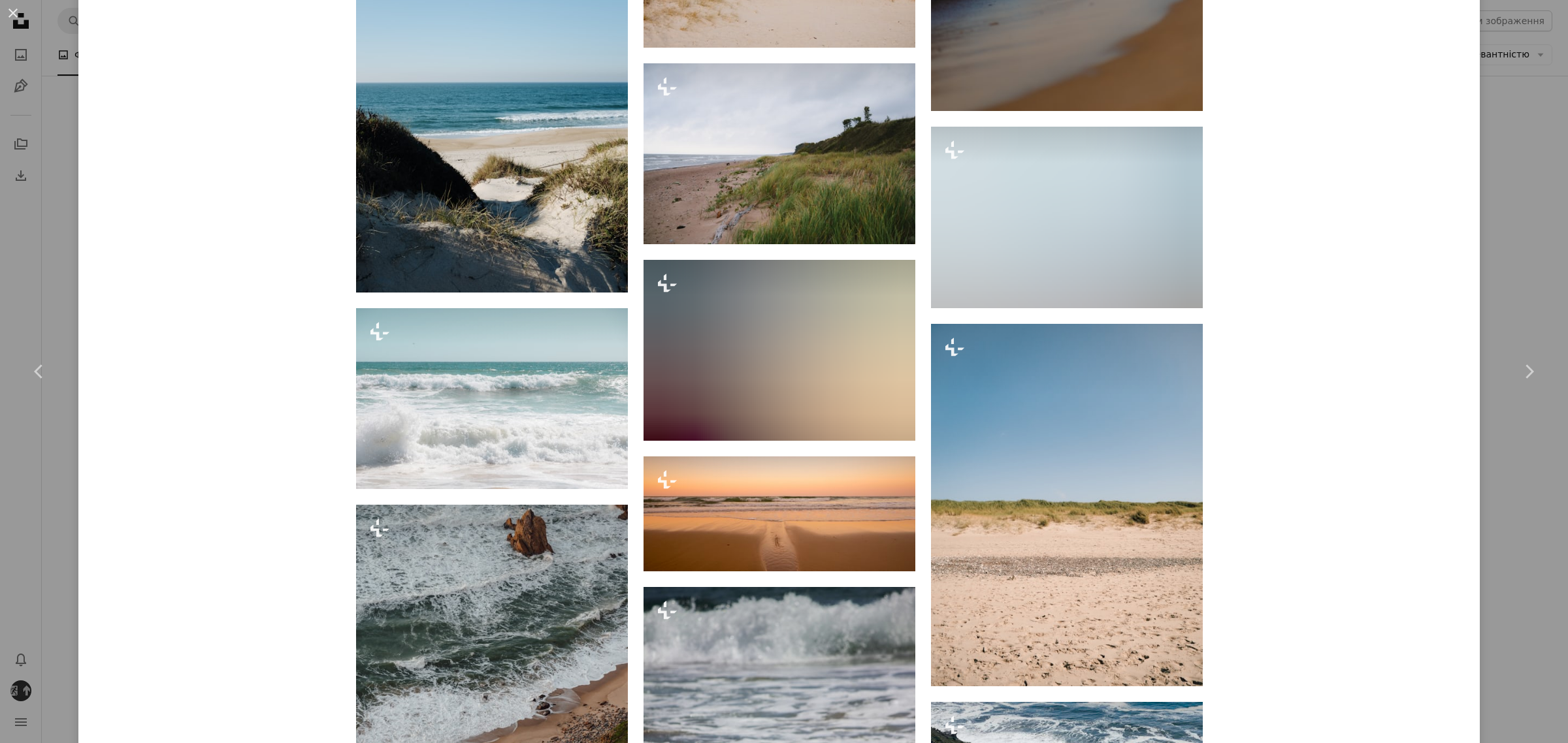
scroll to position [3429, 0]
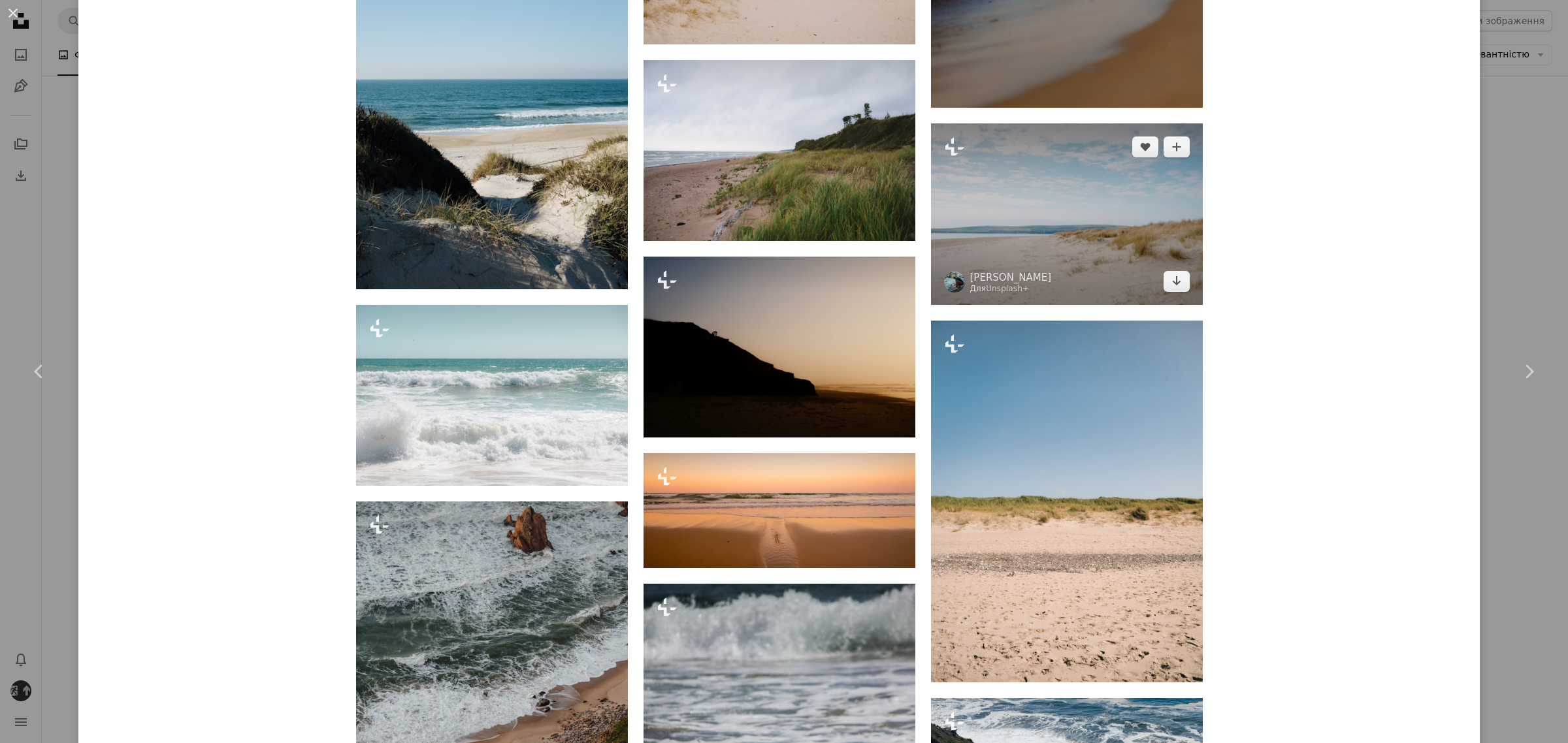
click at [1056, 260] on img at bounding box center [1066, 214] width 271 height 181
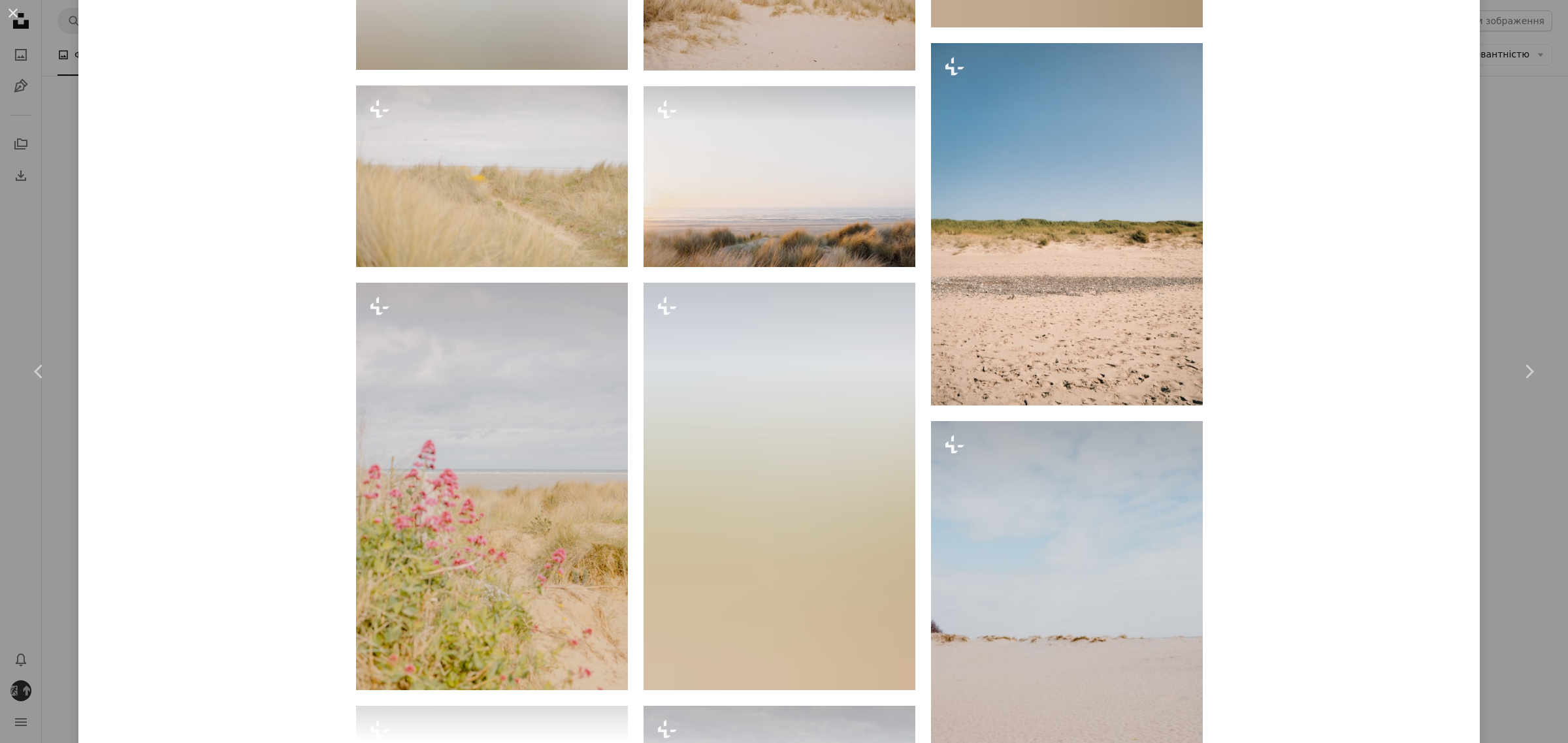
scroll to position [3102, 0]
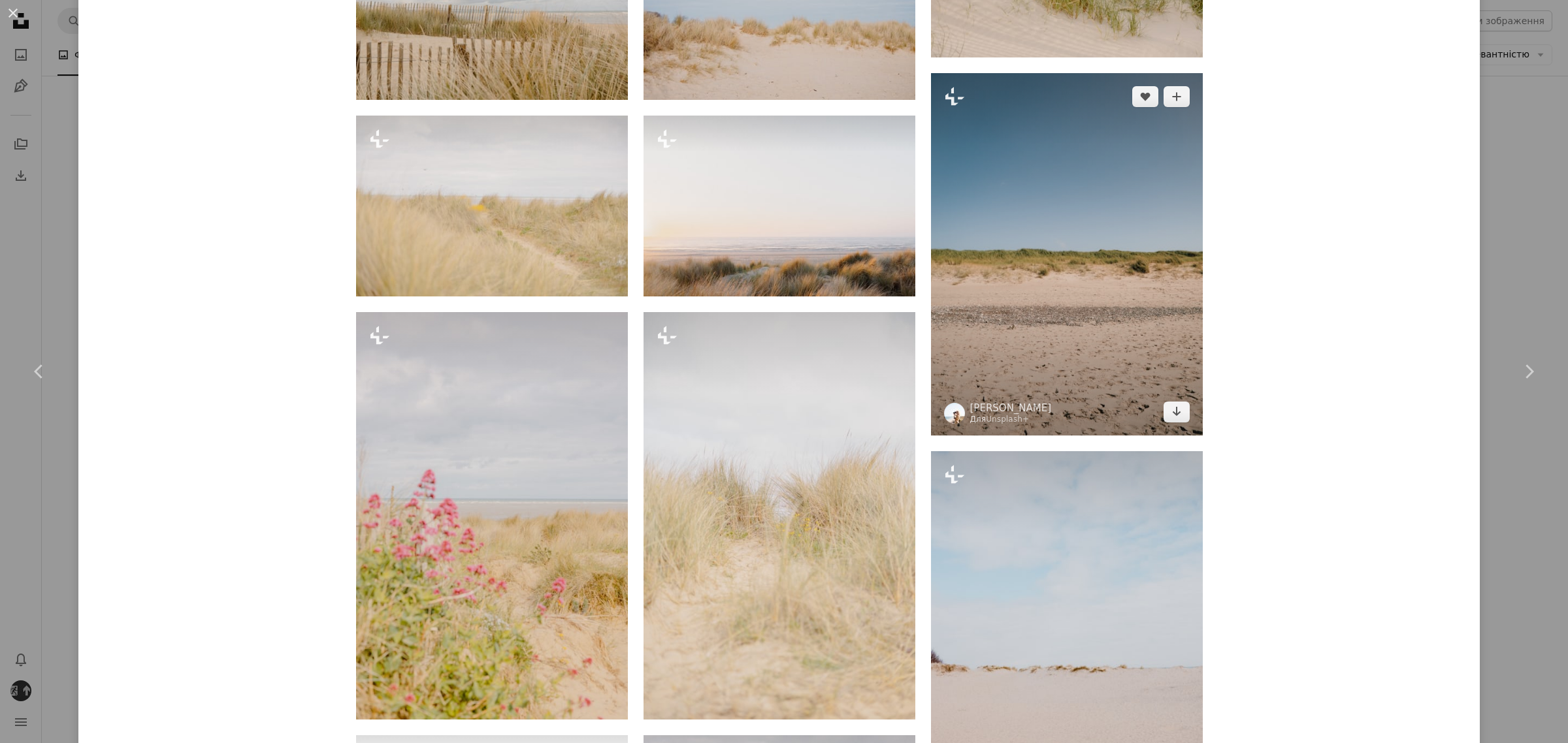
click at [1083, 335] on img at bounding box center [1066, 254] width 271 height 362
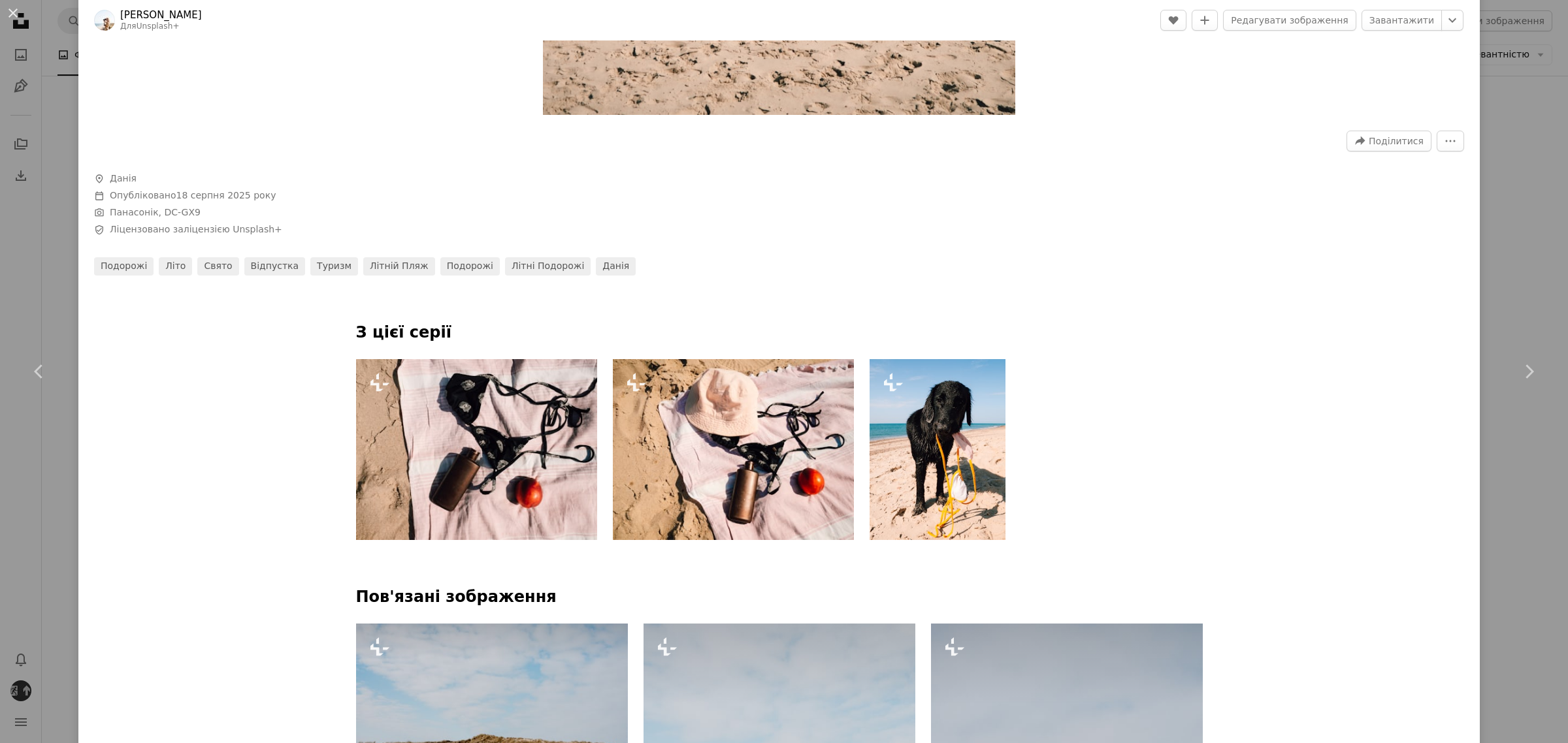
scroll to position [164, 0]
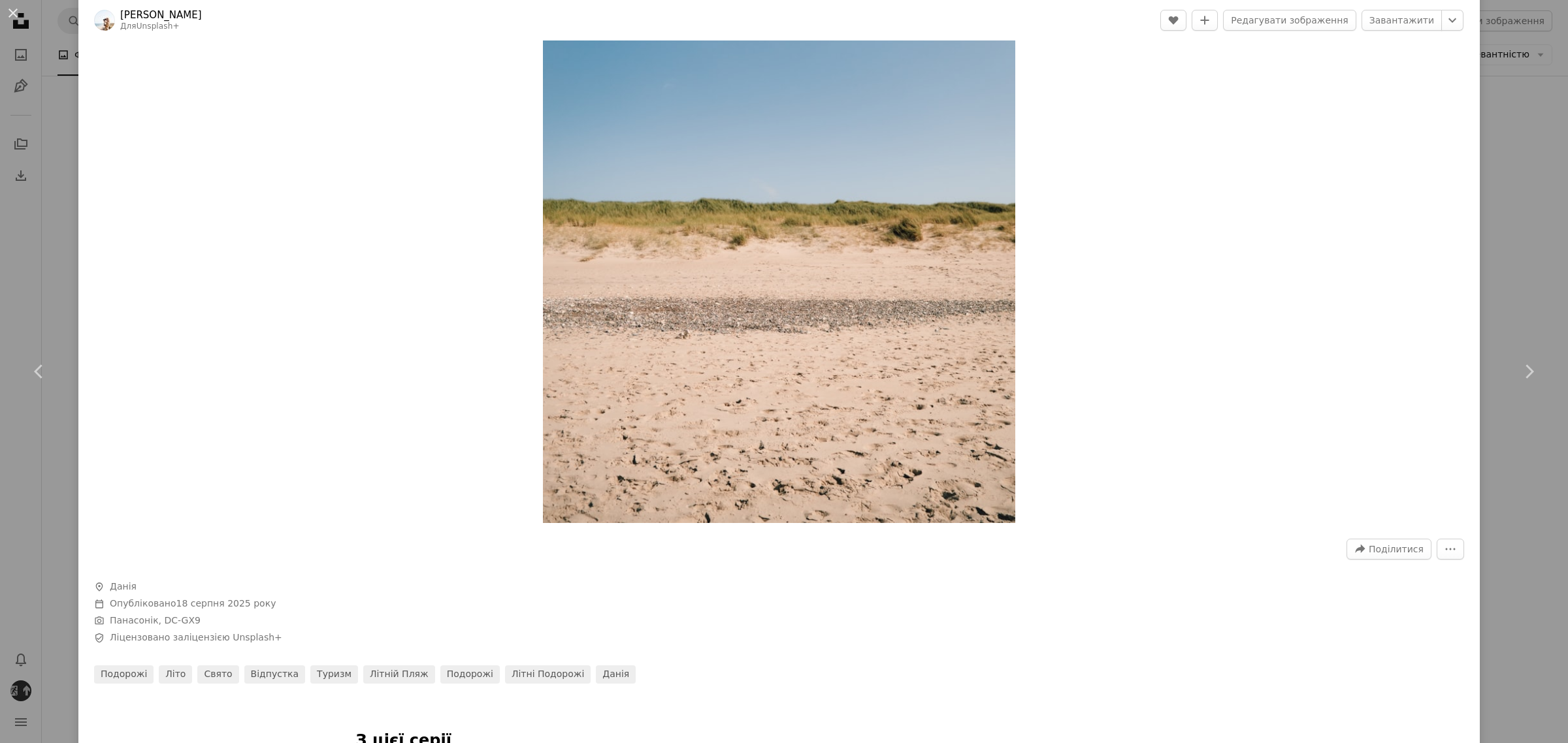
click at [866, 321] on img "Збільшити масштаб цього зображення" at bounding box center [778, 209] width 472 height 629
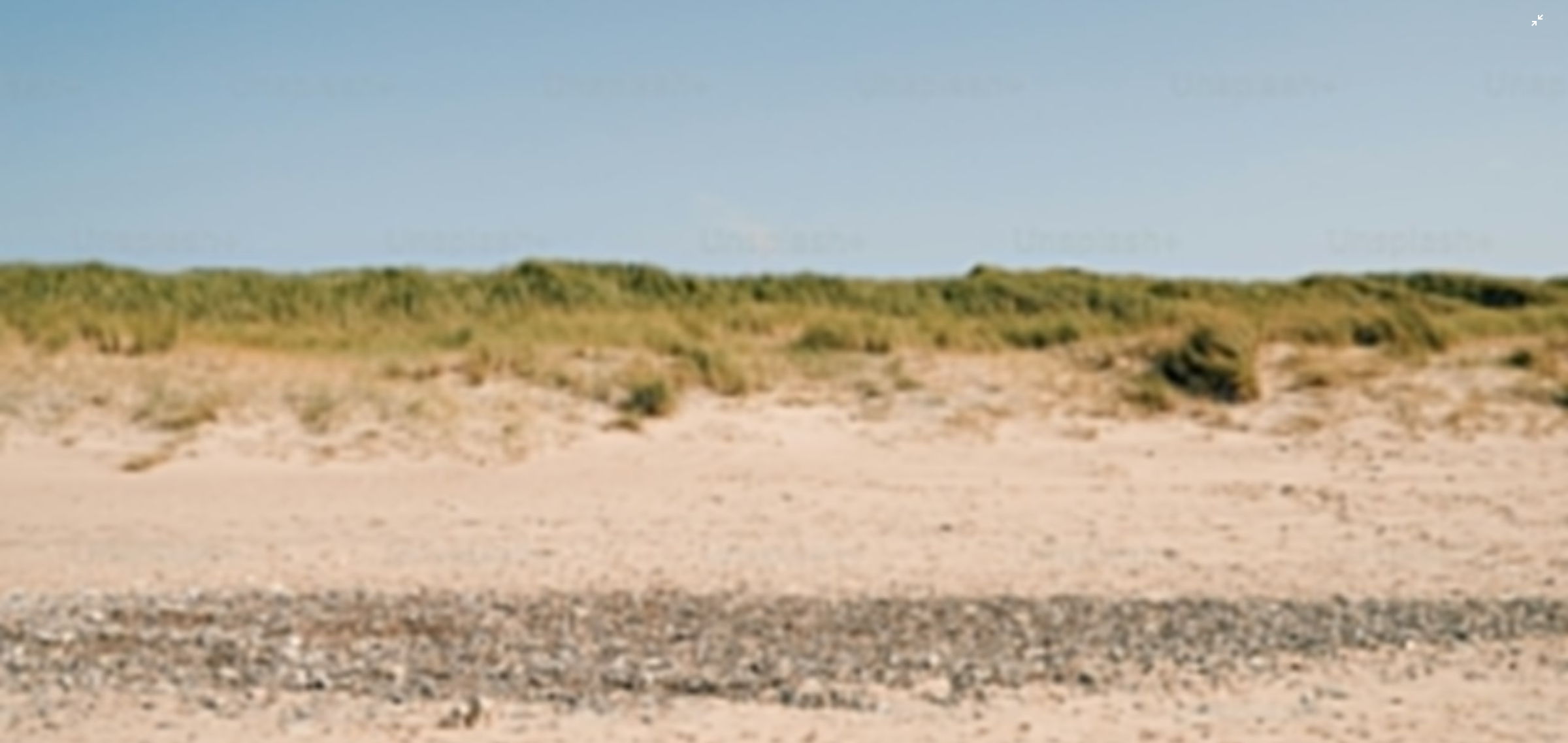
scroll to position [742, 0]
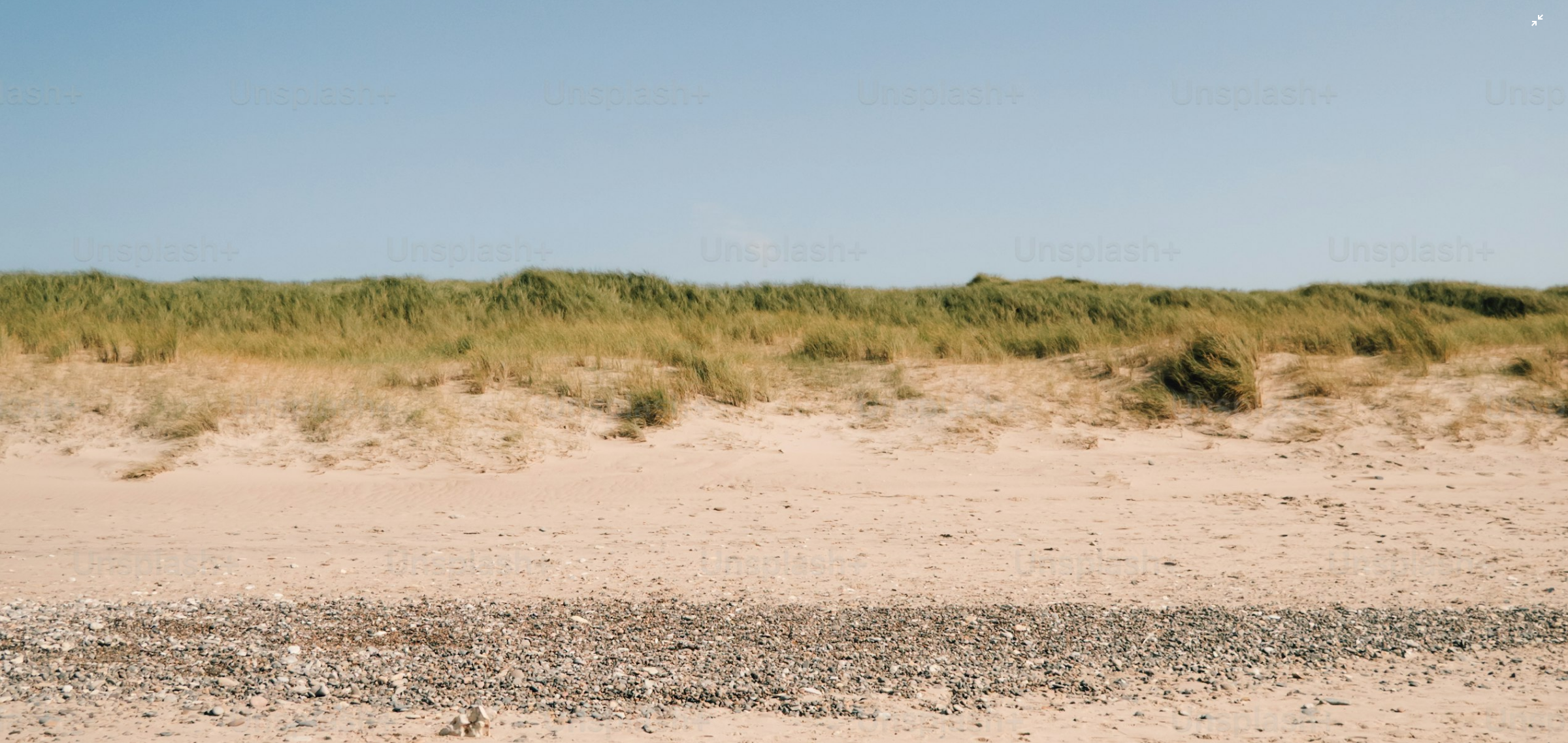
click at [902, 331] on img "Zoom out on this image" at bounding box center [783, 304] width 1569 height 2092
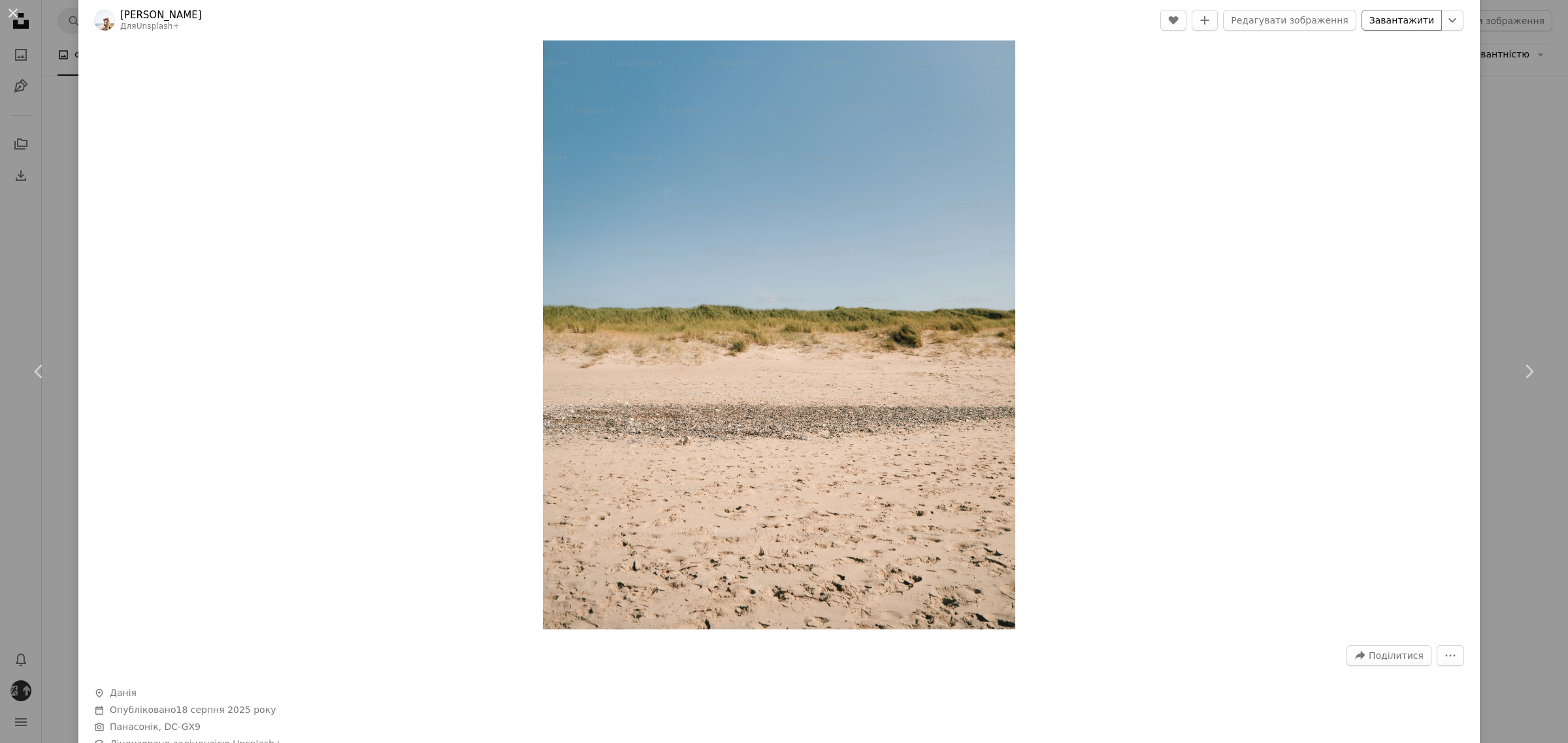
click at [1396, 20] on font "Завантажити" at bounding box center [1402, 20] width 65 height 11
